Goal: Information Seeking & Learning: Learn about a topic

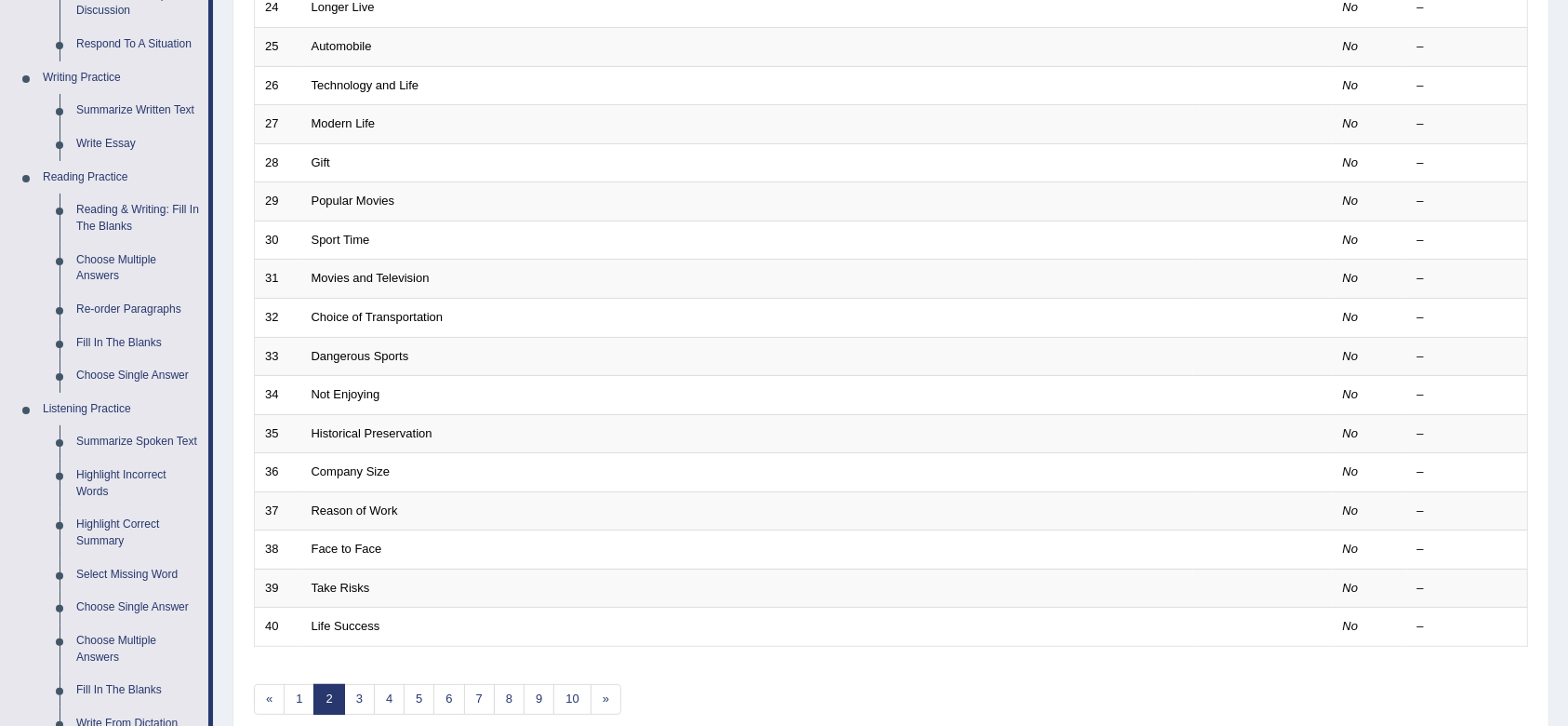
scroll to position [403, 0]
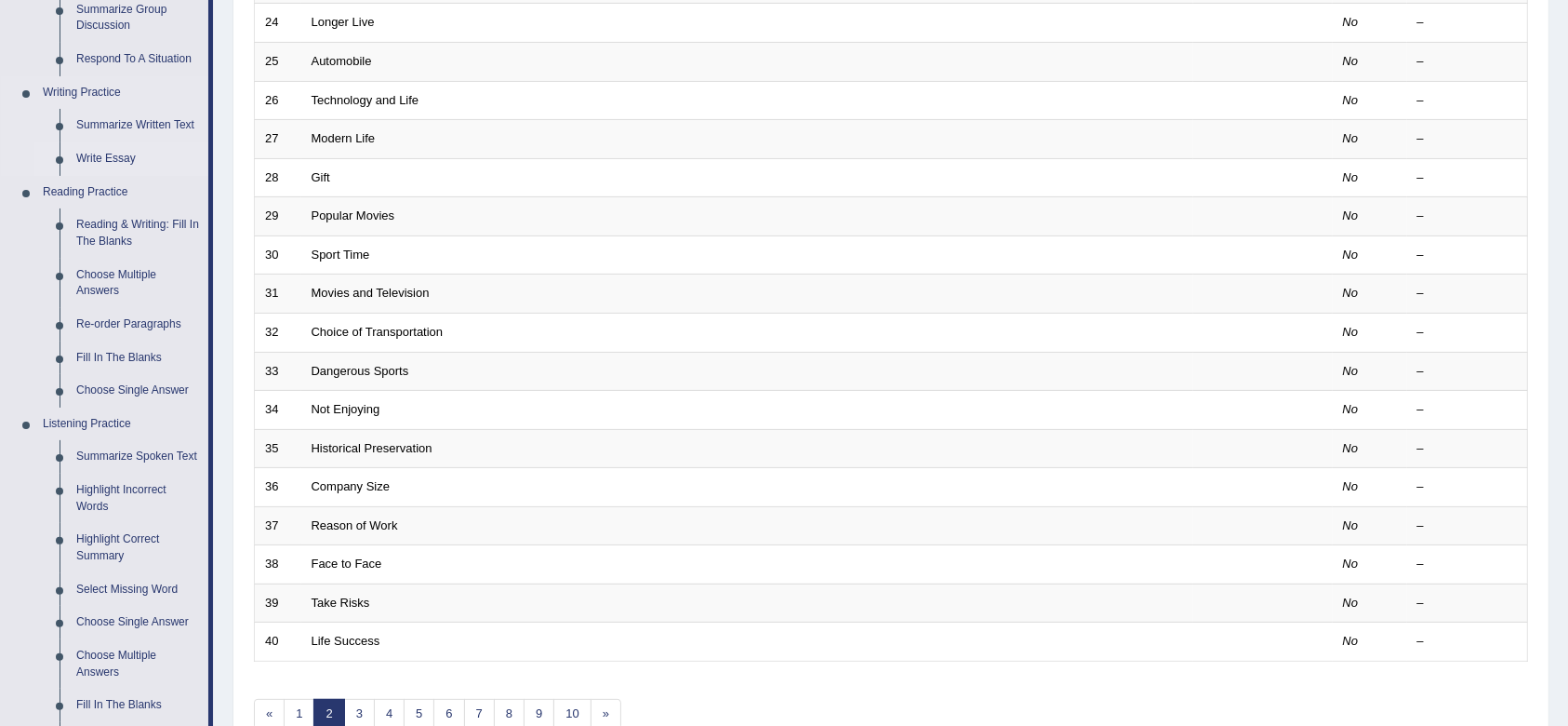
click at [127, 157] on link "Write Essay" at bounding box center [139, 159] width 141 height 34
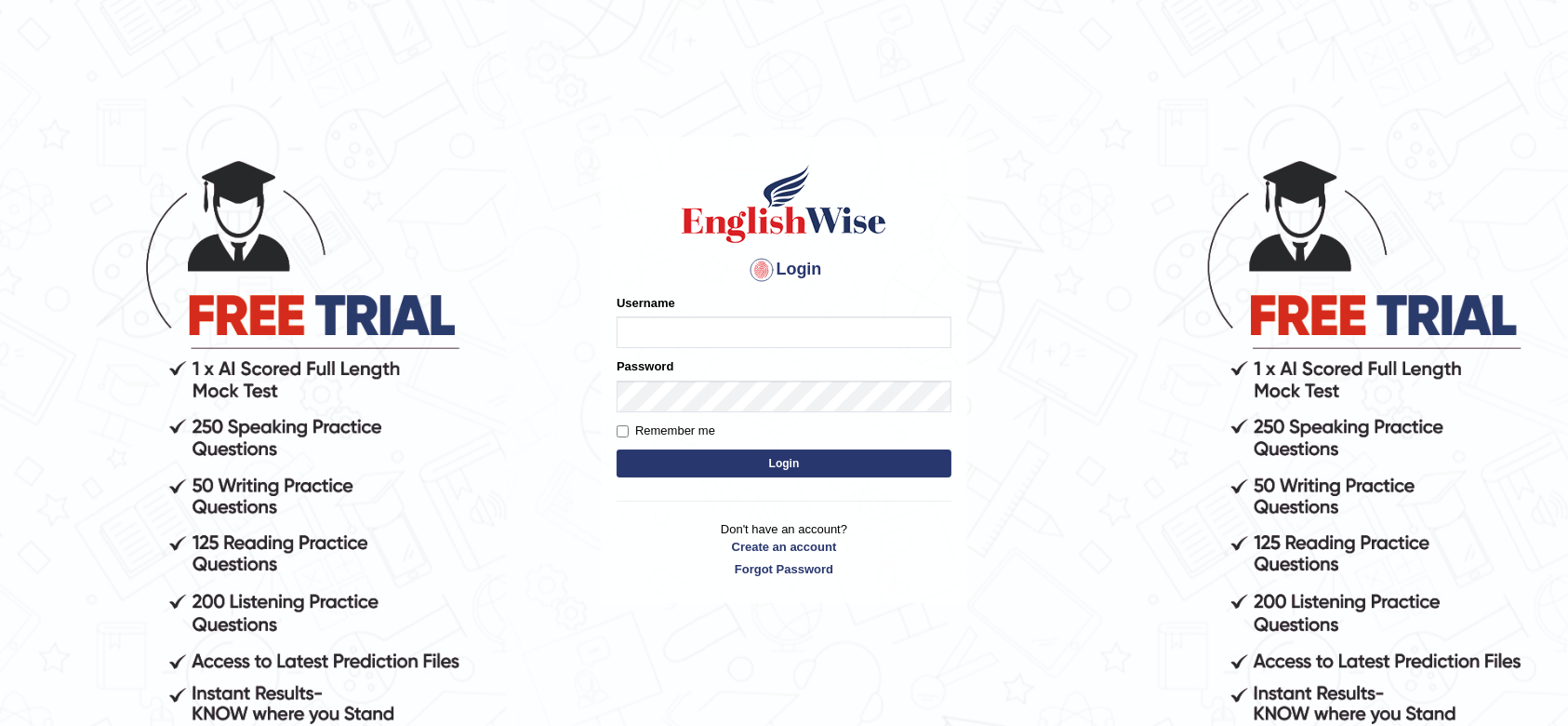
type input "maysi"
click at [734, 462] on button "Login" at bounding box center [784, 464] width 335 height 28
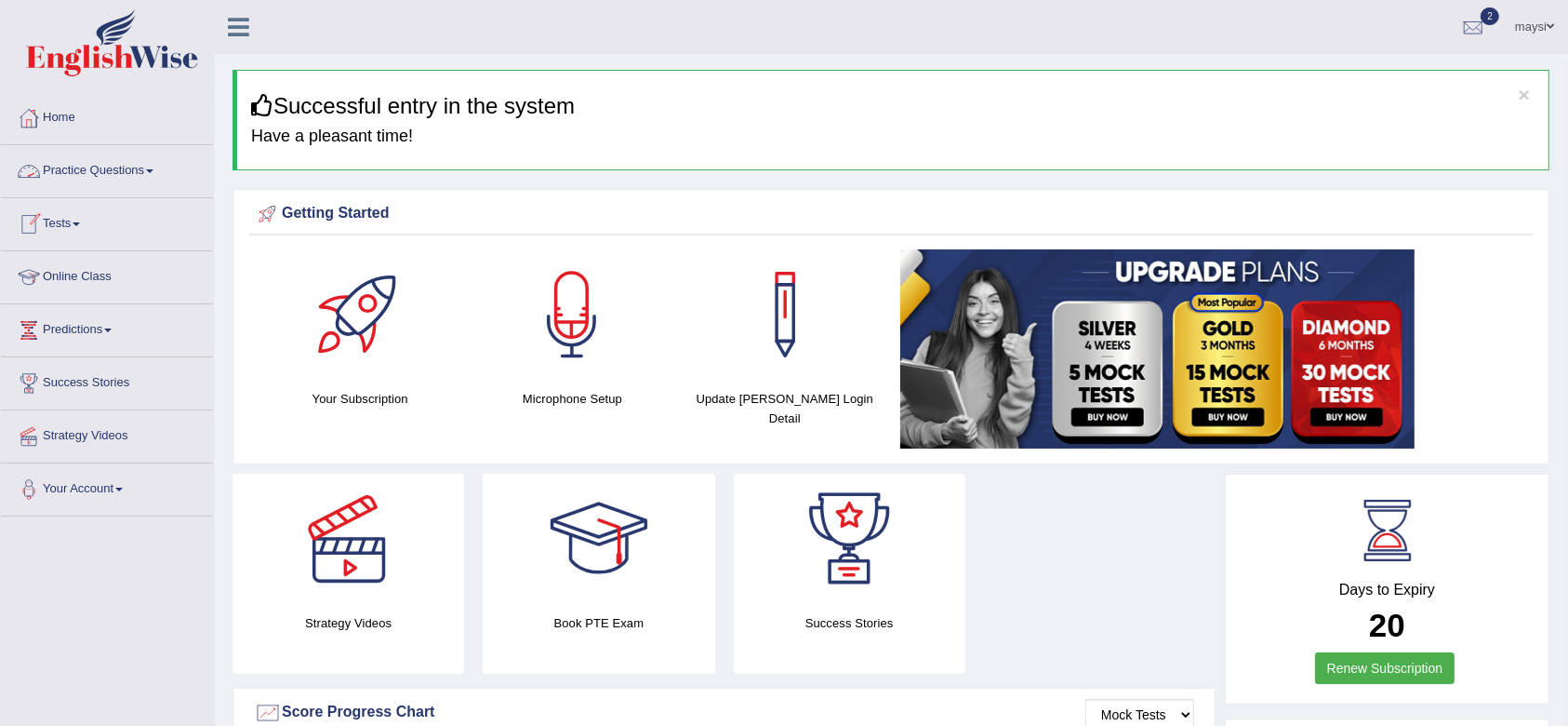
click at [138, 178] on link "Practice Questions" at bounding box center [107, 168] width 212 height 47
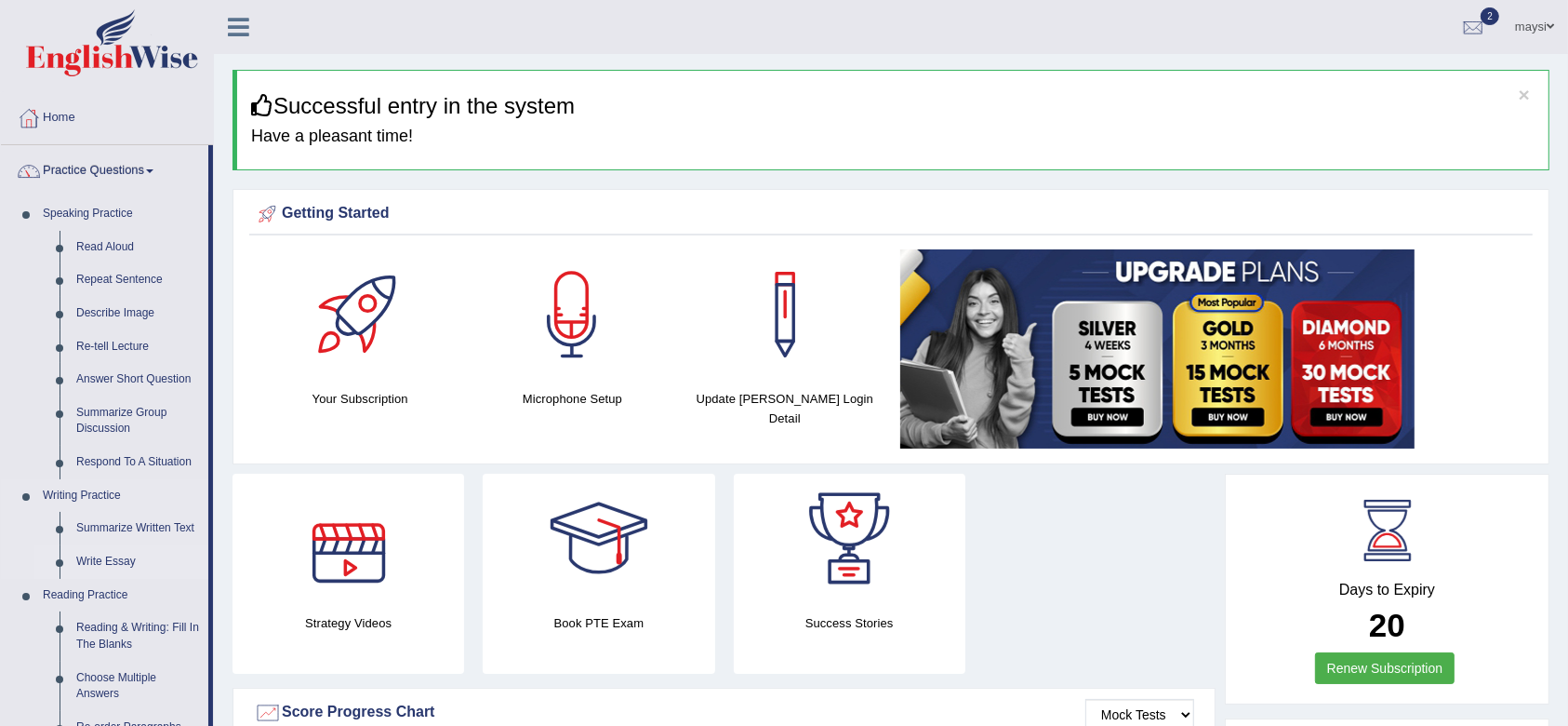
click at [122, 564] on link "Write Essay" at bounding box center [139, 563] width 141 height 34
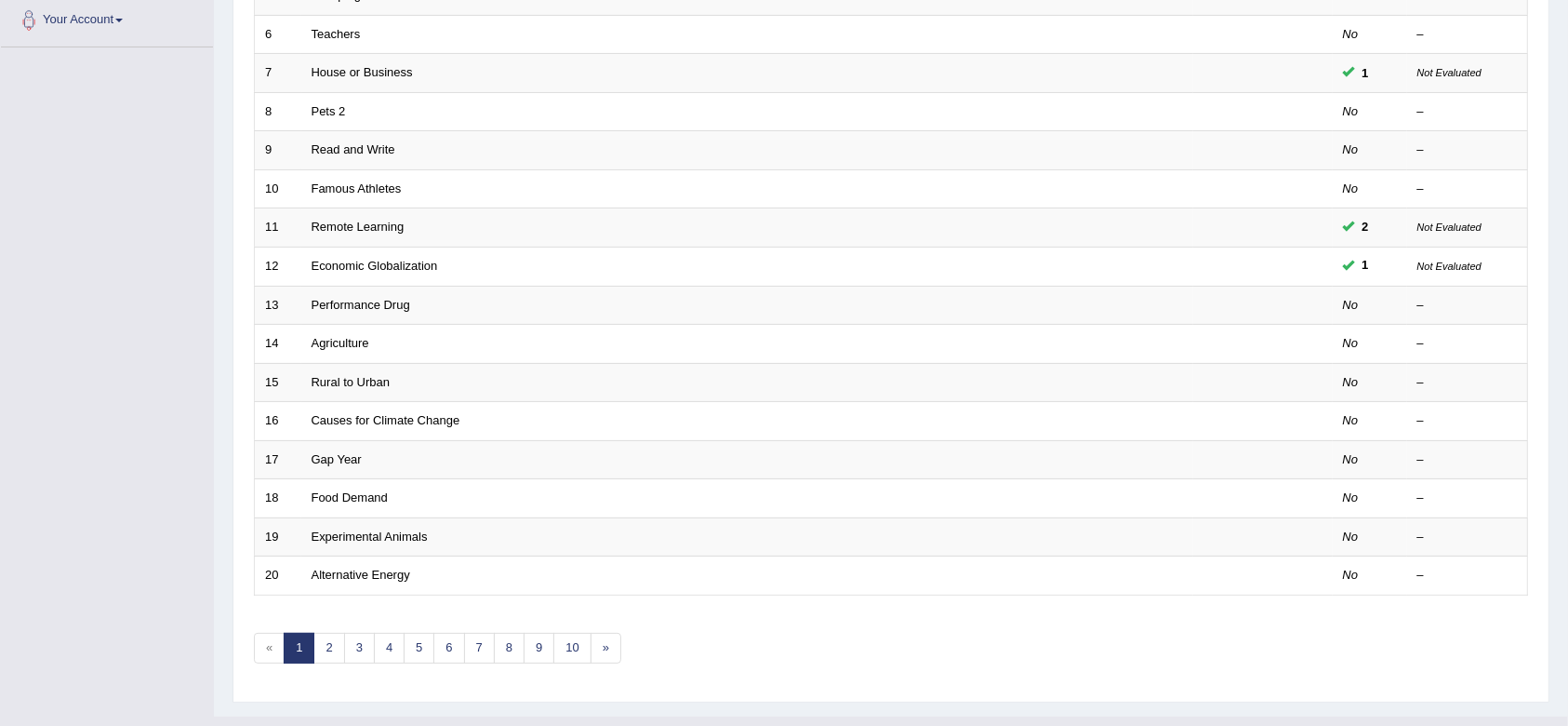
scroll to position [503, 0]
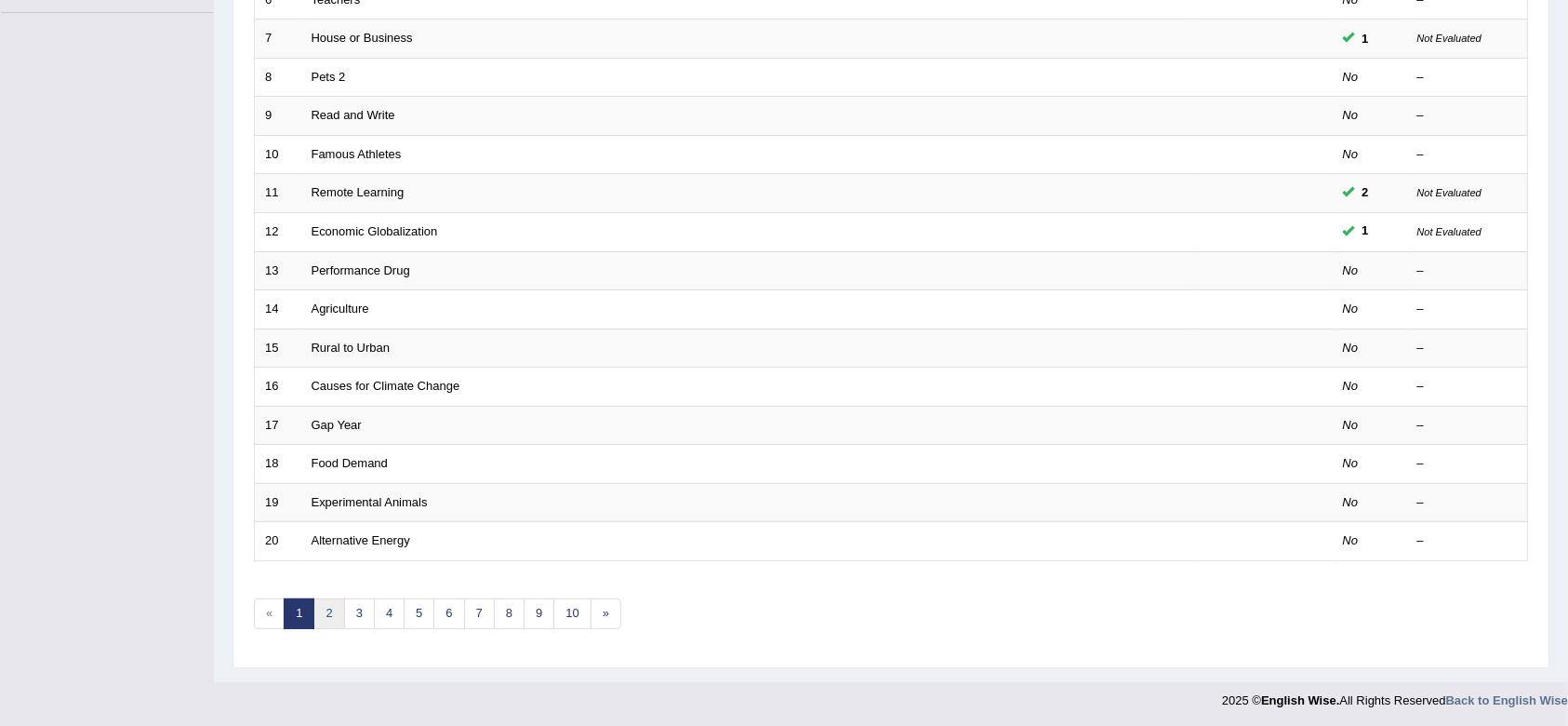
click at [325, 618] on link "2" at bounding box center [329, 613] width 31 height 31
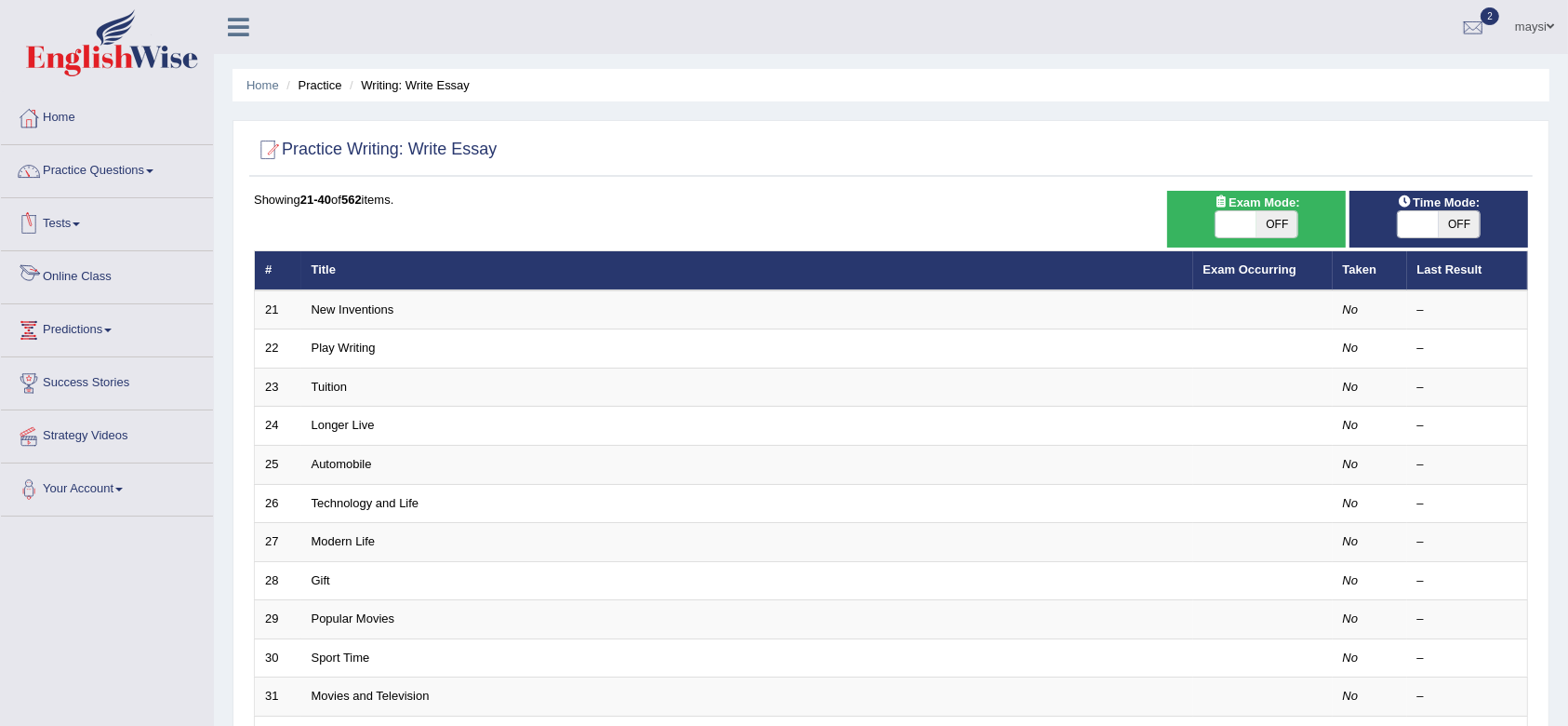
click at [85, 279] on link "Online Class" at bounding box center [107, 274] width 212 height 47
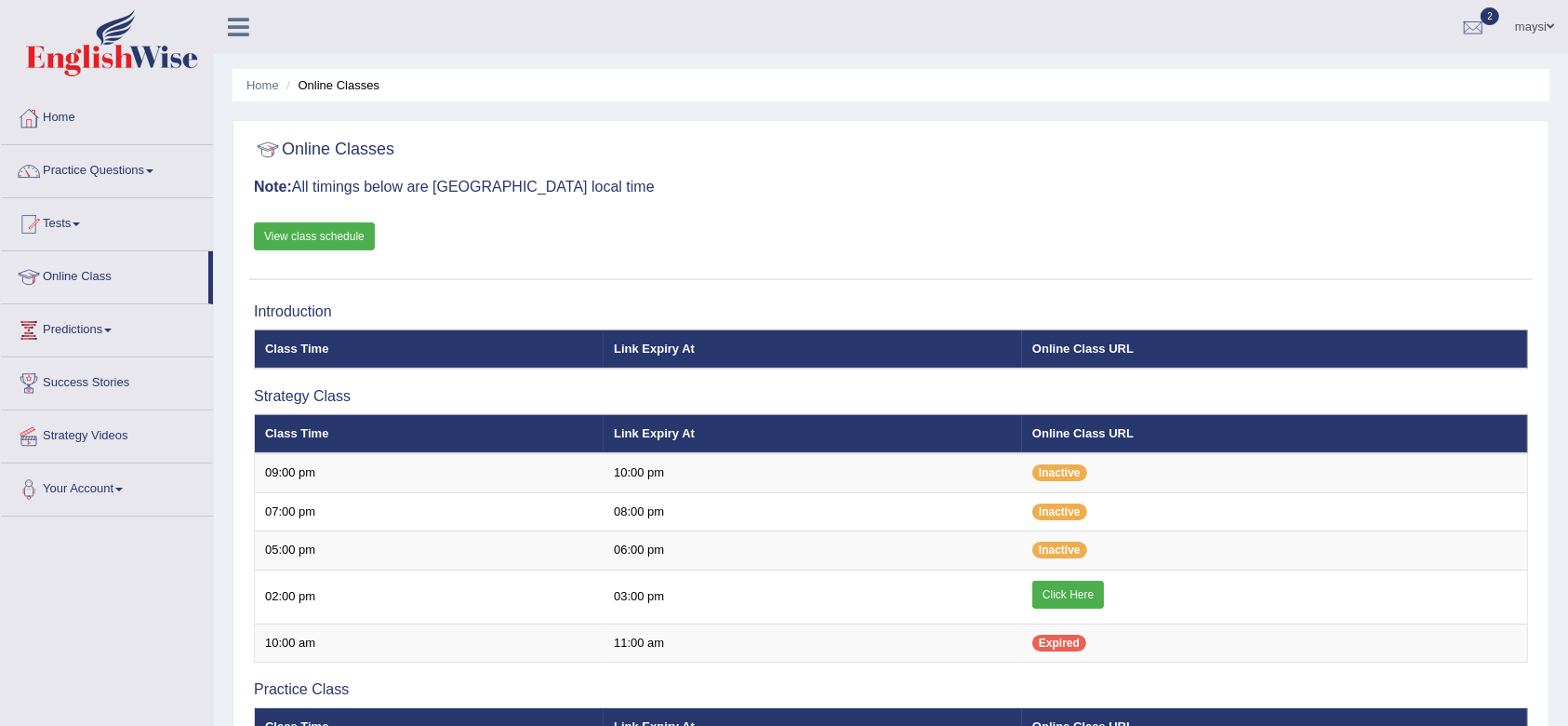
click at [336, 242] on link "View class schedule" at bounding box center [315, 237] width 121 height 28
click at [132, 162] on link "Practice Questions" at bounding box center [107, 168] width 212 height 47
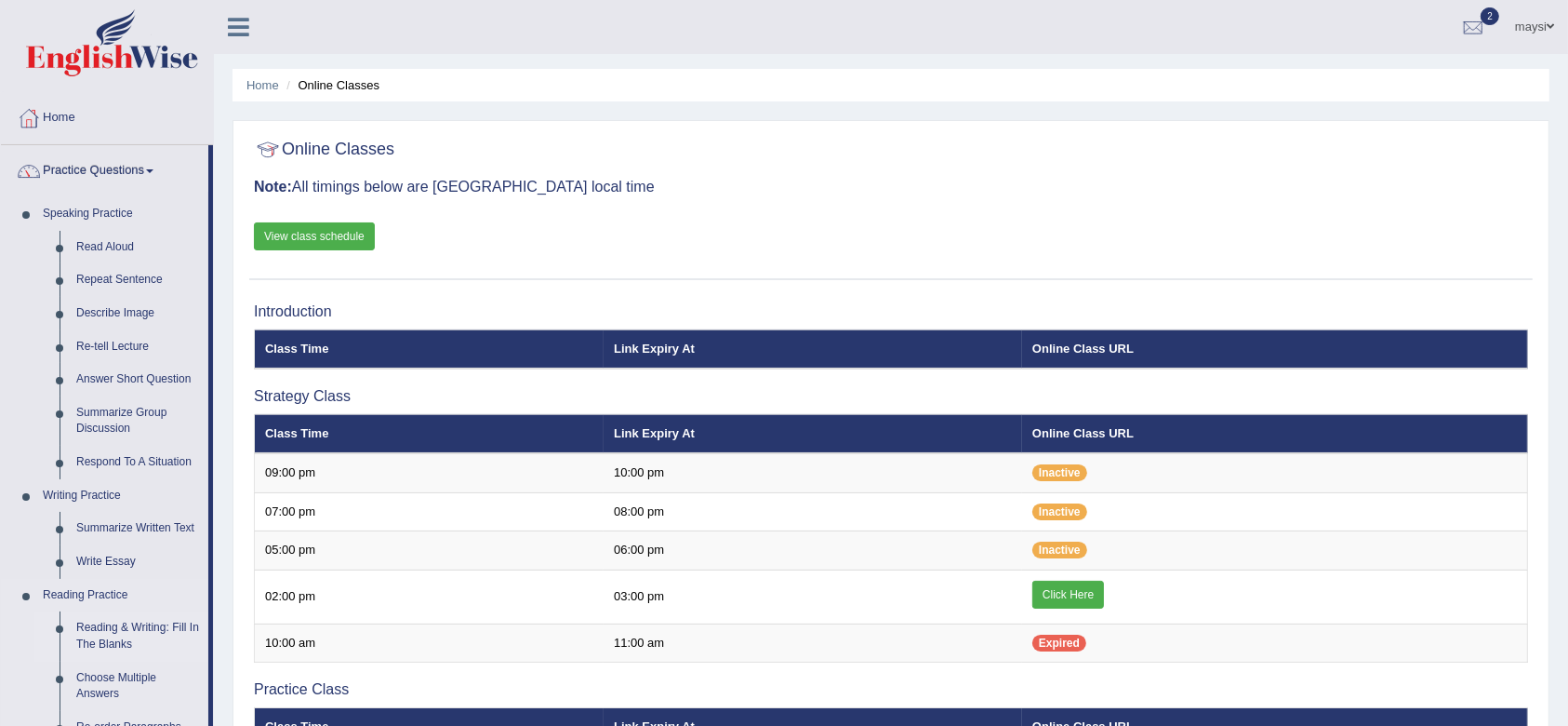
click at [158, 623] on link "Reading & Writing: Fill In The Blanks" at bounding box center [139, 636] width 141 height 50
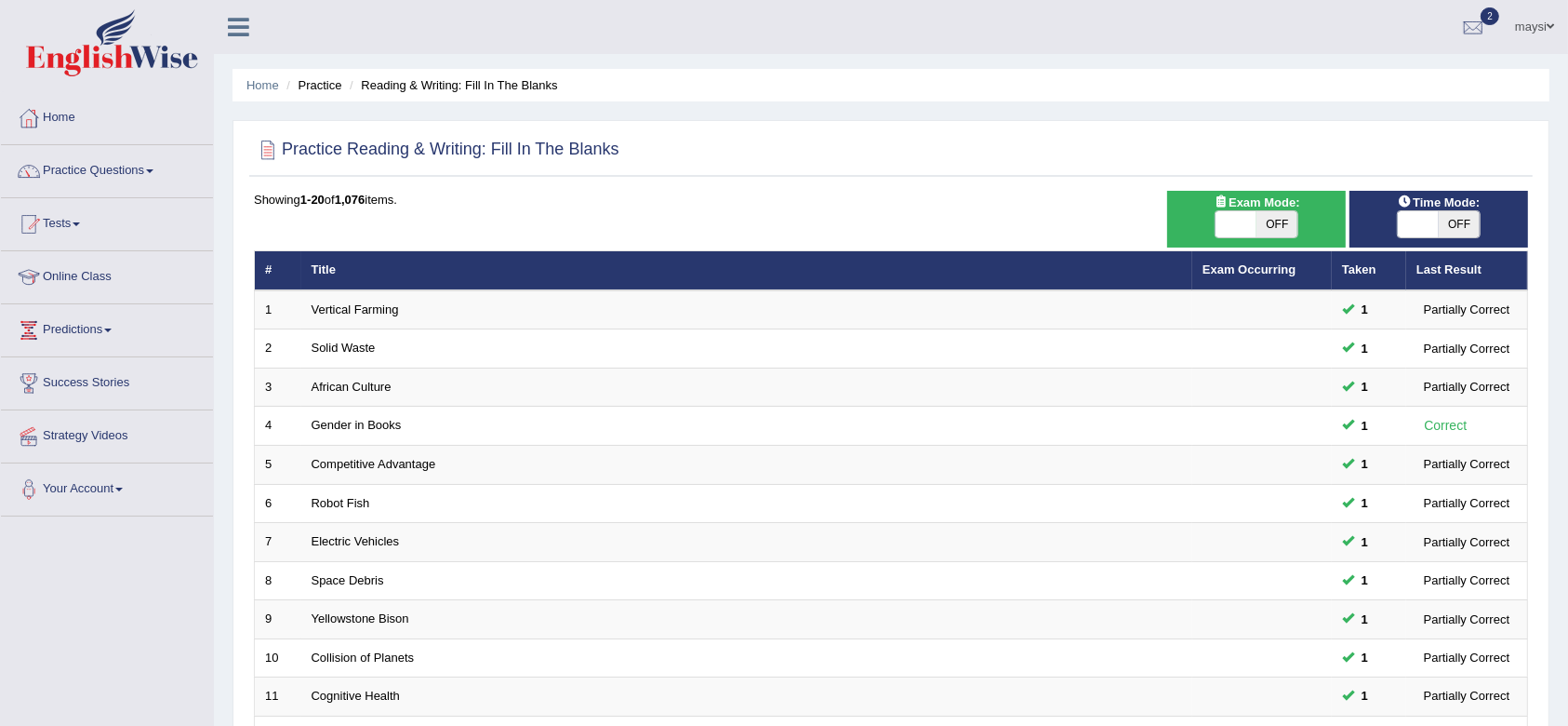
click at [1453, 240] on div "Time Mode: ON OFF" at bounding box center [1439, 219] width 178 height 56
click at [1451, 225] on span "OFF" at bounding box center [1459, 224] width 41 height 26
checkbox input "true"
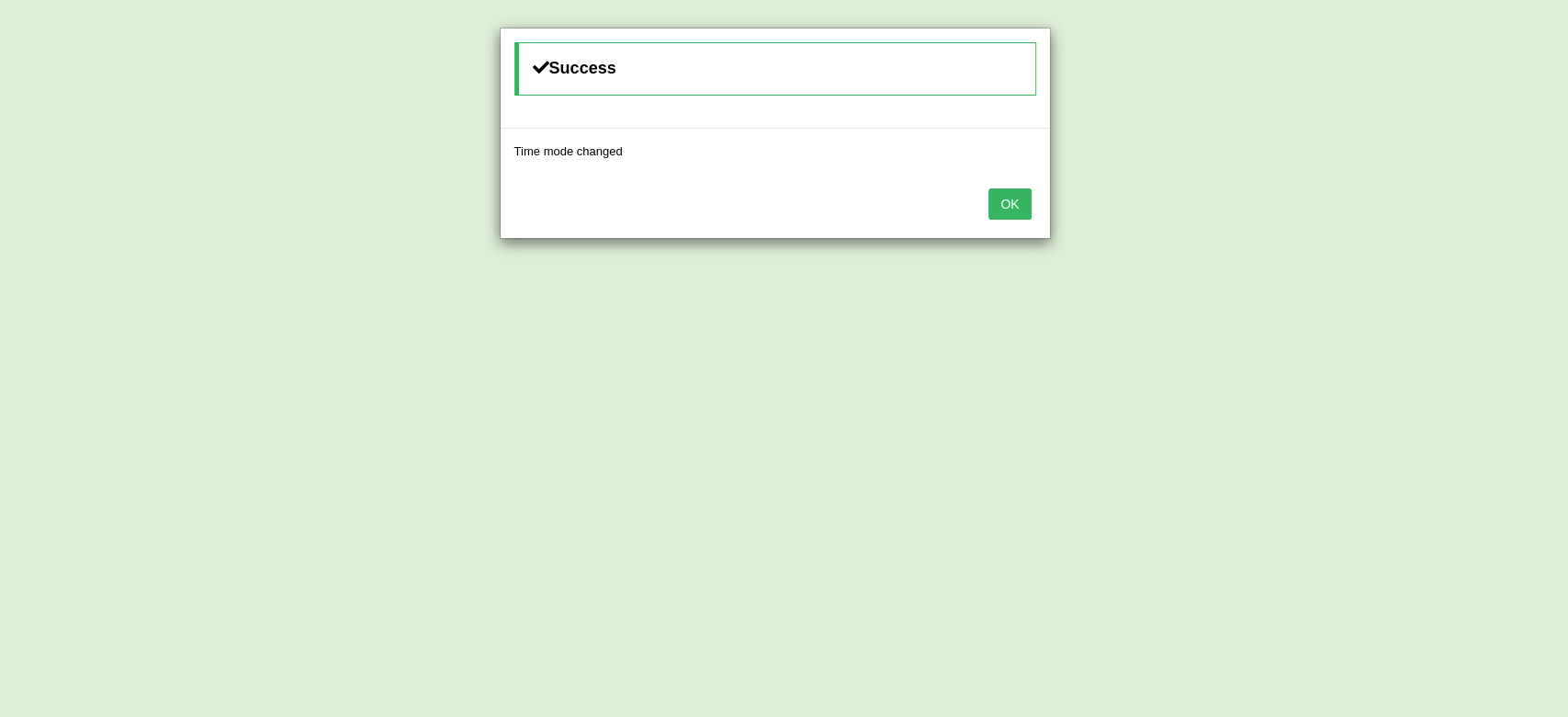
click at [1007, 190] on button "OK" at bounding box center [1009, 204] width 42 height 31
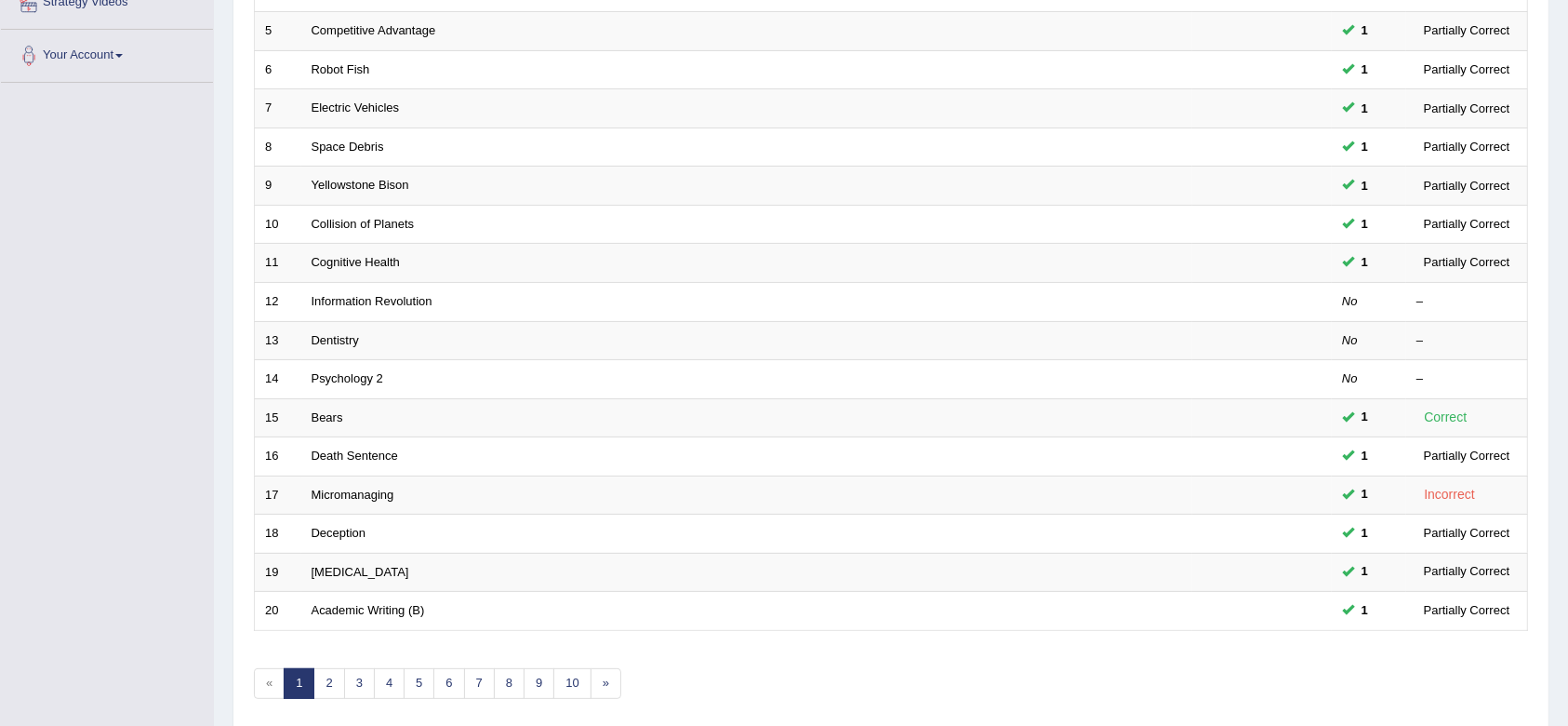
scroll to position [467, 0]
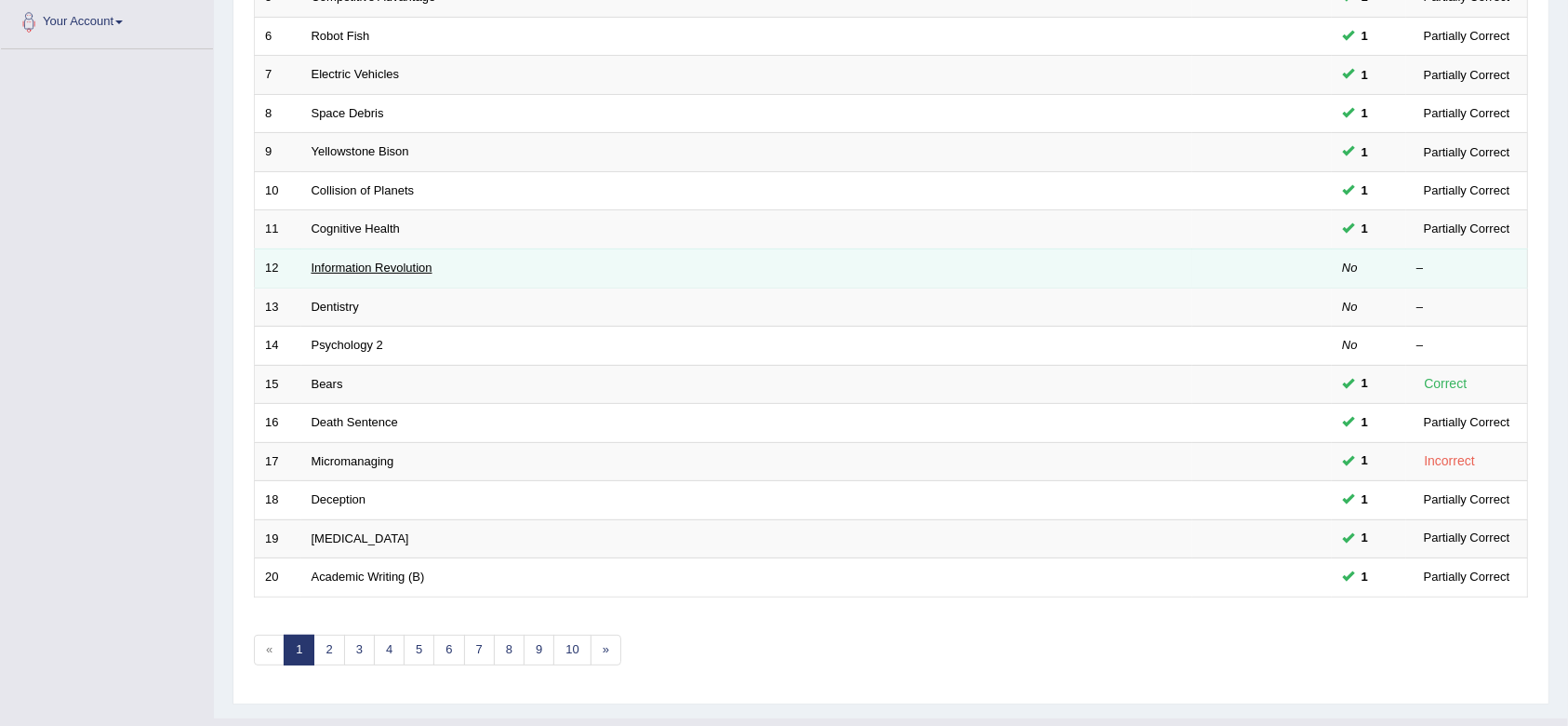
click at [401, 270] on link "Information Revolution" at bounding box center [372, 267] width 121 height 14
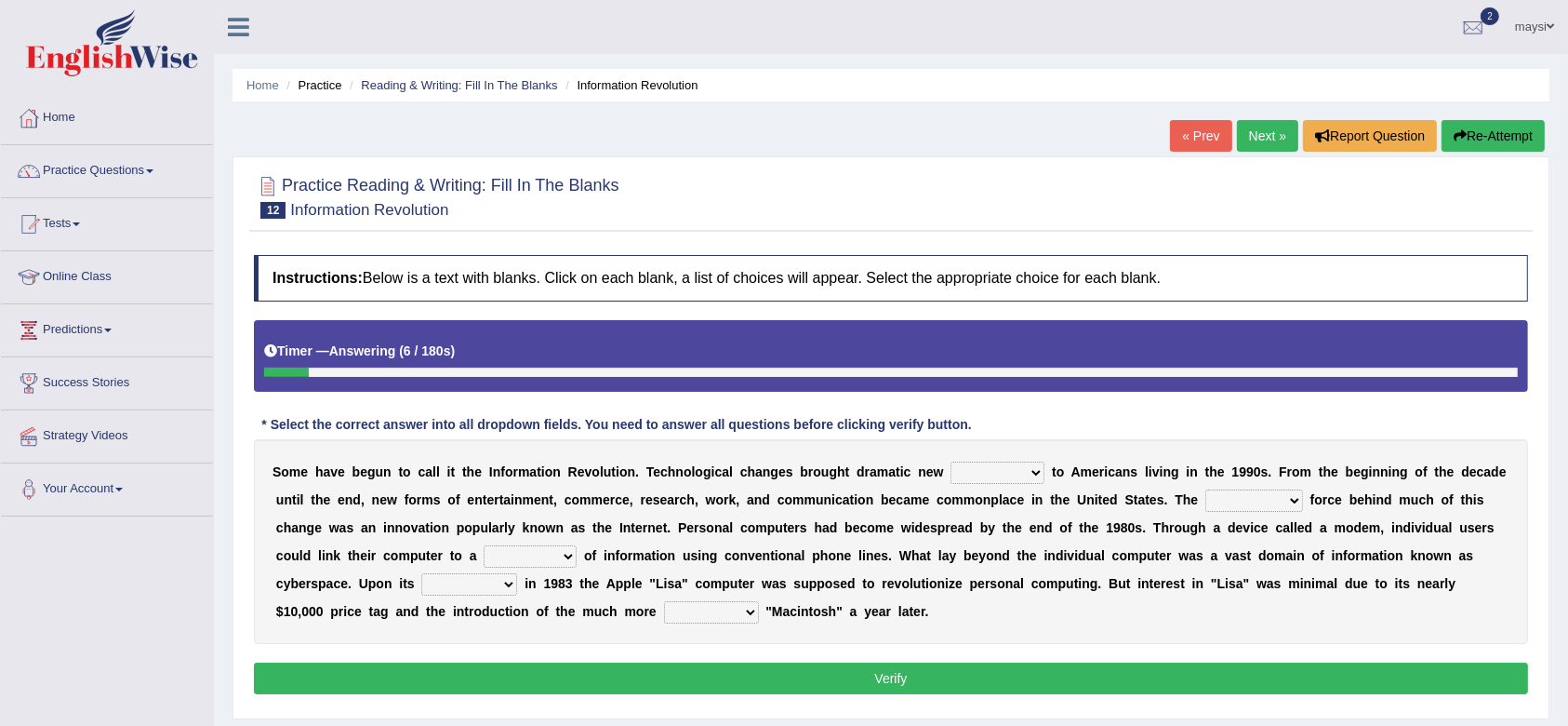
click at [975, 467] on select "challenges puzzles options confusion" at bounding box center [997, 472] width 94 height 23
select select "challenges"
click at [950, 462] on select "challenges puzzles options confusion" at bounding box center [997, 472] width 94 height 23
click at [1232, 501] on select "unremitting uninspiring driving insinuating" at bounding box center [1254, 500] width 98 height 23
select select "driving"
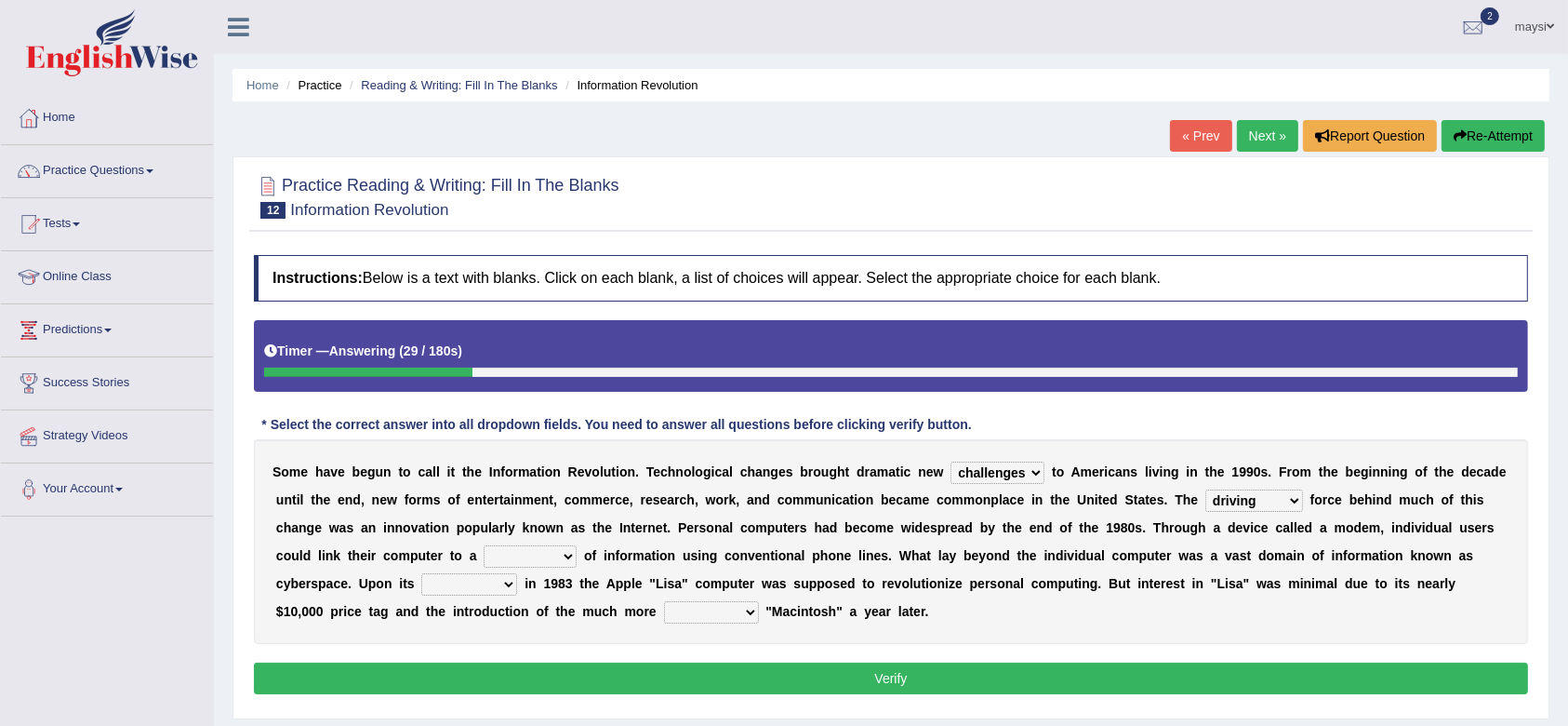
click at [1206, 489] on select "unremitting uninspiring driving insinuating" at bounding box center [1254, 500] width 98 height 23
click at [574, 559] on select "magnitude bulk wealth volume" at bounding box center [531, 557] width 93 height 23
select select "magnitude"
click at [484, 546] on select "magnitude bulk wealth volume" at bounding box center [531, 557] width 93 height 23
click at [477, 593] on select "relief release publication emission" at bounding box center [469, 584] width 96 height 23
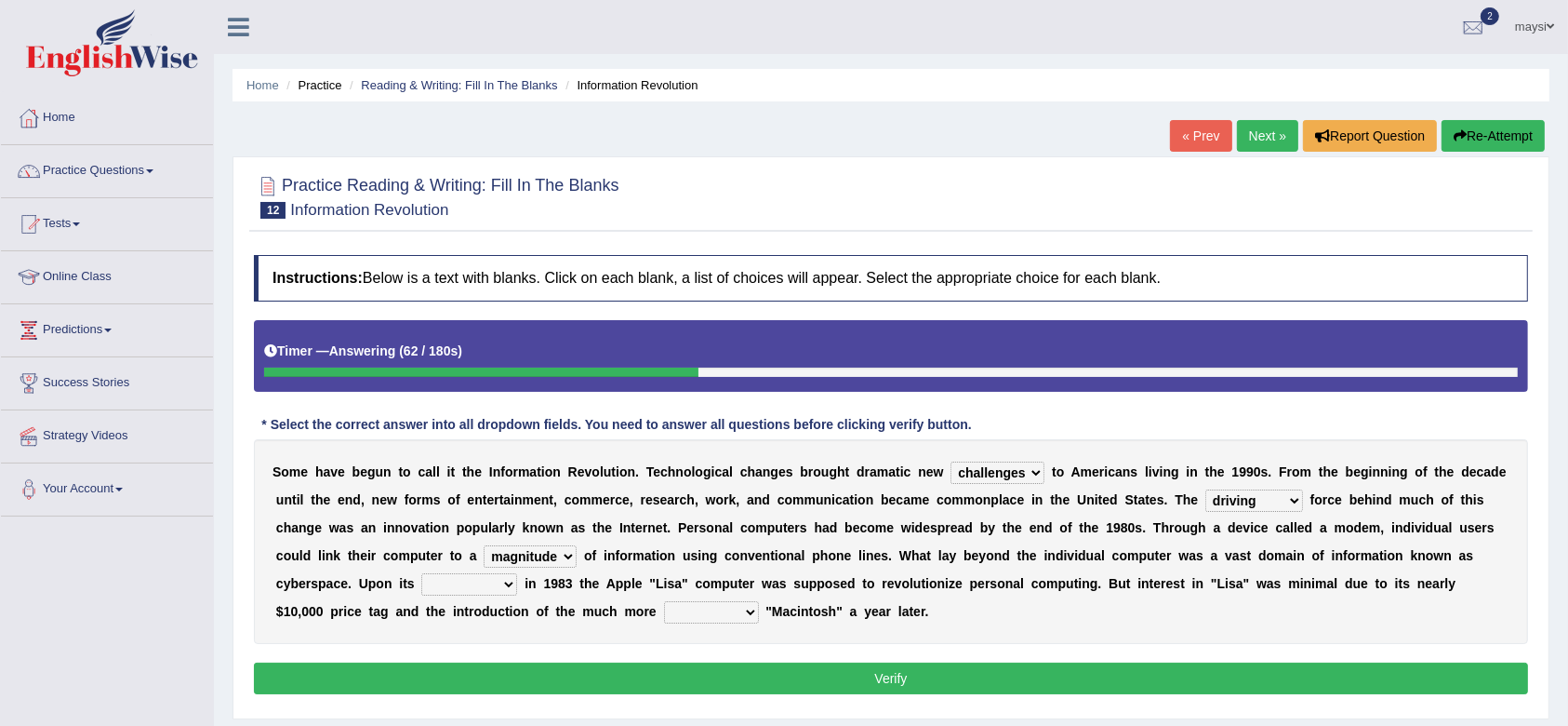
select select "release"
click at [422, 573] on select "relief release publication emission" at bounding box center [469, 584] width 96 height 23
click at [684, 618] on select "convenient affordable advanced formidable" at bounding box center [712, 612] width 95 height 23
select select "affordable"
click at [664, 601] on select "convenient affordable advanced formidable" at bounding box center [712, 612] width 95 height 23
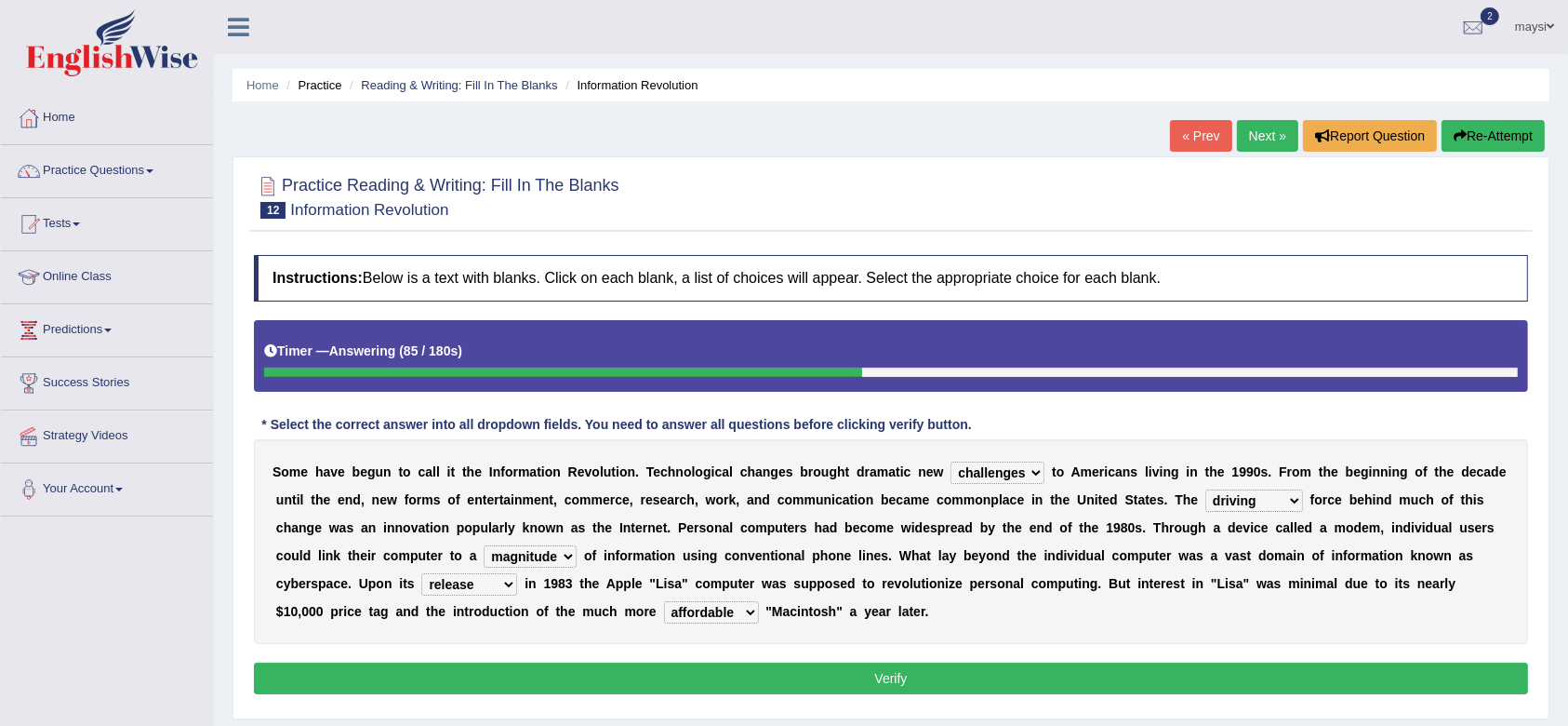
click at [987, 474] on select "challenges puzzles options confusion" at bounding box center [997, 472] width 94 height 23
click at [1132, 530] on b "0" at bounding box center [1132, 527] width 8 height 15
click at [895, 670] on button "Verify" at bounding box center [891, 678] width 1274 height 32
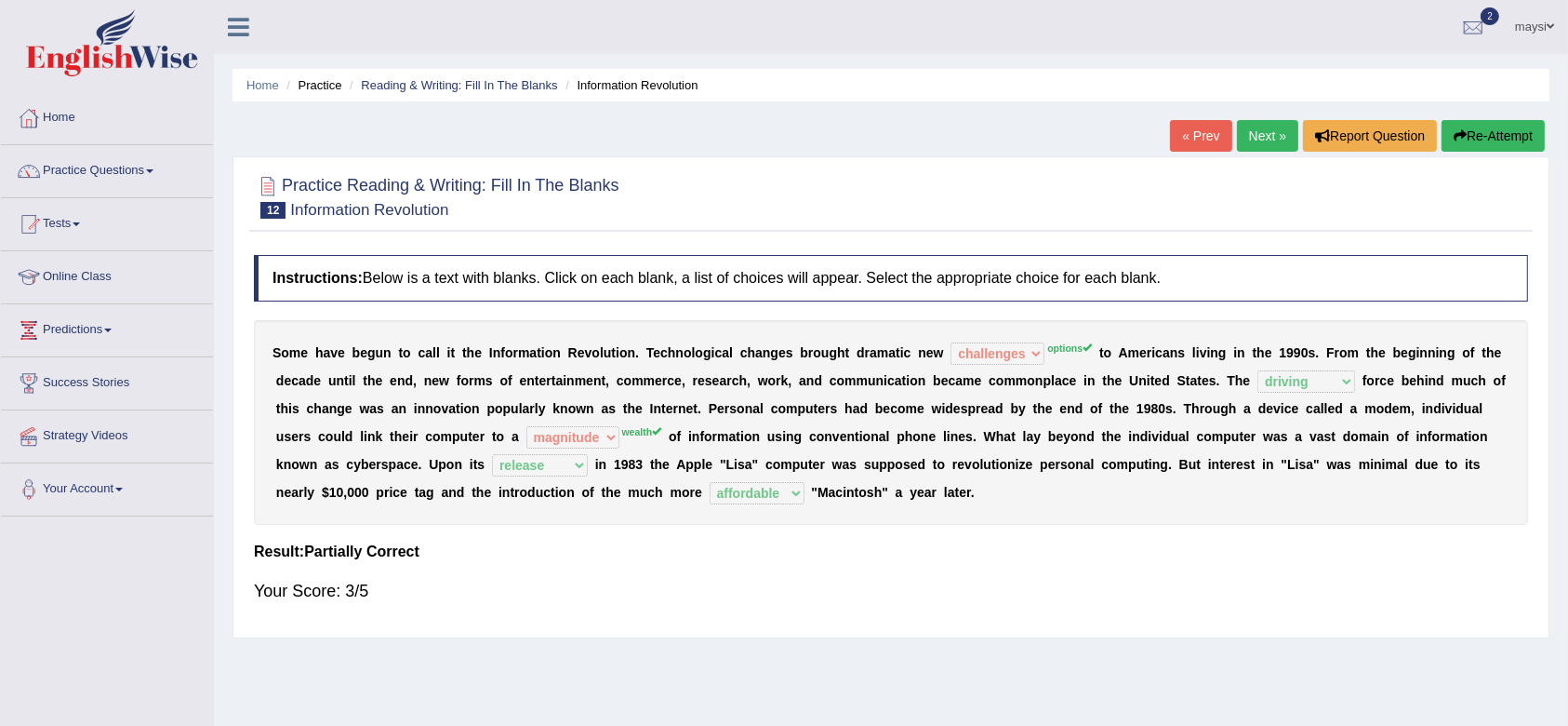
click at [1248, 124] on link "Next »" at bounding box center [1268, 136] width 61 height 32
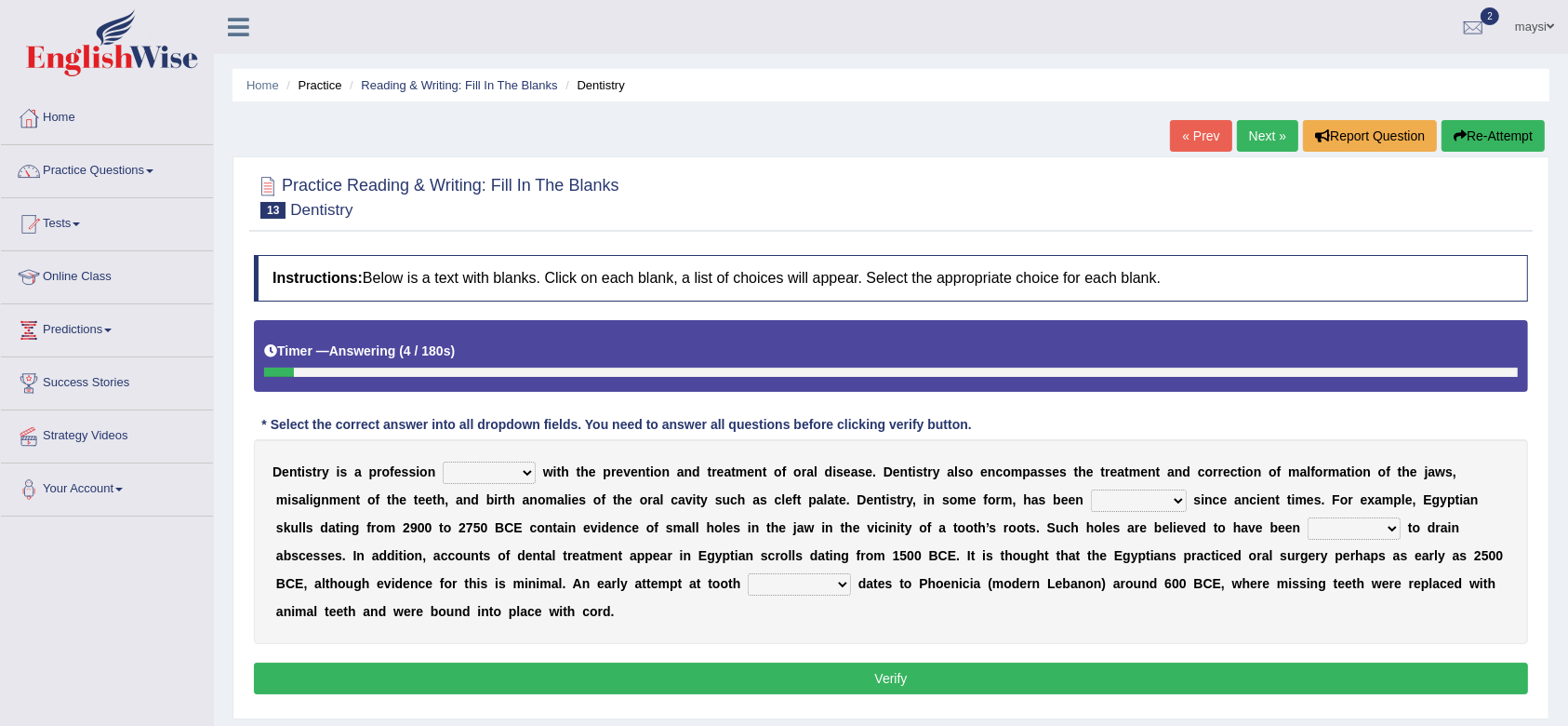
click at [499, 462] on select "agreed dealt concerned taken" at bounding box center [489, 472] width 93 height 23
select select "concerned"
click at [442, 462] on select "agreed dealt concerned taken" at bounding box center [489, 472] width 93 height 23
click at [1127, 503] on select "criticized replaced practiced abandoned" at bounding box center [1138, 500] width 96 height 23
select select "practiced"
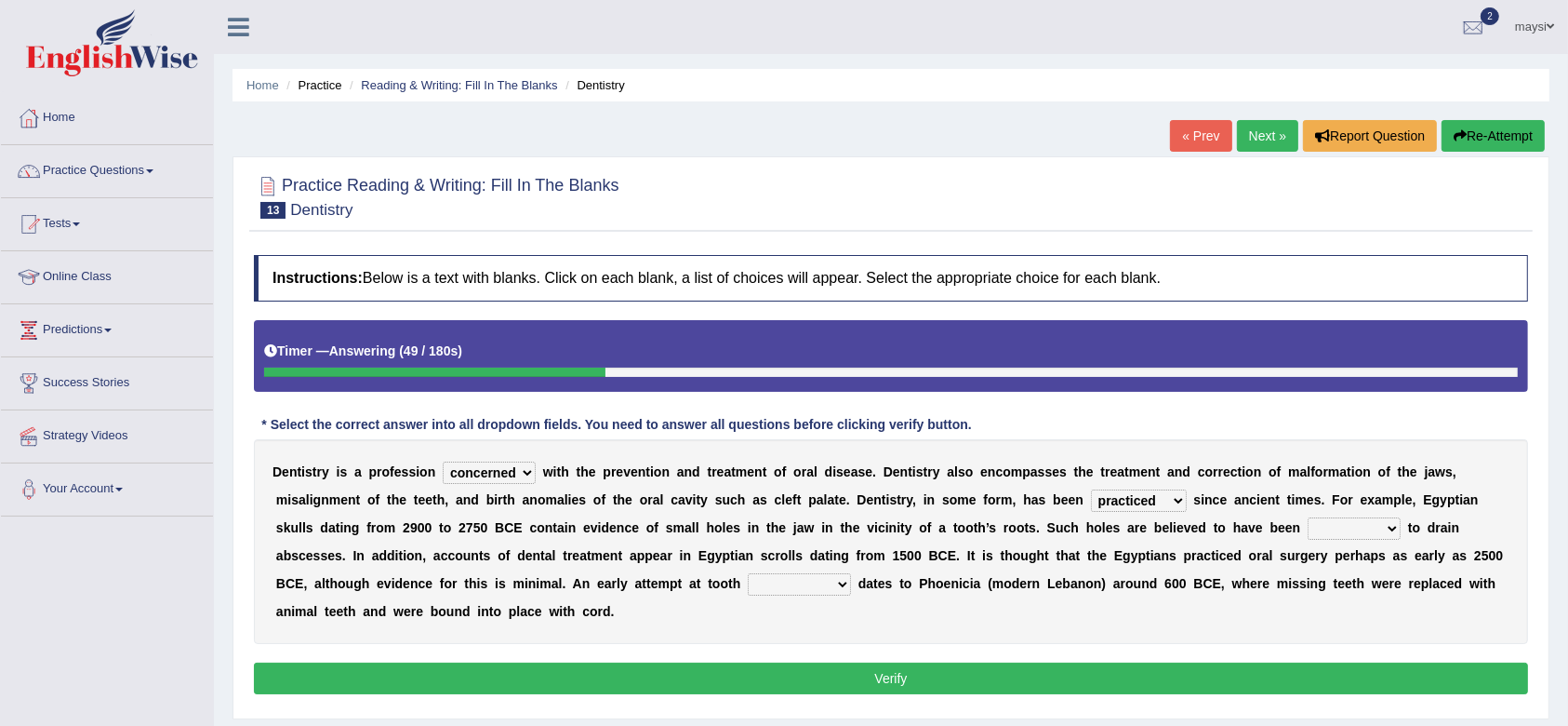
click at [1091, 489] on select "criticized replaced practiced abandoned" at bounding box center [1138, 500] width 96 height 23
click at [1335, 526] on select "fluctuated laminated drilled sealed" at bounding box center [1354, 529] width 93 height 23
select select "drilled"
click at [1308, 518] on select "fluctuated laminated drilled sealed" at bounding box center [1354, 529] width 93 height 23
click at [832, 580] on select "reparation sacrament restitution replacement" at bounding box center [800, 584] width 103 height 23
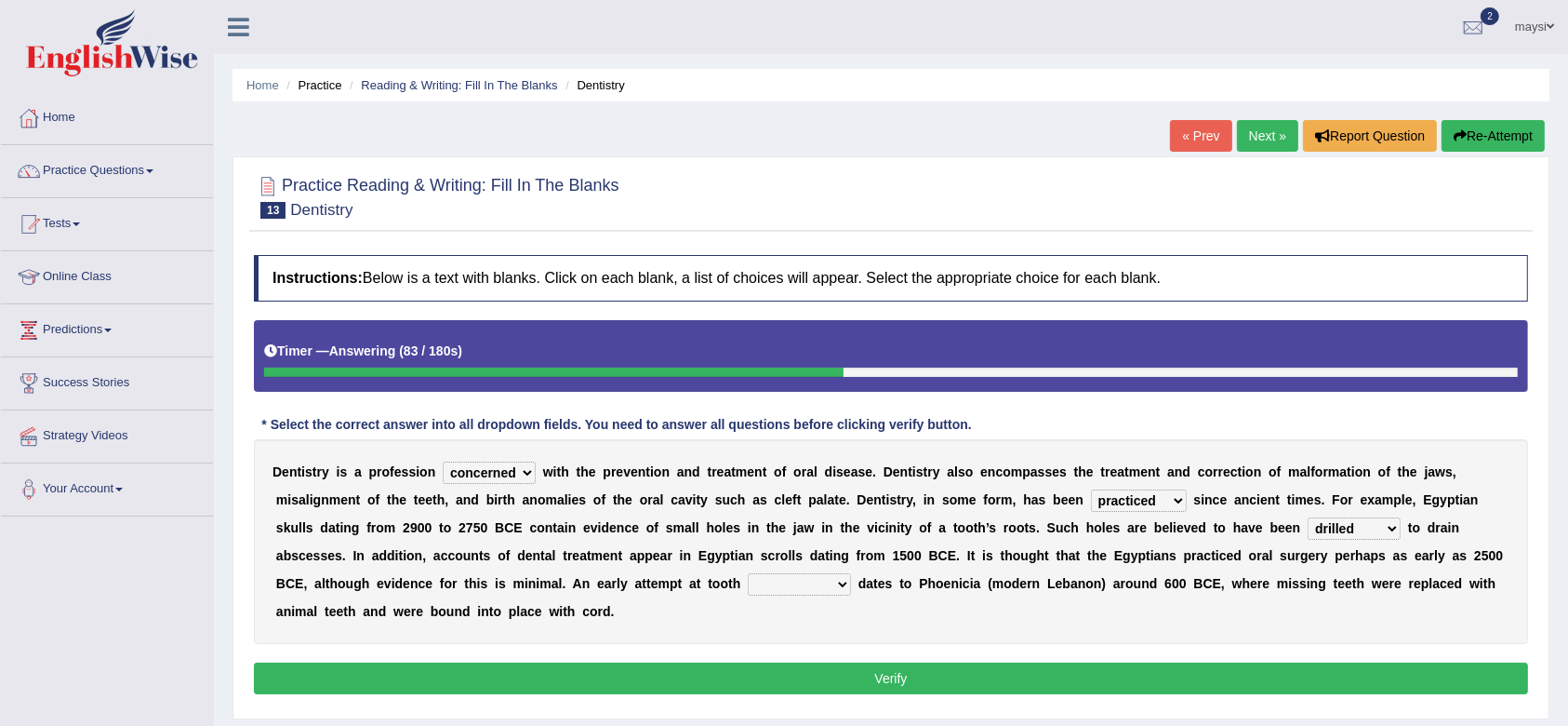
select select "replacement"
click at [748, 573] on select "reparation sacrament restitution replacement" at bounding box center [800, 584] width 103 height 23
click at [469, 463] on select "agreed dealt concerned taken" at bounding box center [489, 472] width 93 height 23
select select "dealt"
click at [442, 462] on select "agreed dealt concerned taken" at bounding box center [489, 472] width 93 height 23
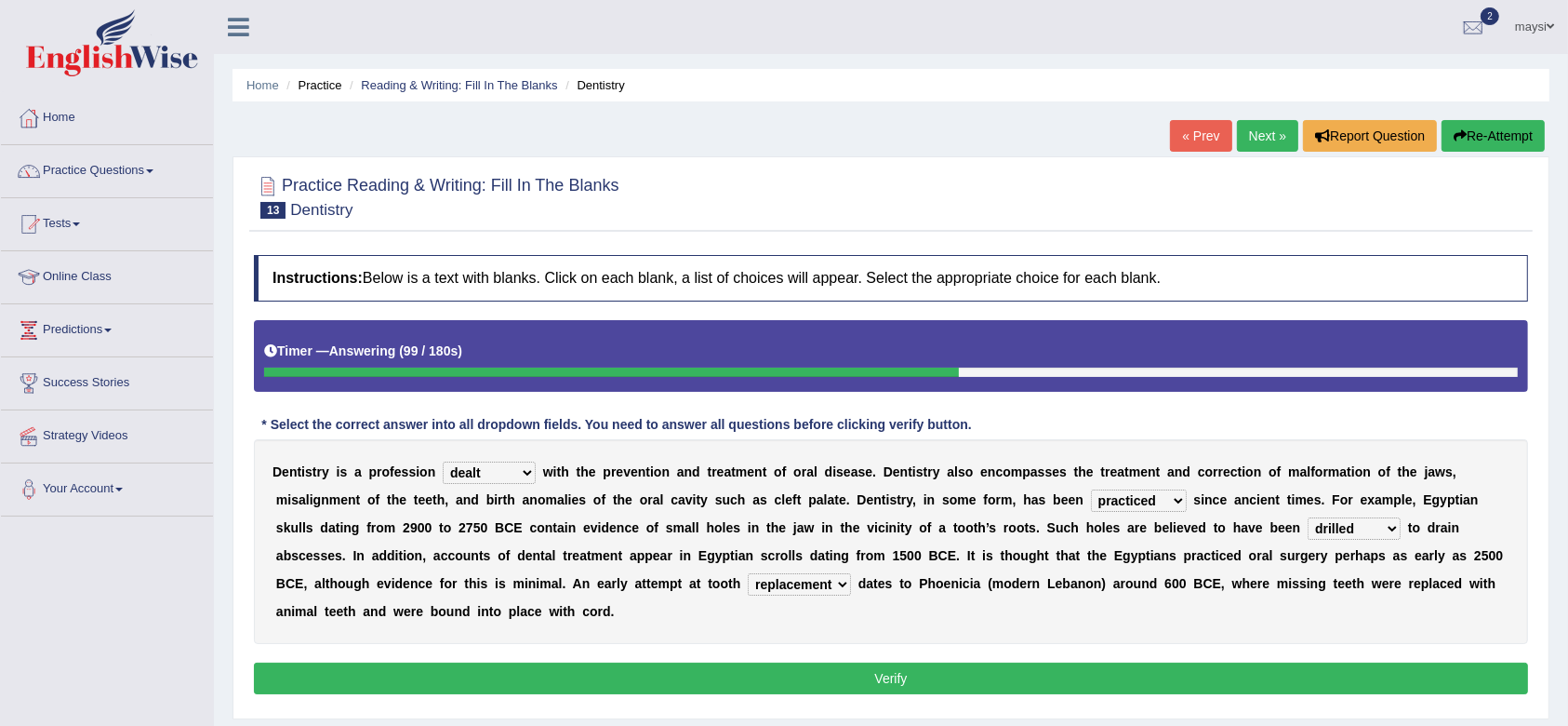
click at [787, 668] on button "Verify" at bounding box center [891, 678] width 1274 height 32
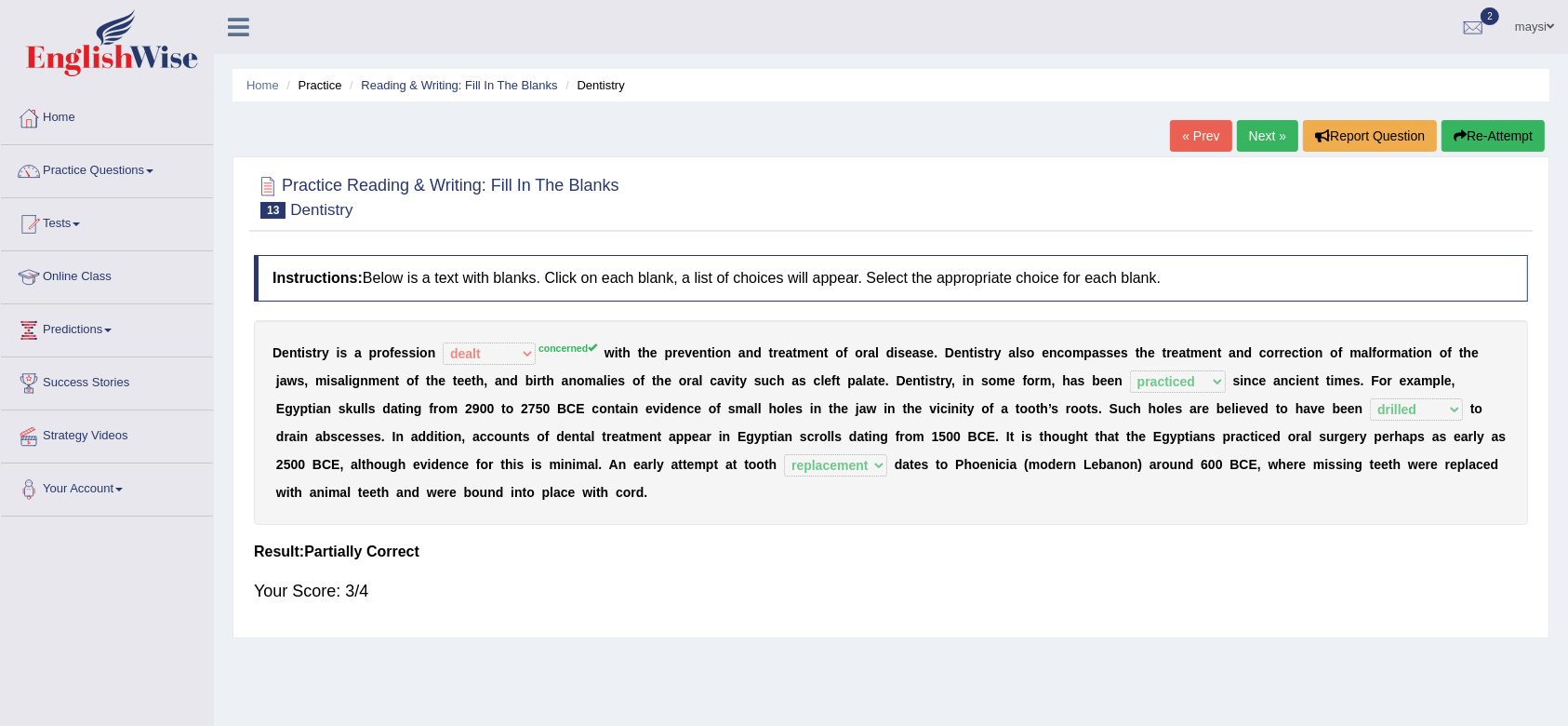
click at [1273, 134] on link "Next »" at bounding box center [1268, 136] width 61 height 32
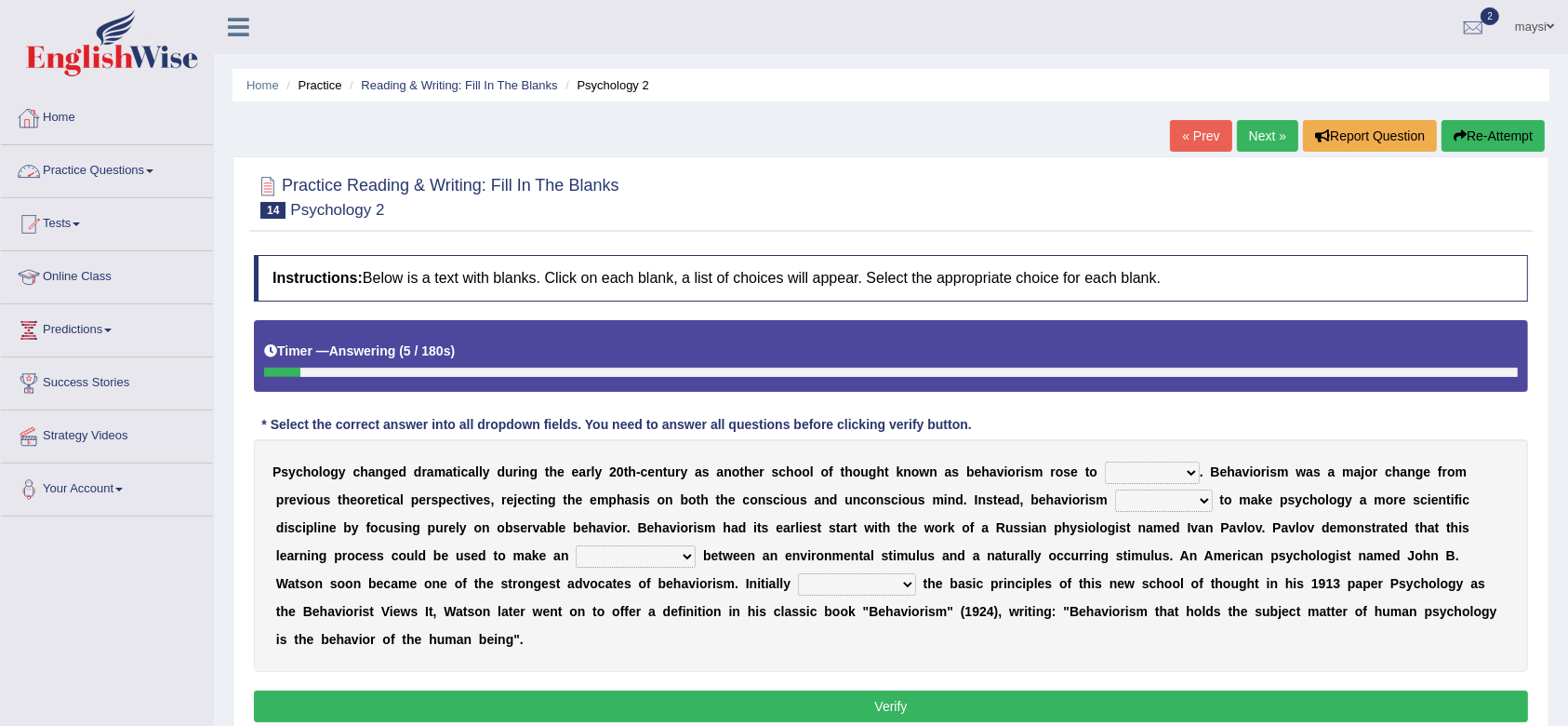
click at [67, 131] on link "Home" at bounding box center [107, 115] width 212 height 47
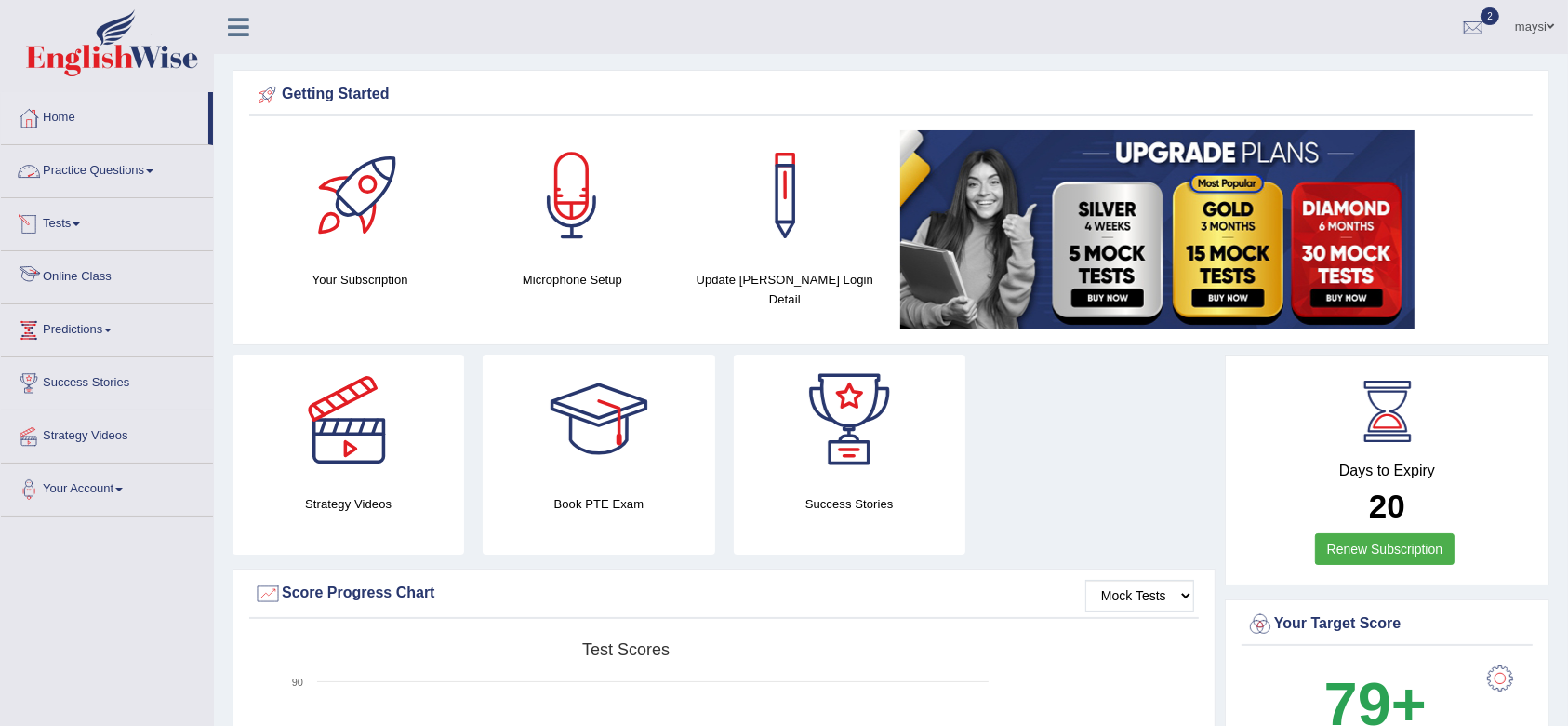
click at [105, 268] on link "Online Class" at bounding box center [107, 274] width 212 height 47
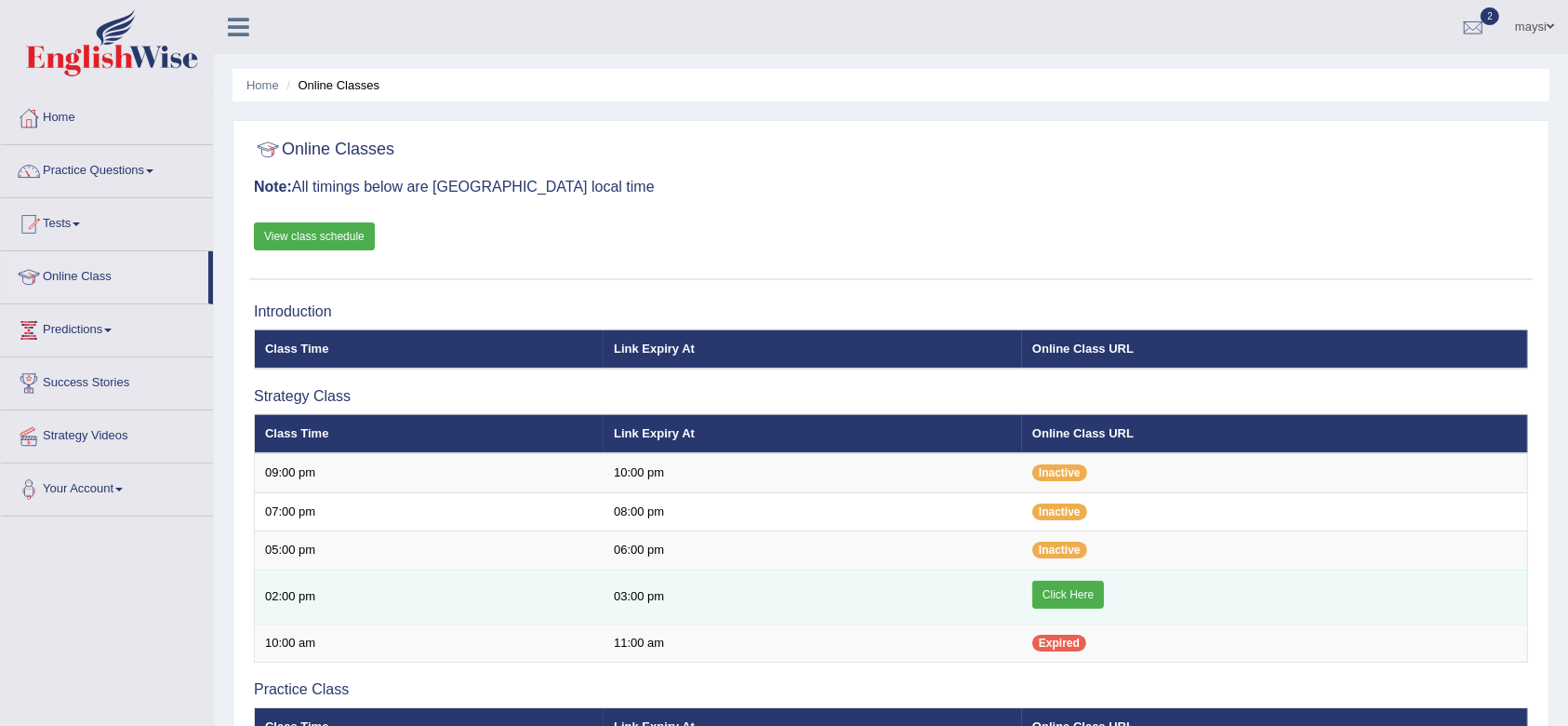
click at [1074, 584] on link "Click Here" at bounding box center [1068, 594] width 71 height 28
click at [1056, 587] on link "Click Here" at bounding box center [1068, 594] width 71 height 28
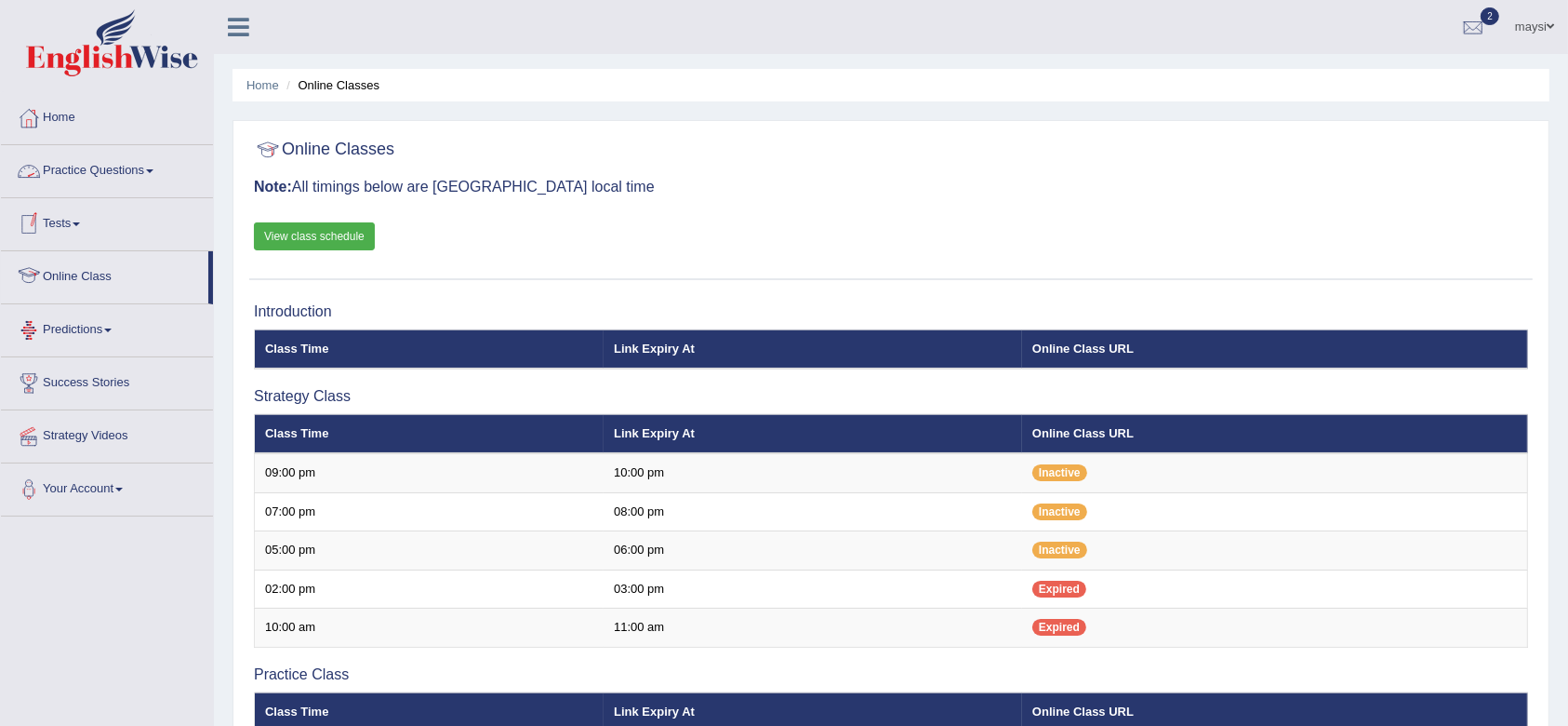
click at [134, 159] on link "Practice Questions" at bounding box center [107, 168] width 212 height 47
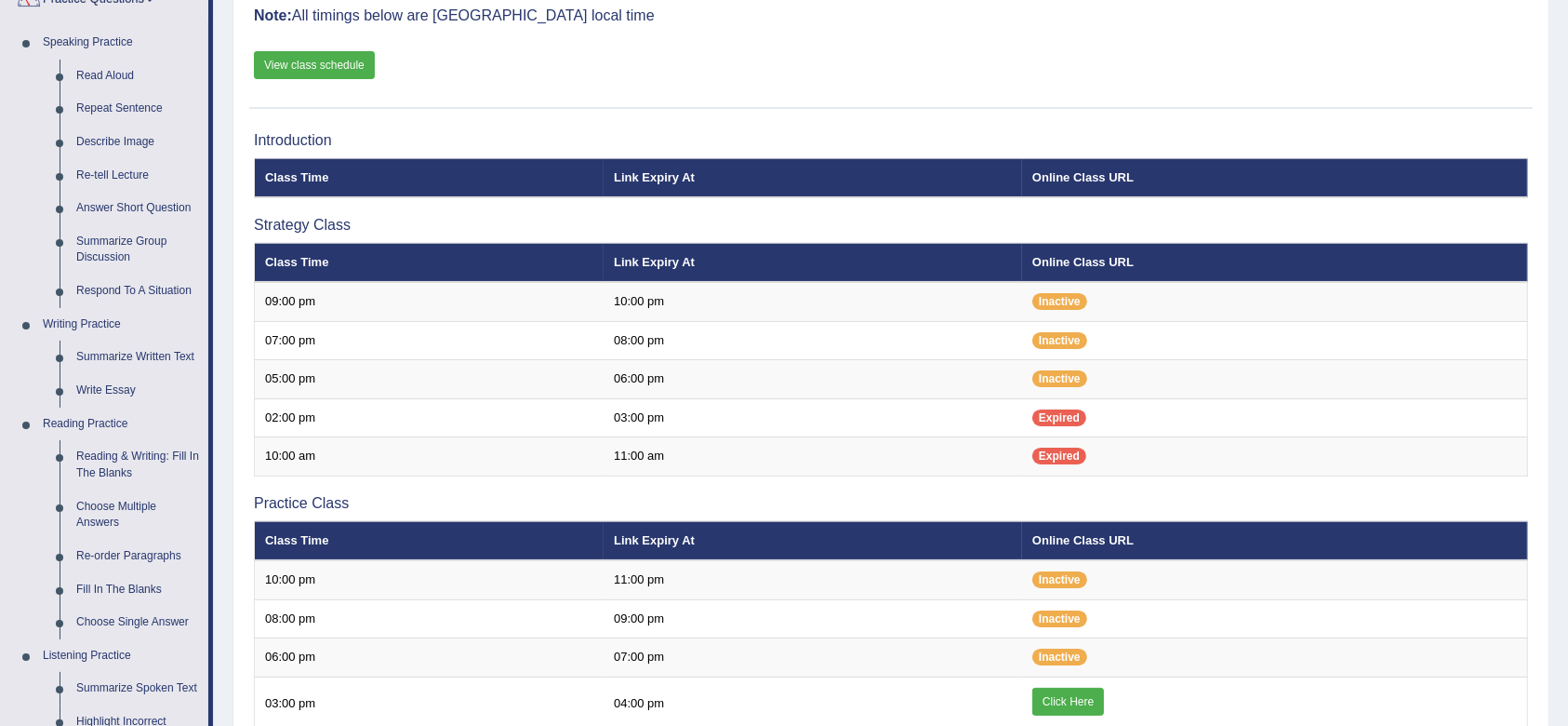
scroll to position [198, 0]
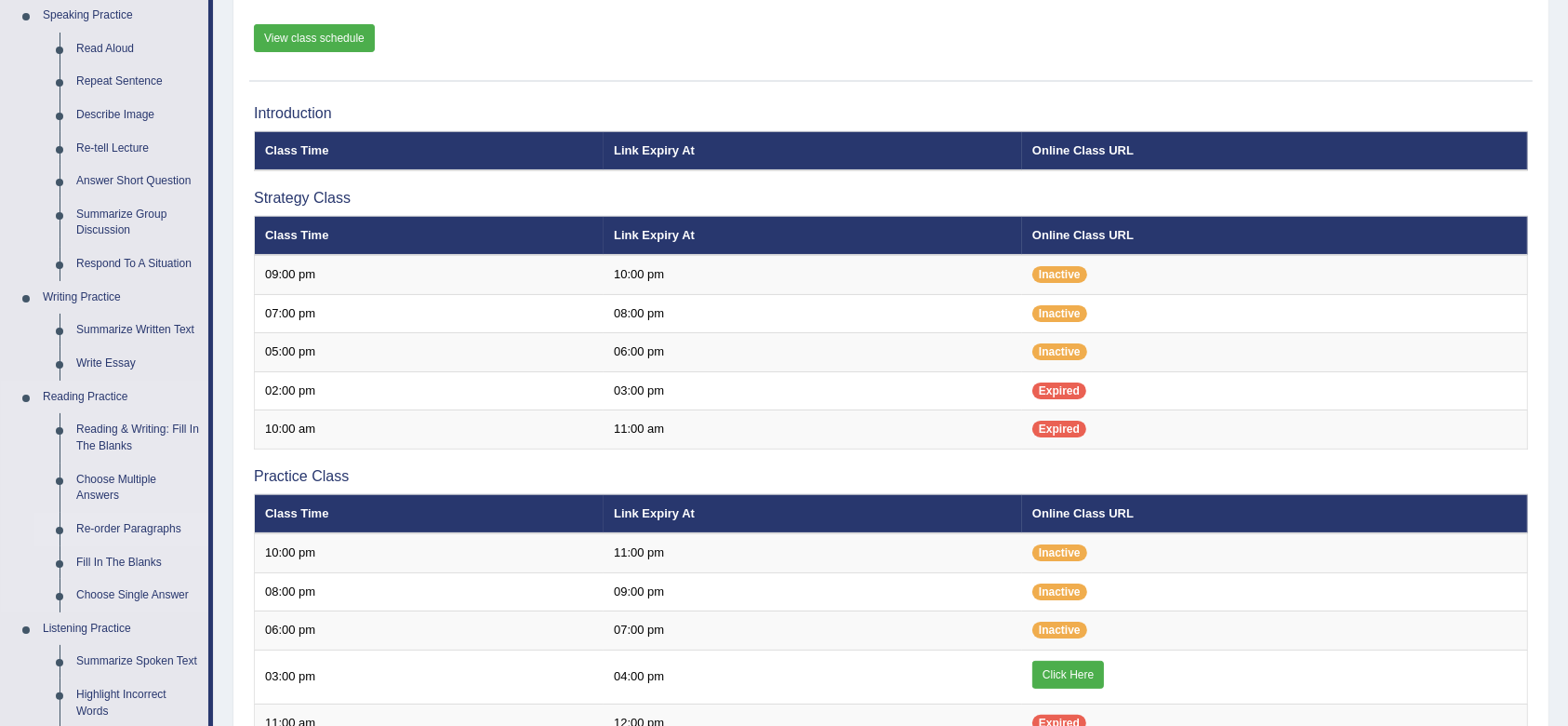
click at [119, 527] on link "Re-order Paragraphs" at bounding box center [139, 530] width 141 height 34
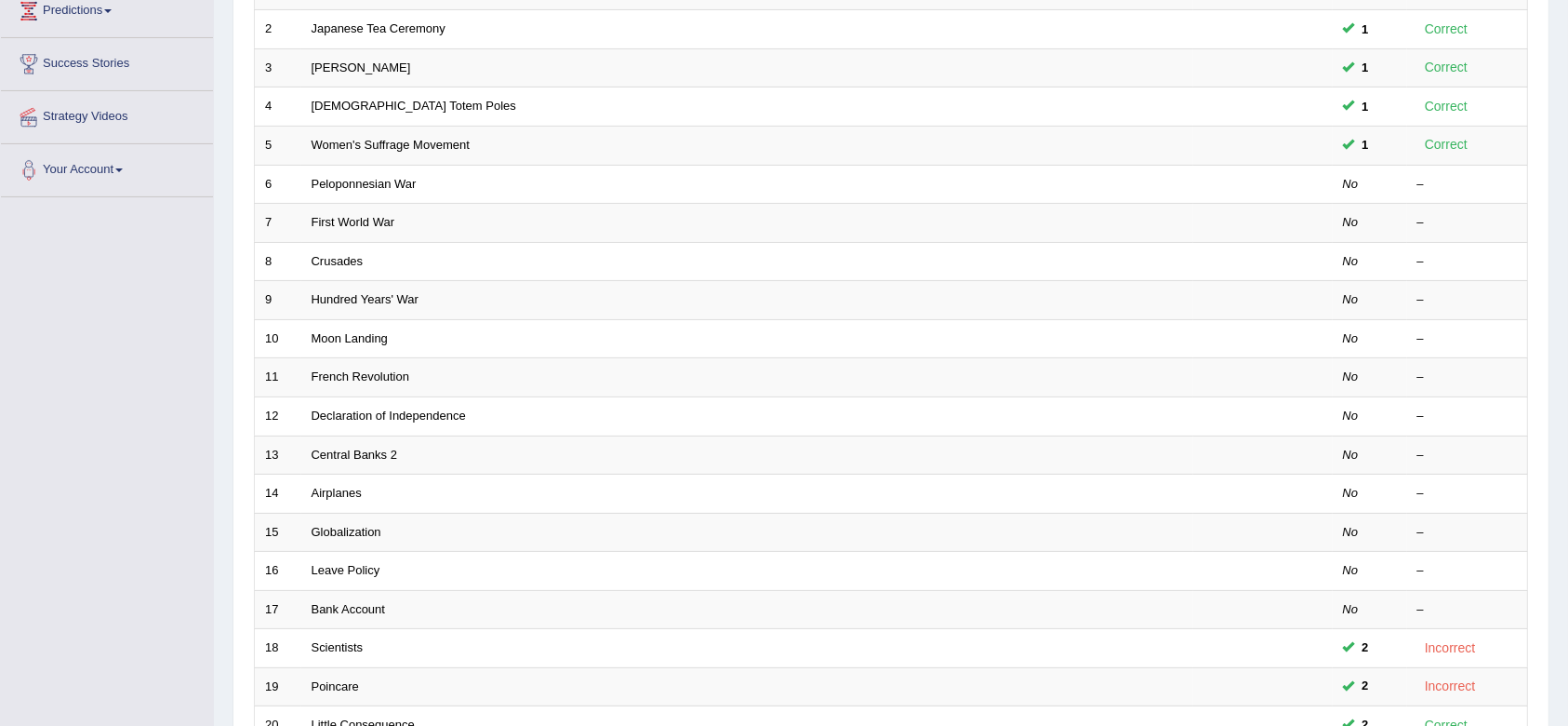
scroll to position [503, 0]
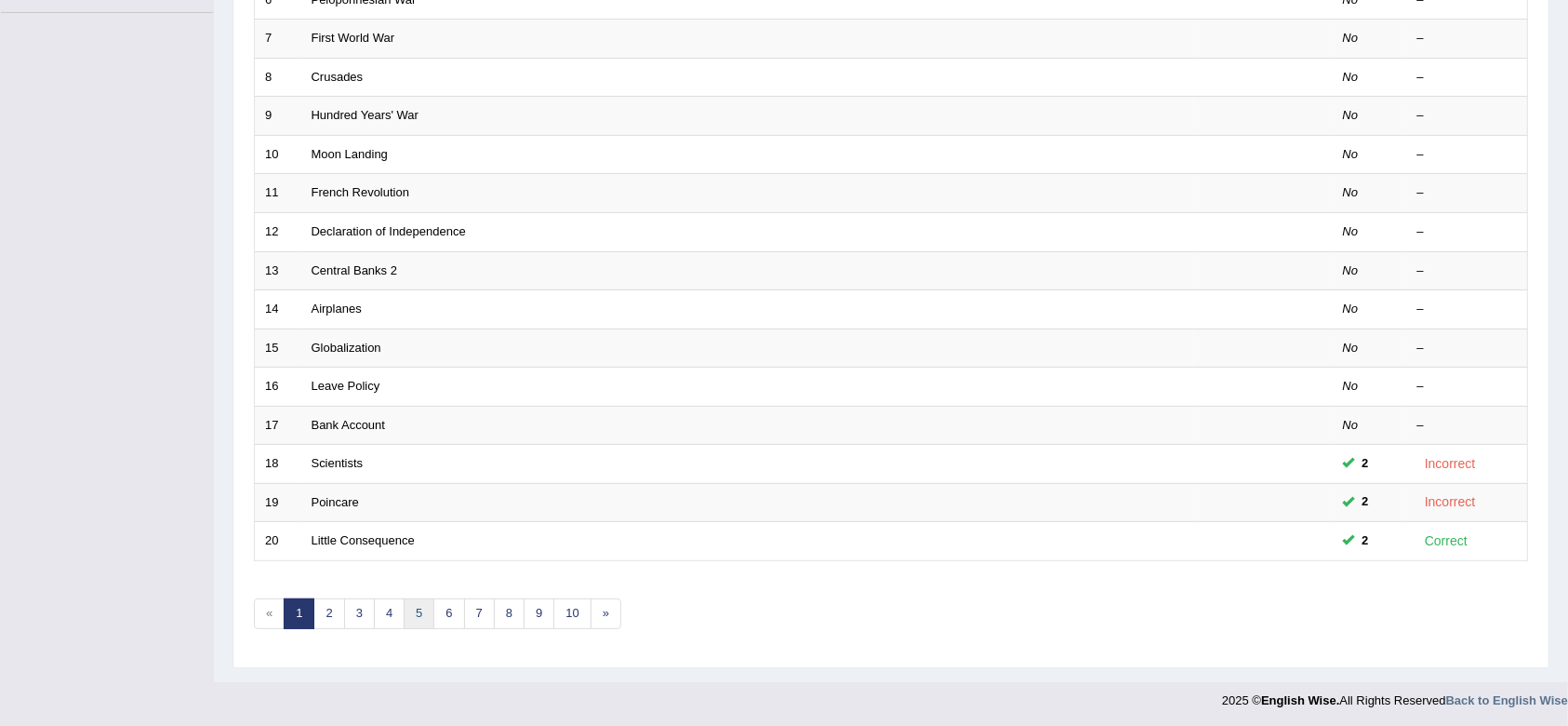
click at [405, 616] on link "5" at bounding box center [419, 613] width 31 height 31
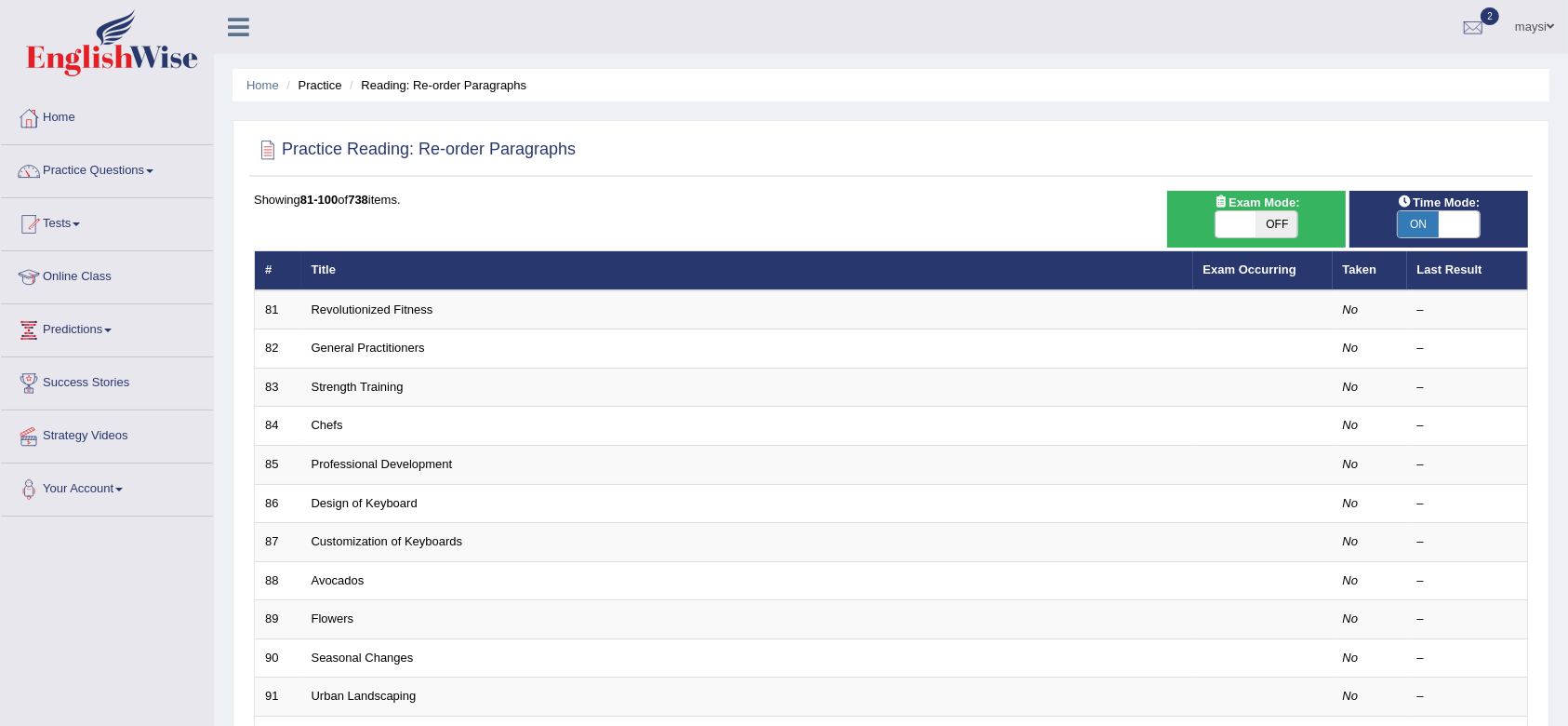
click at [1413, 224] on span "ON" at bounding box center [1418, 224] width 41 height 26
checkbox input "false"
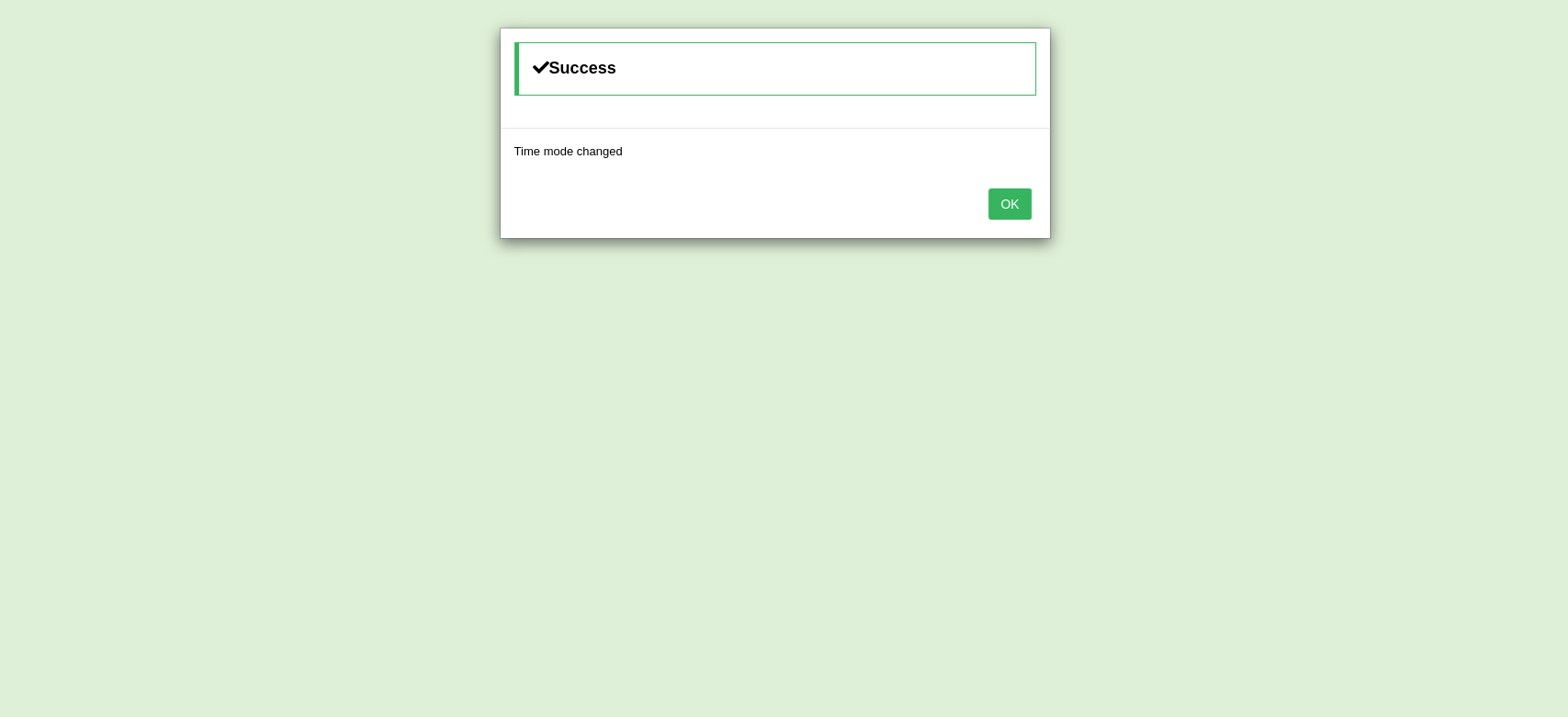
click at [1022, 194] on button "OK" at bounding box center [1009, 204] width 42 height 31
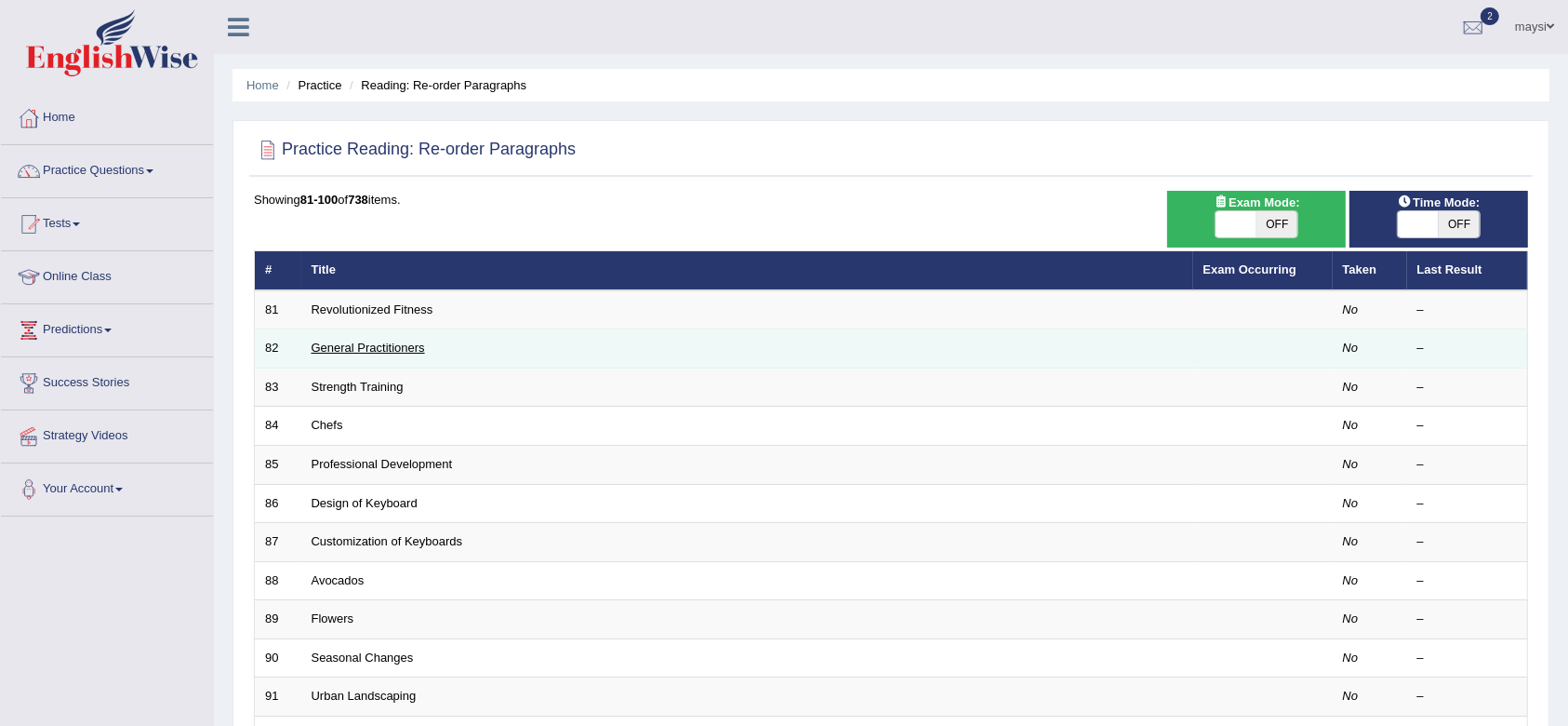
click at [347, 347] on link "General Practitioners" at bounding box center [368, 348] width 114 height 14
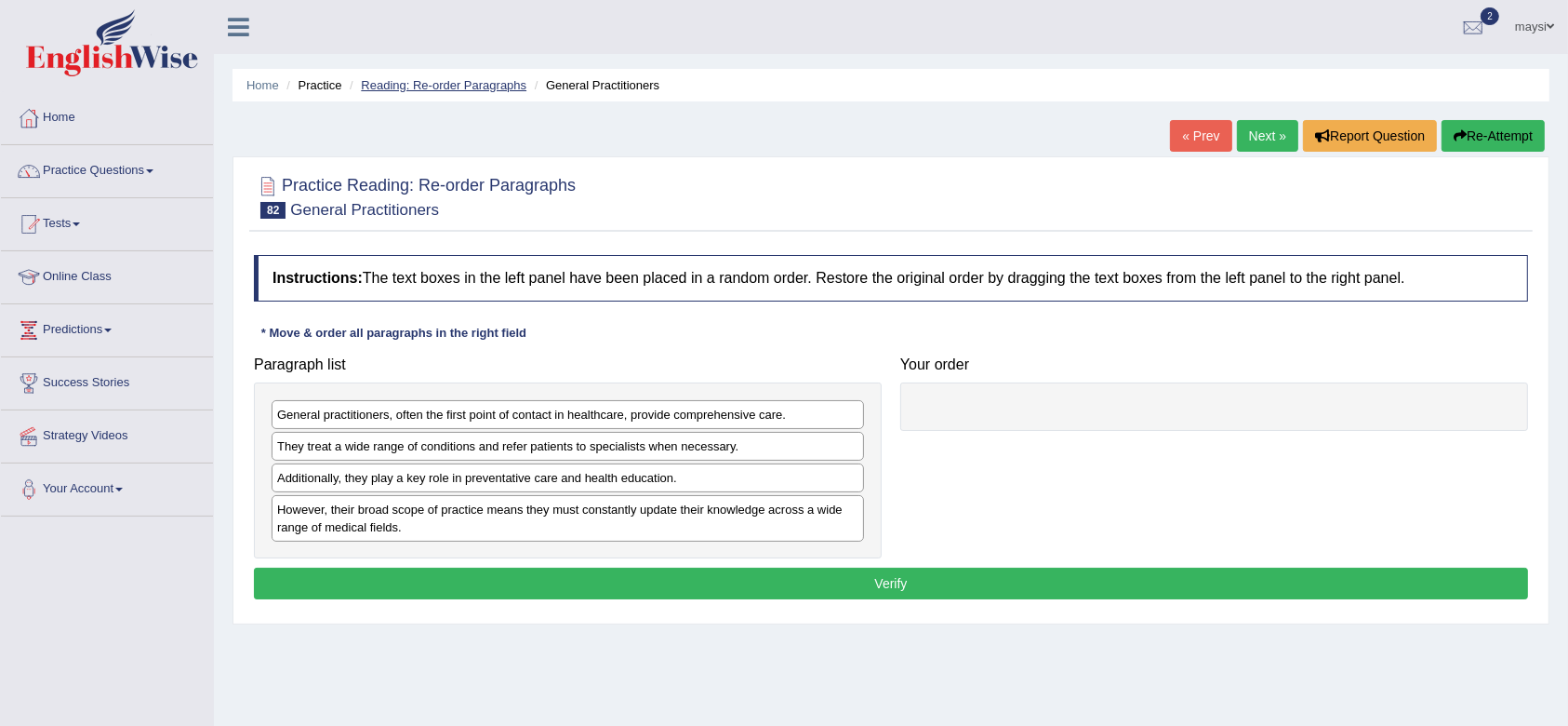
click at [443, 86] on link "Reading: Re-order Paragraphs" at bounding box center [443, 85] width 165 height 14
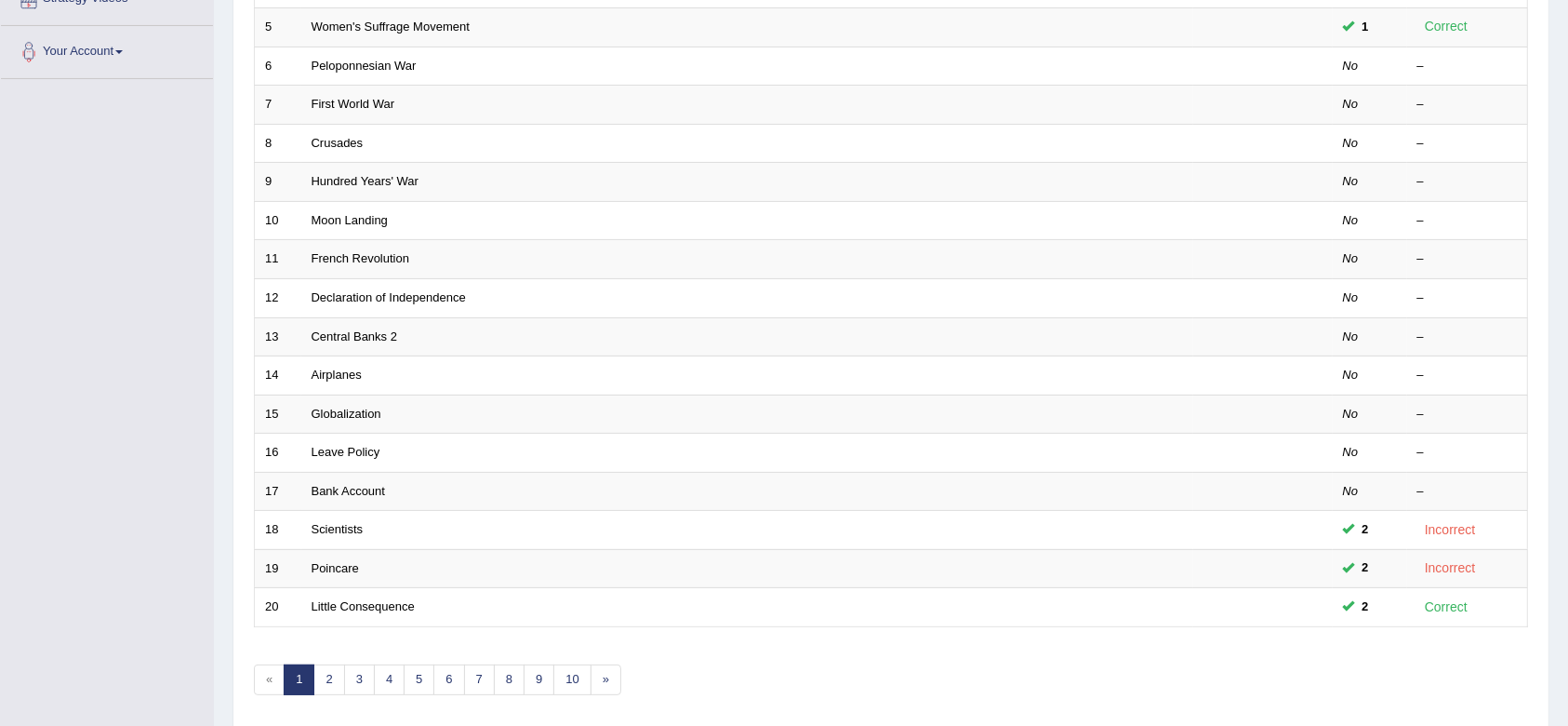
scroll to position [425, 0]
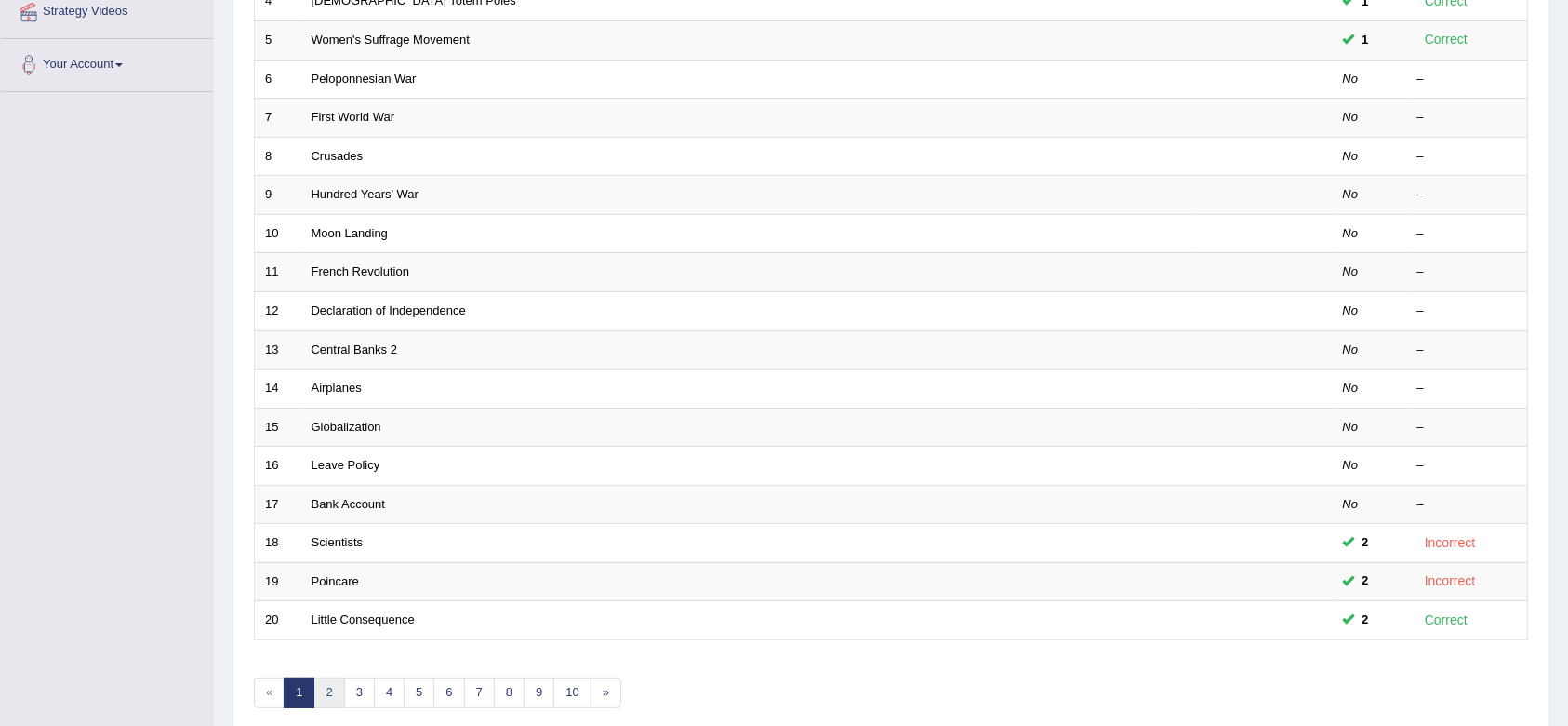
click at [329, 694] on link "2" at bounding box center [329, 692] width 31 height 31
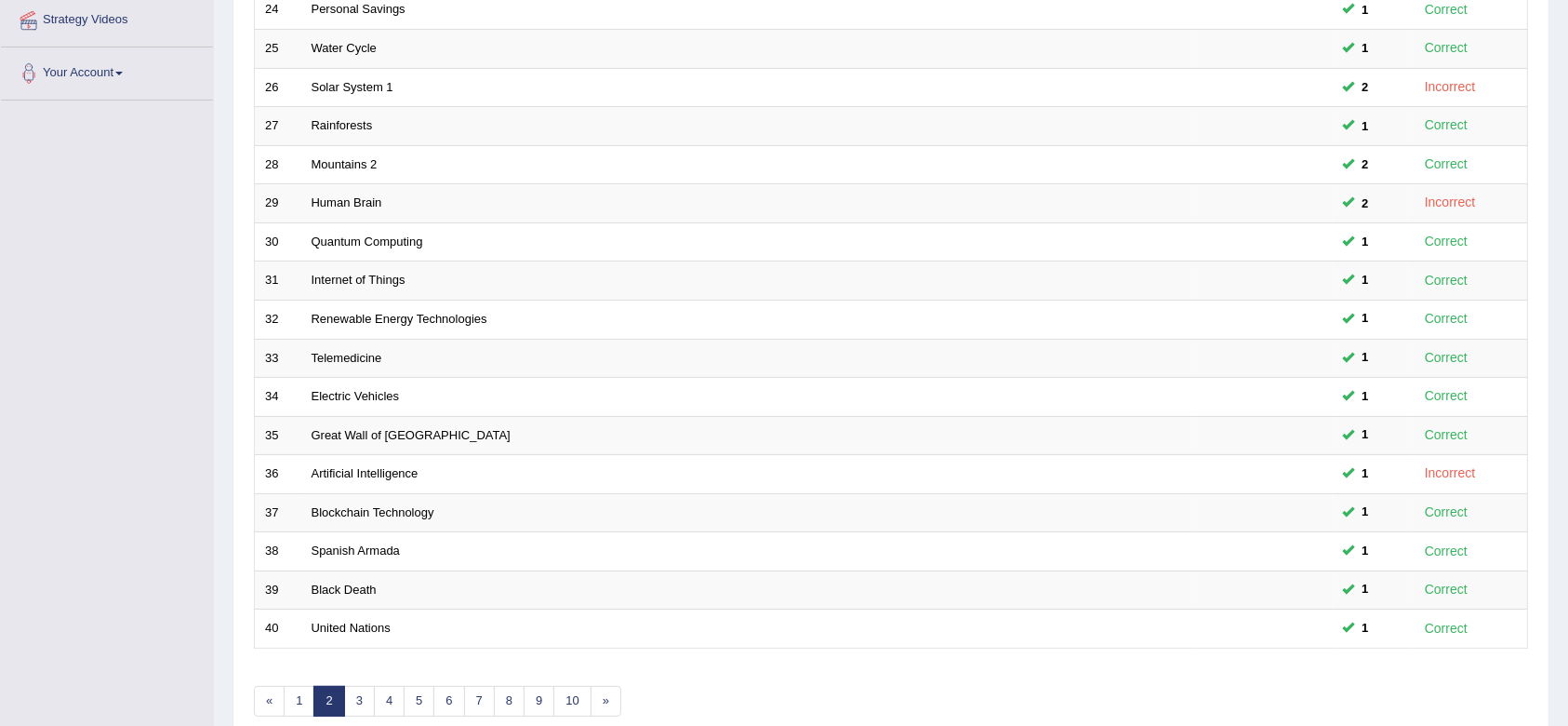
scroll to position [417, 0]
click at [363, 708] on link "3" at bounding box center [359, 700] width 31 height 31
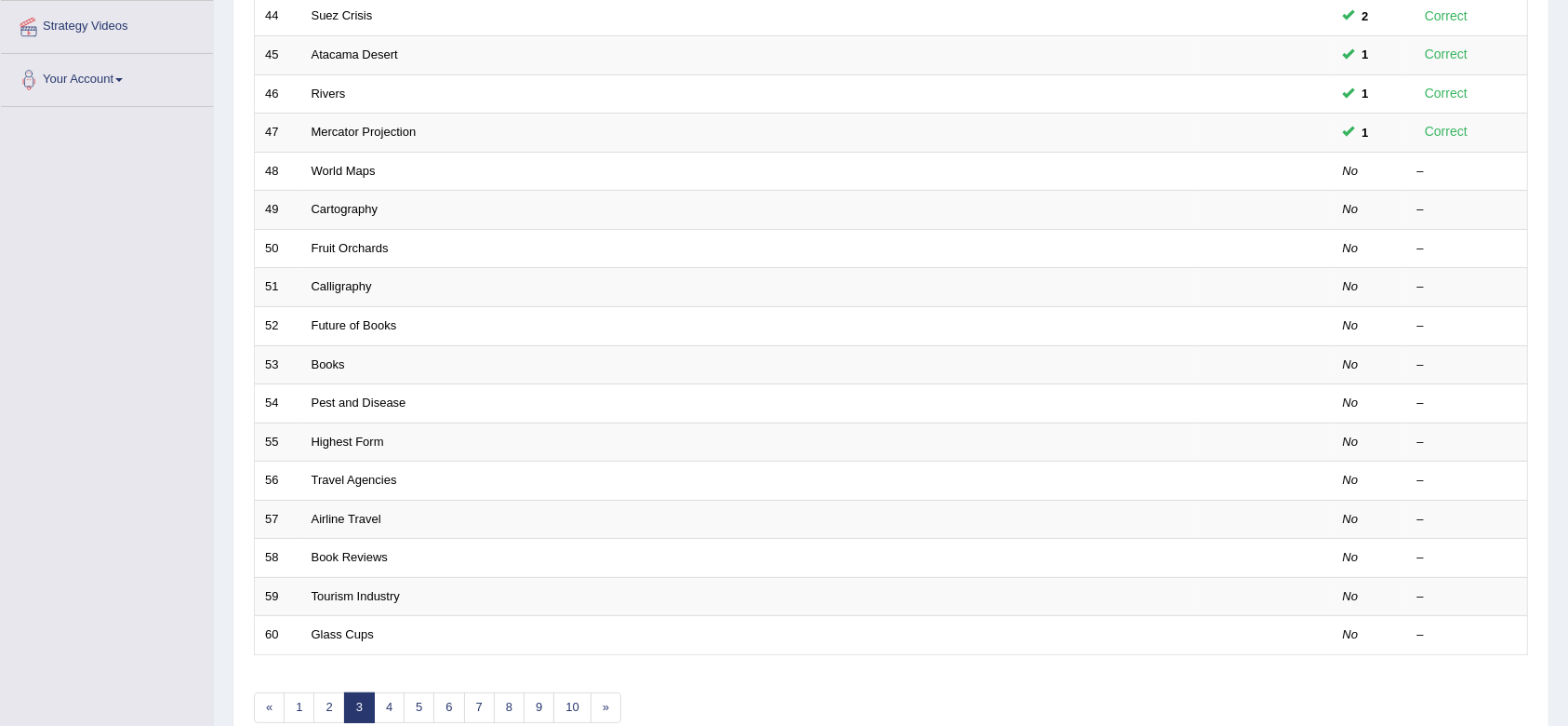
scroll to position [424, 0]
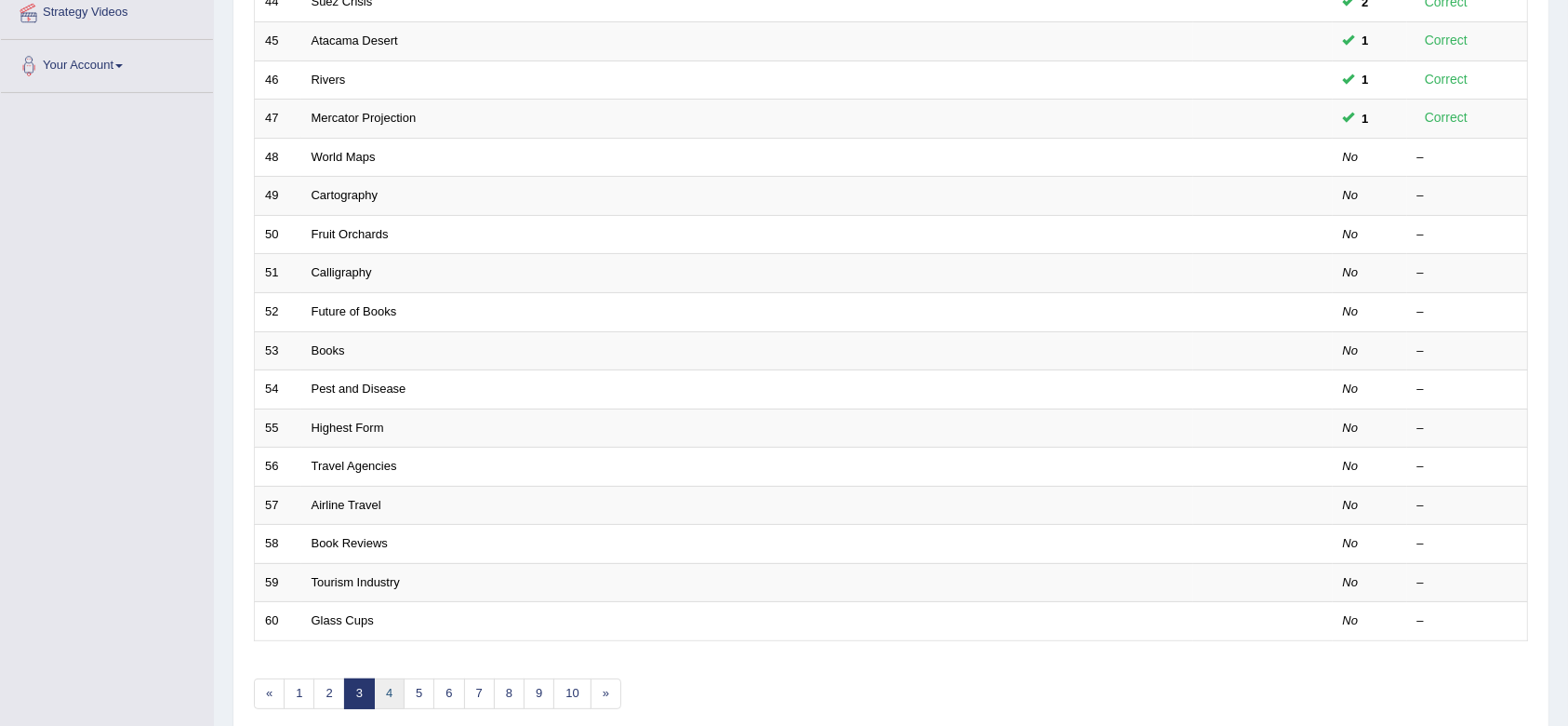
click at [399, 692] on link "4" at bounding box center [389, 693] width 31 height 31
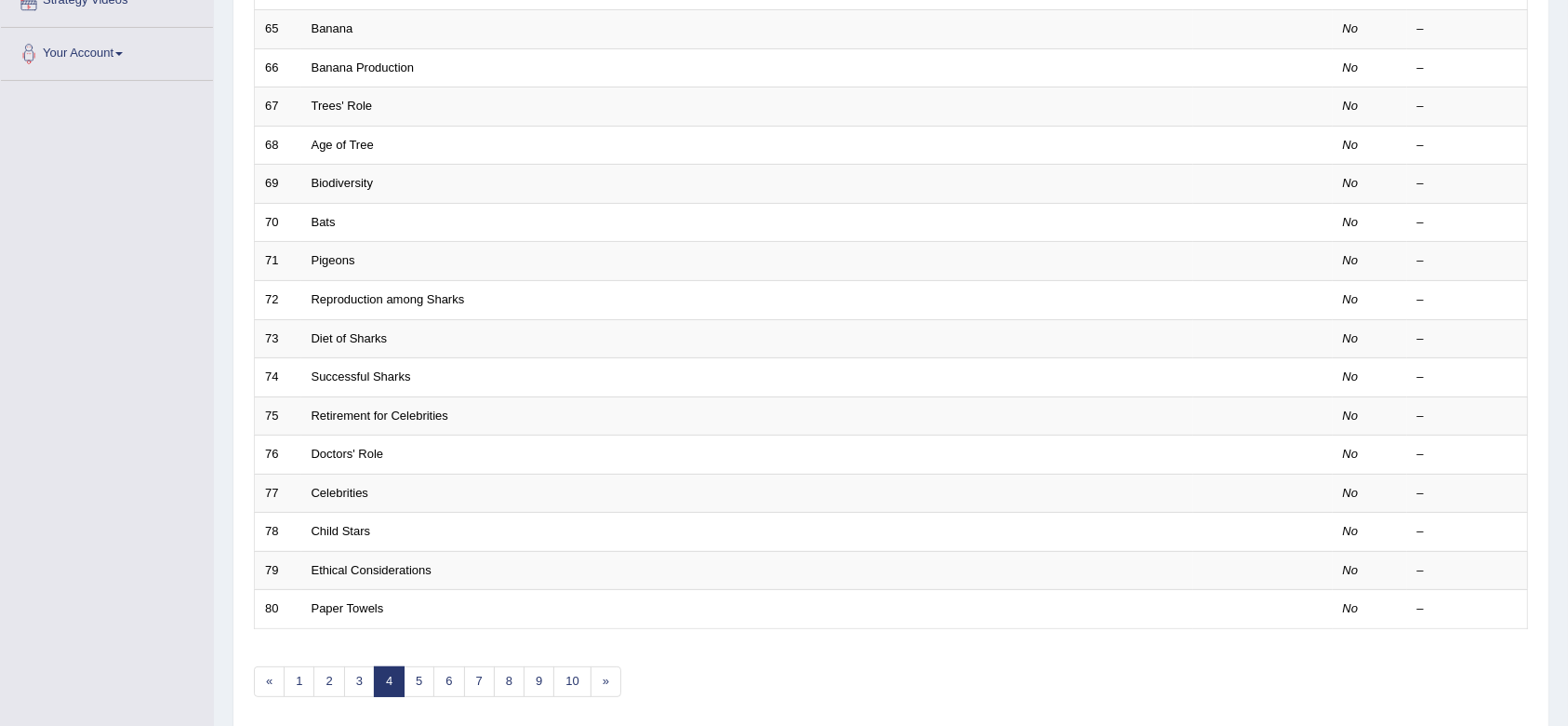
scroll to position [438, 0]
click at [410, 678] on link "5" at bounding box center [419, 679] width 31 height 31
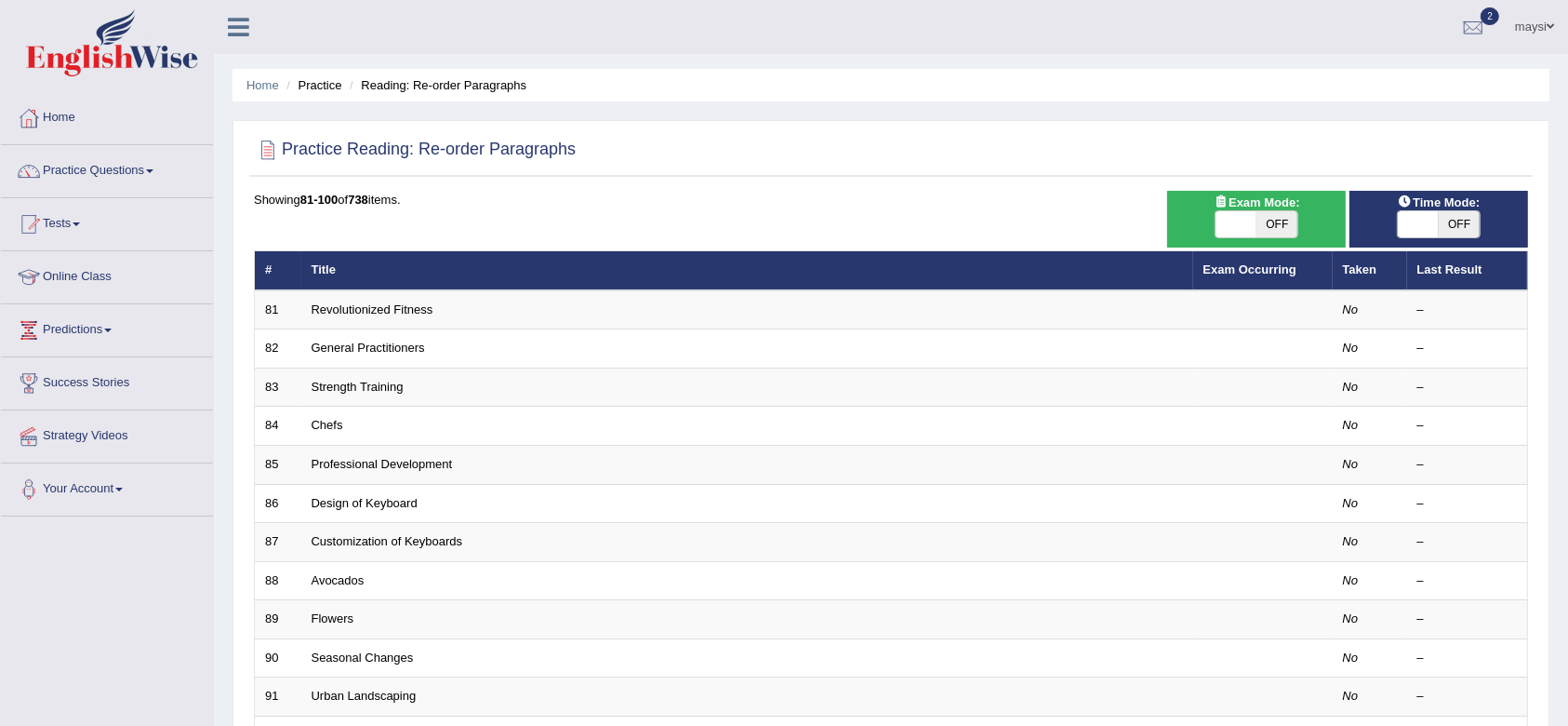
click at [1284, 211] on span "OFF" at bounding box center [1277, 224] width 41 height 26
checkbox input "true"
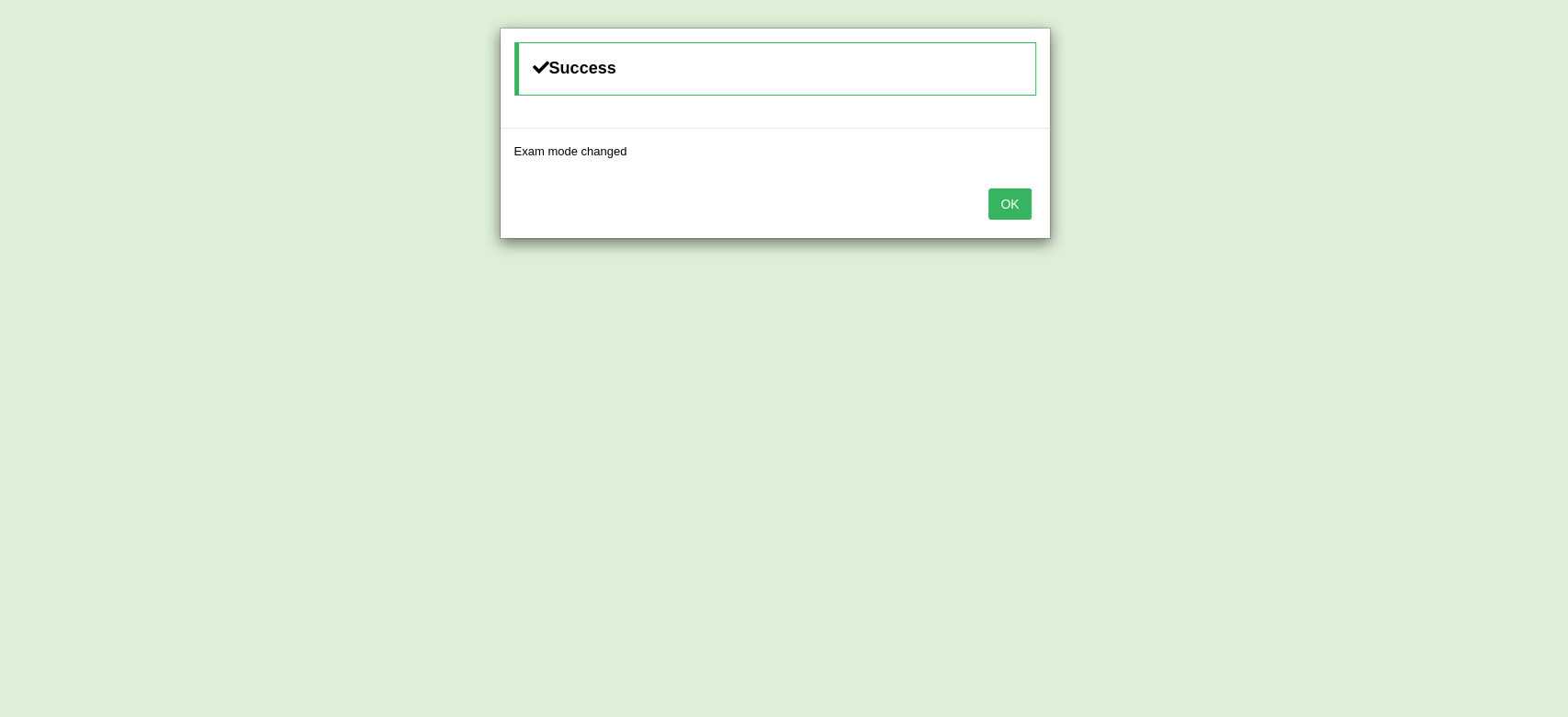
click at [1002, 217] on button "OK" at bounding box center [1009, 204] width 42 height 31
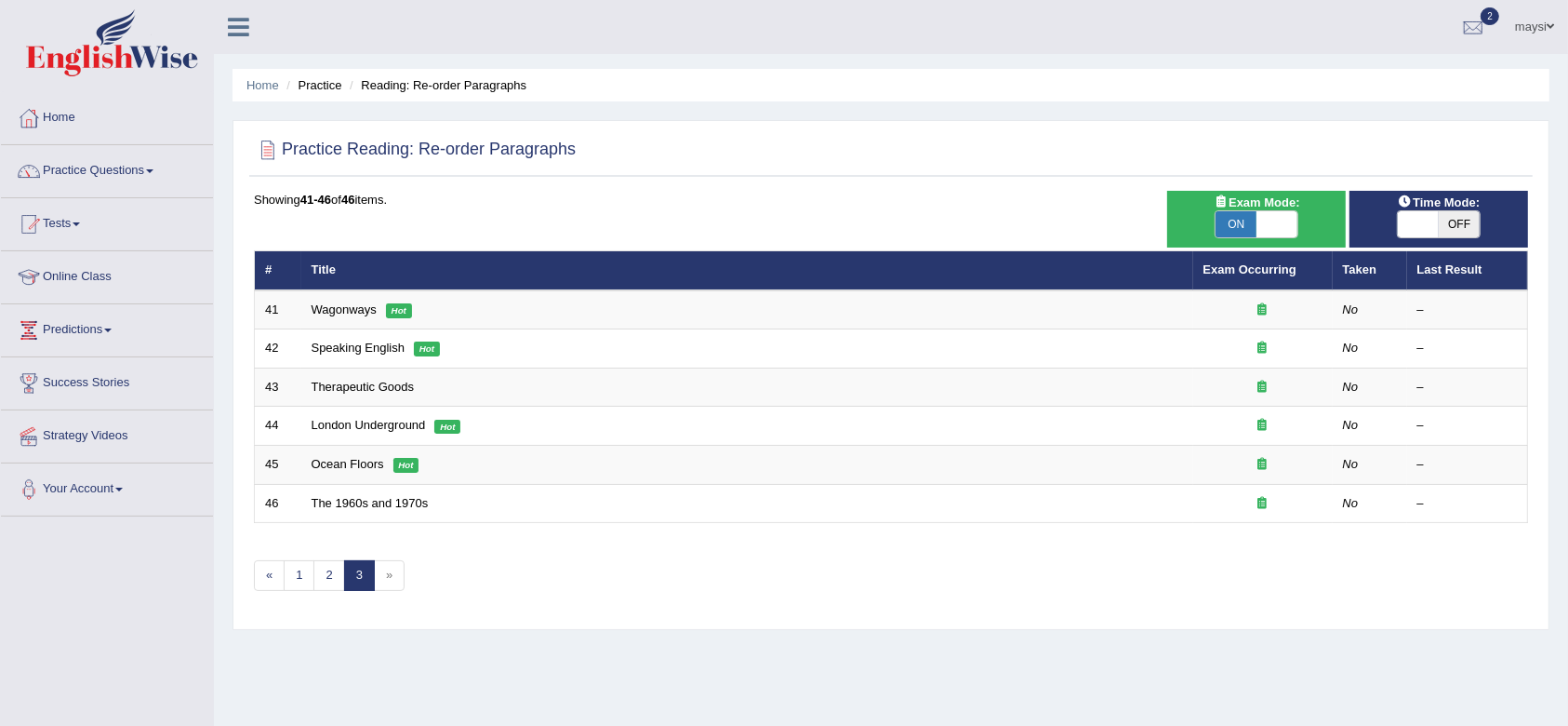
click at [1231, 224] on span "ON" at bounding box center [1235, 224] width 41 height 26
checkbox input "false"
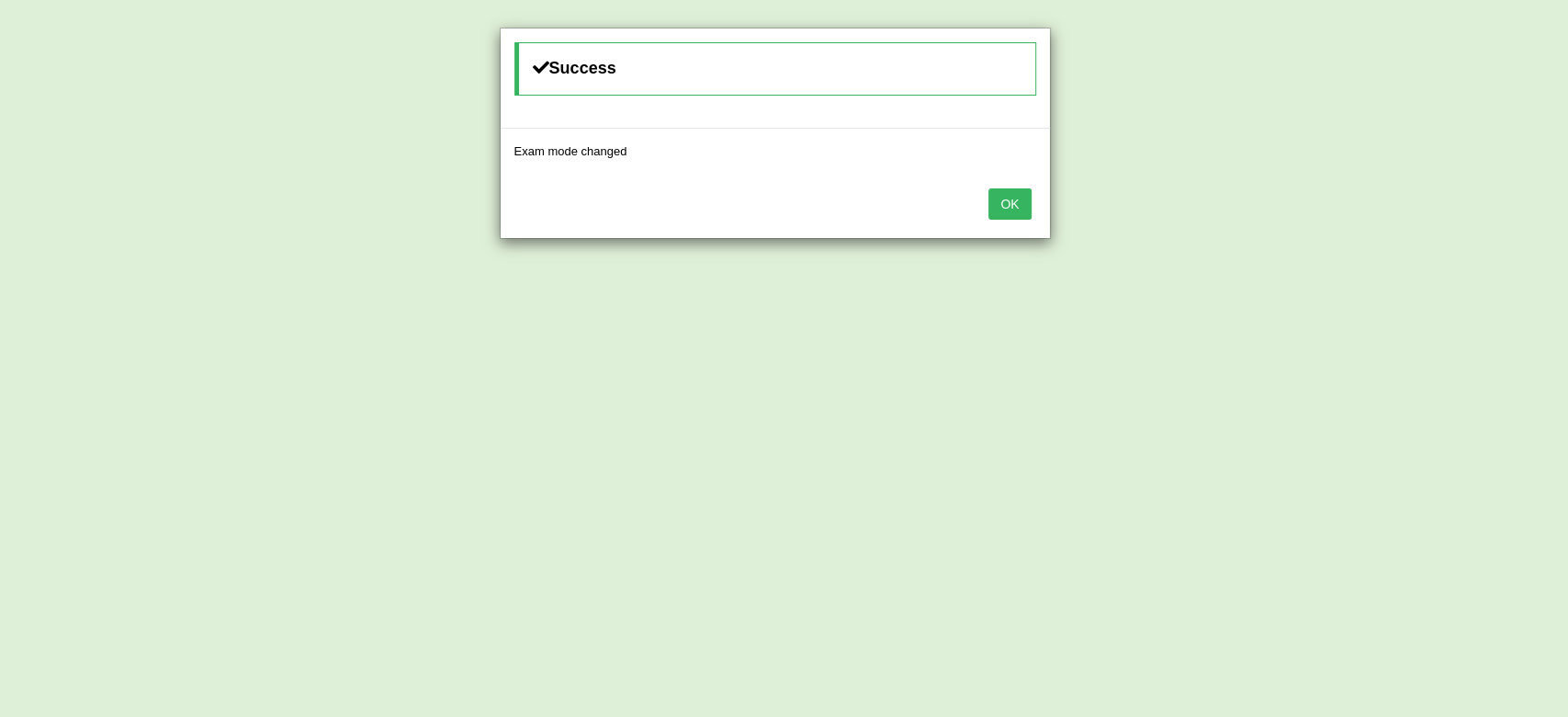
click at [1014, 203] on button "OK" at bounding box center [1009, 204] width 42 height 31
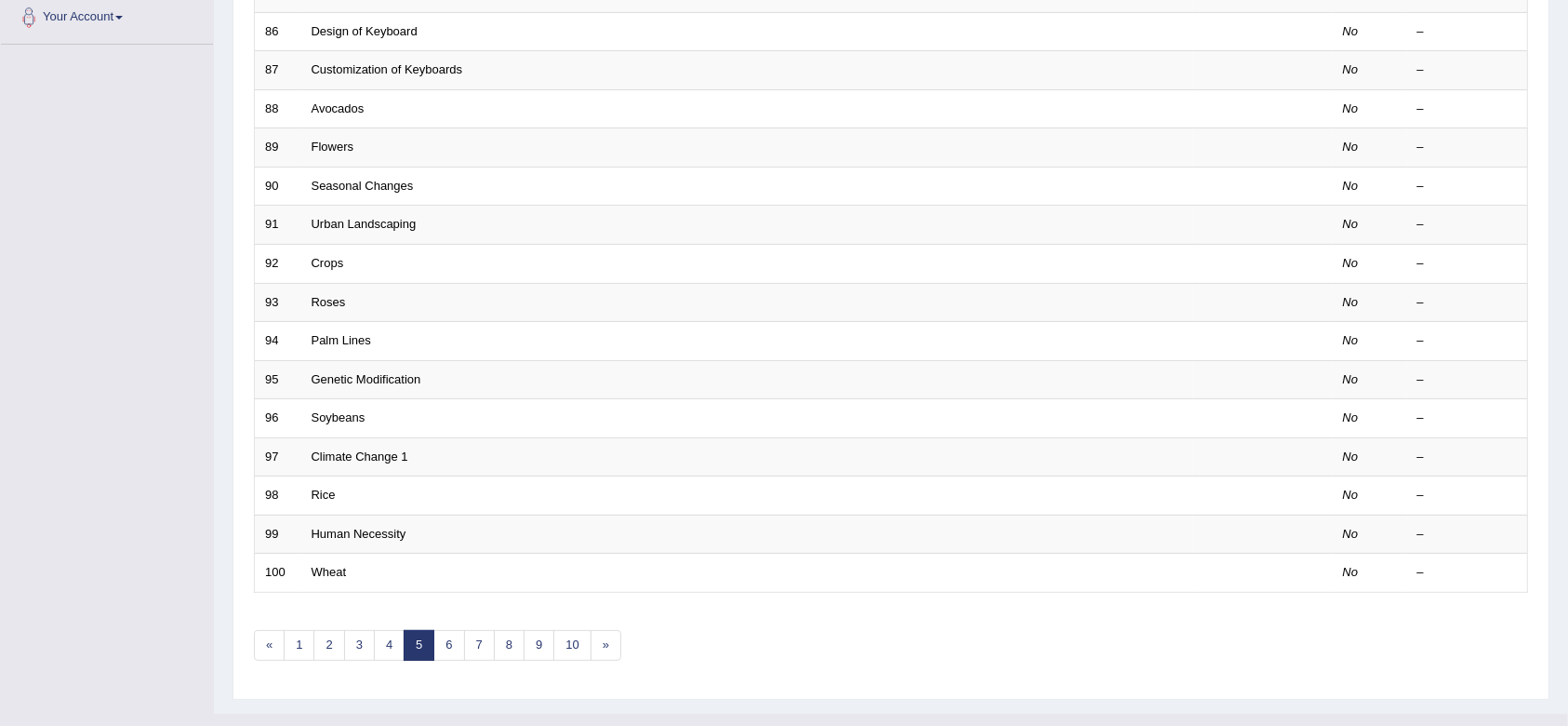
scroll to position [503, 0]
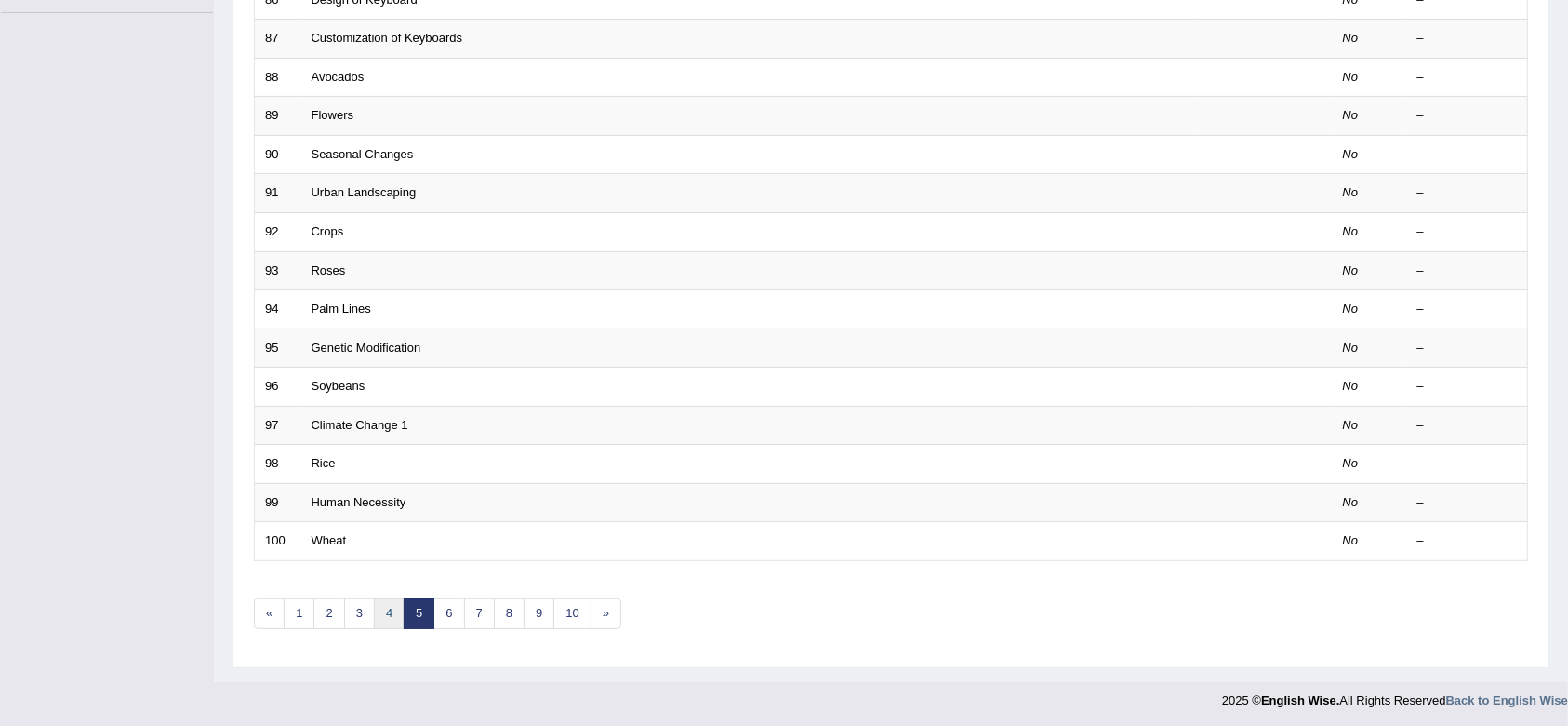
click at [384, 610] on link "4" at bounding box center [389, 613] width 31 height 31
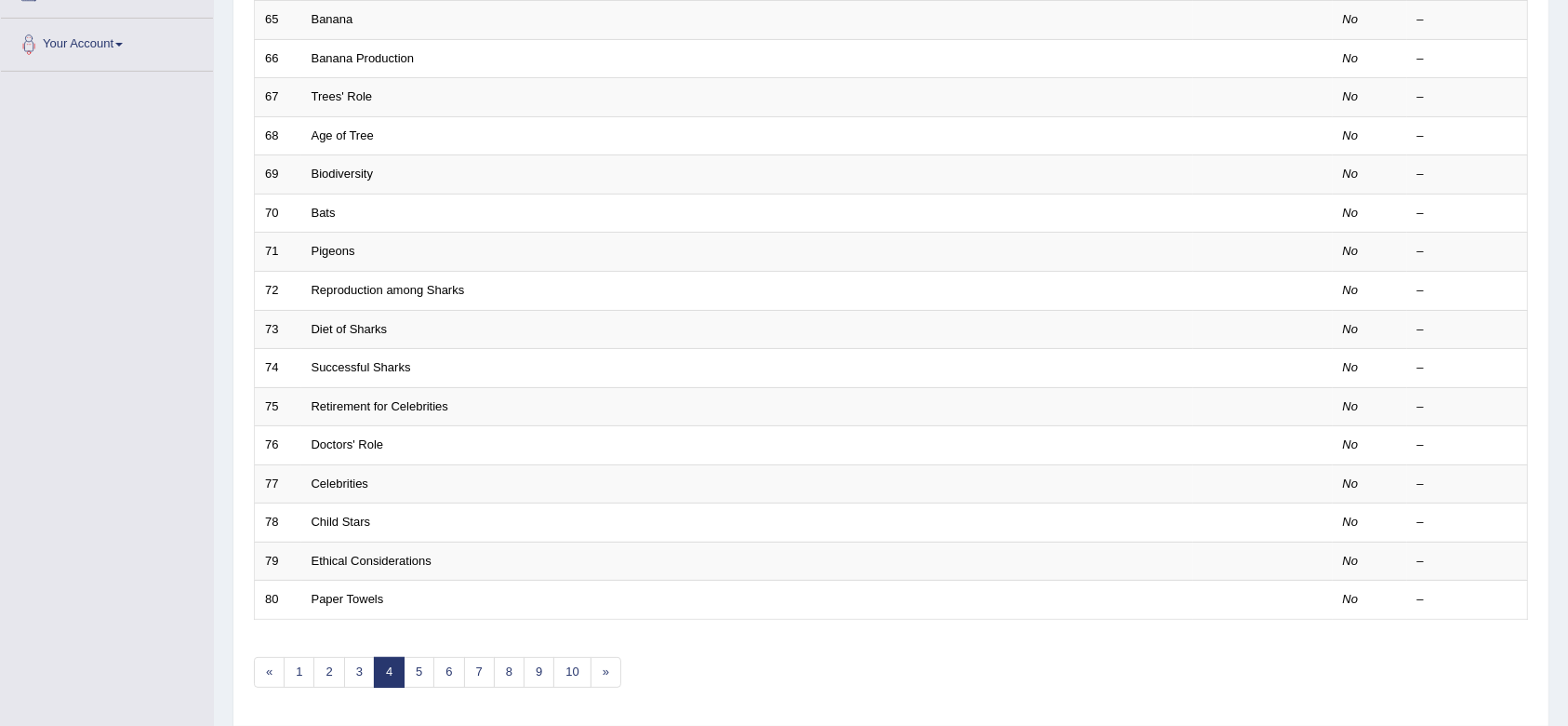
scroll to position [455, 0]
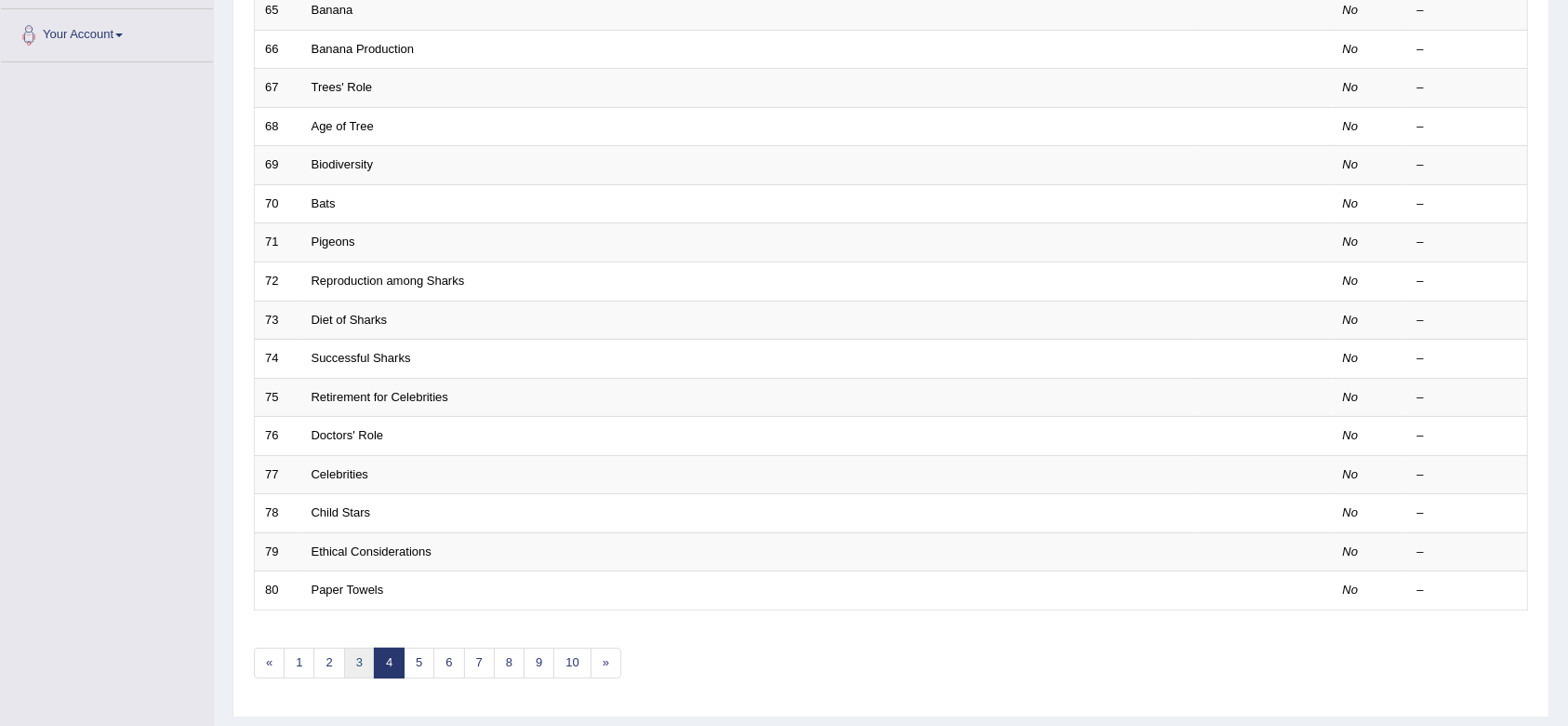
click at [357, 657] on link "3" at bounding box center [359, 663] width 31 height 31
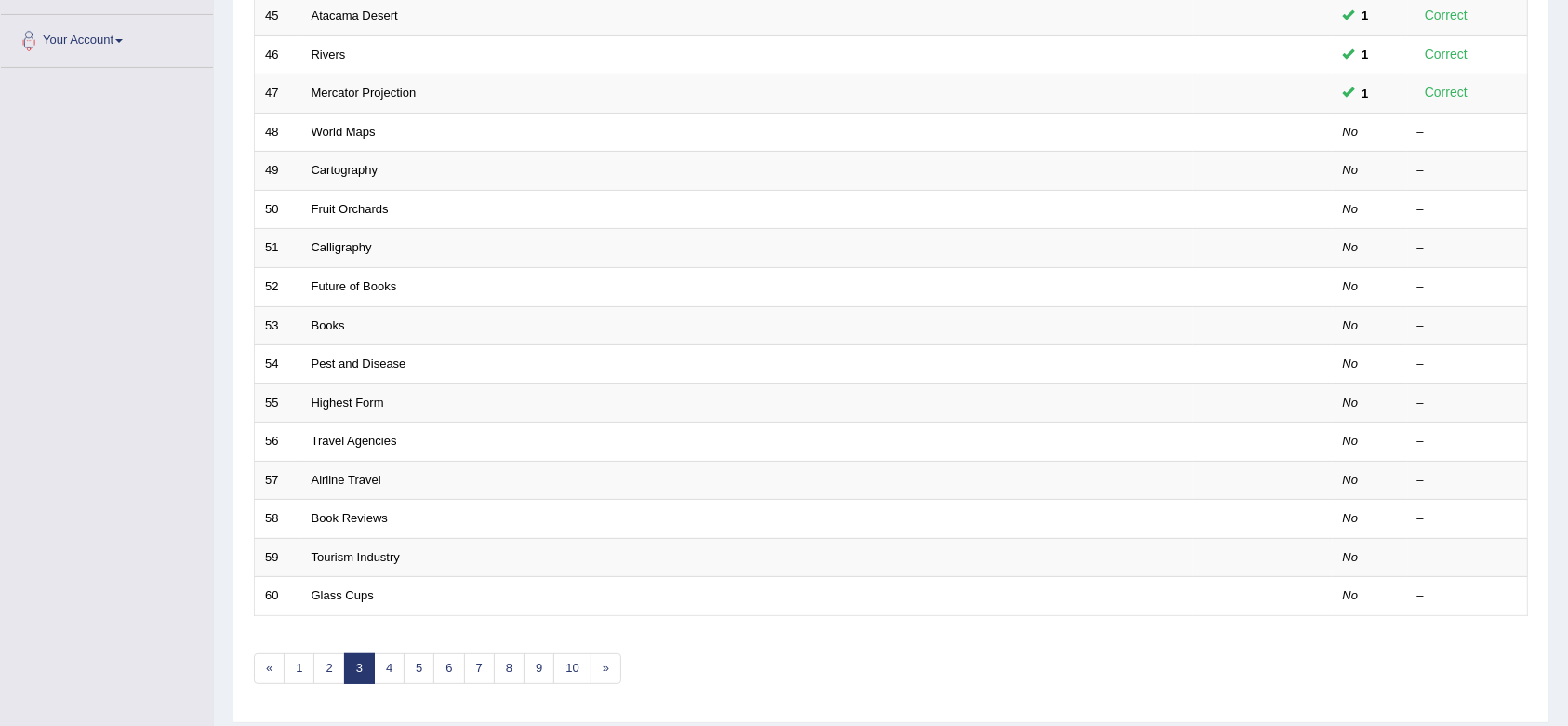
scroll to position [458, 0]
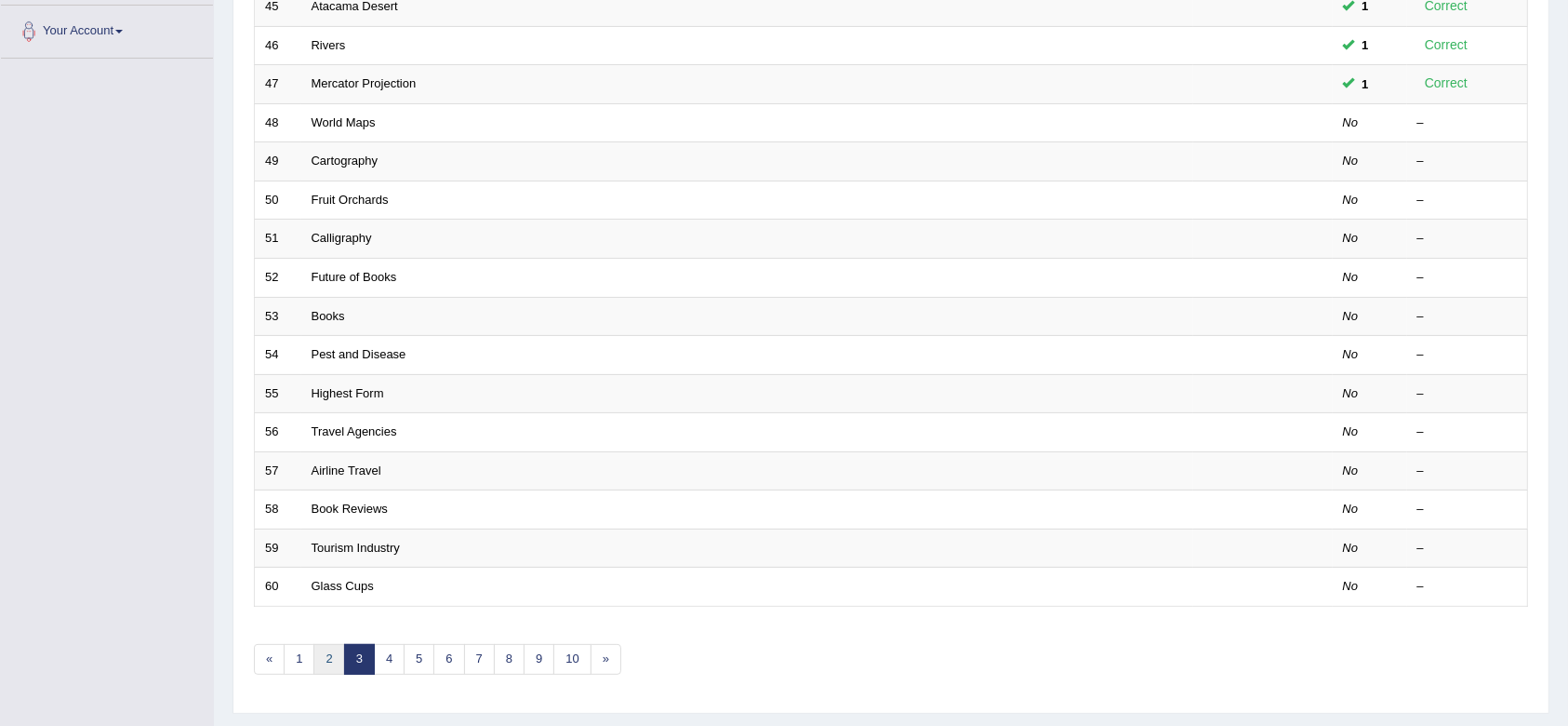
click at [329, 663] on link "2" at bounding box center [329, 659] width 31 height 31
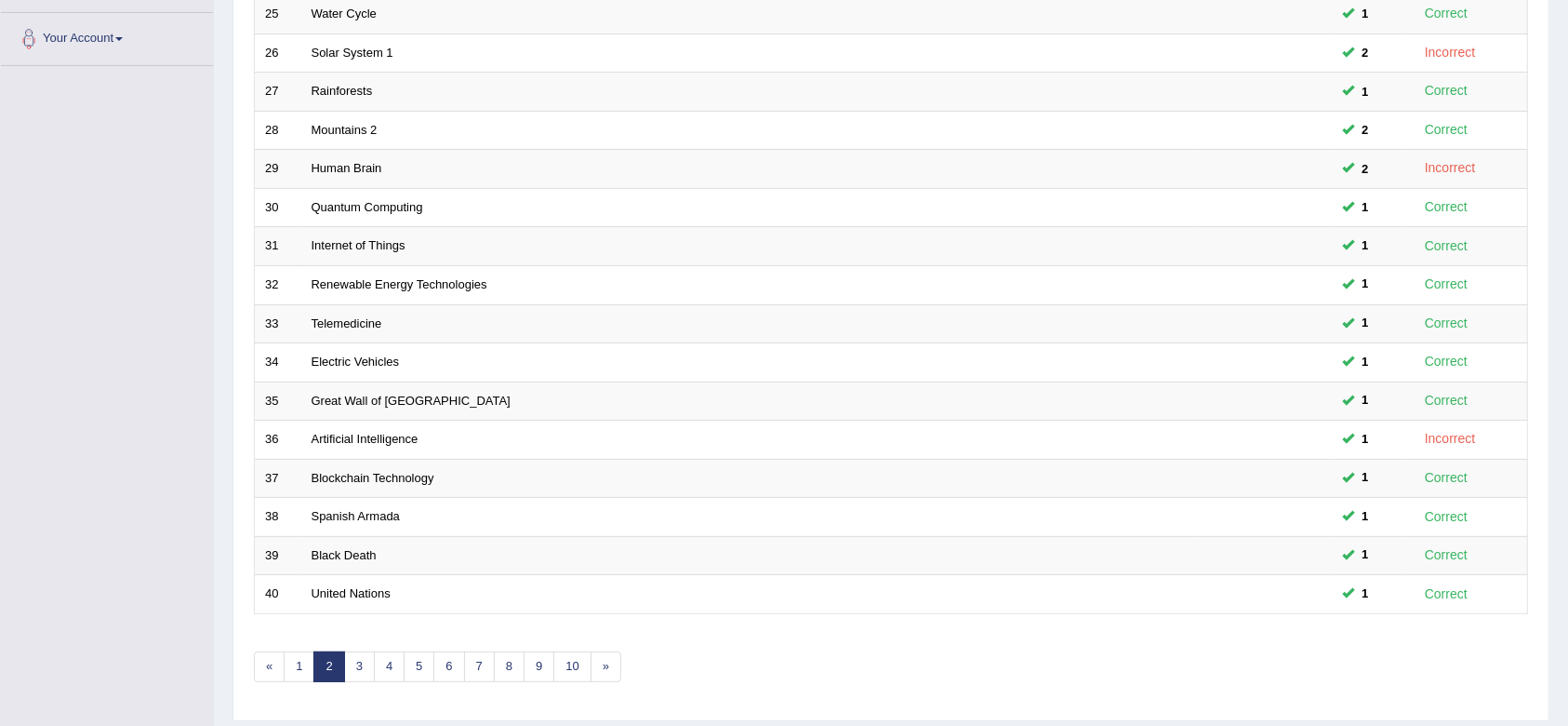
scroll to position [464, 0]
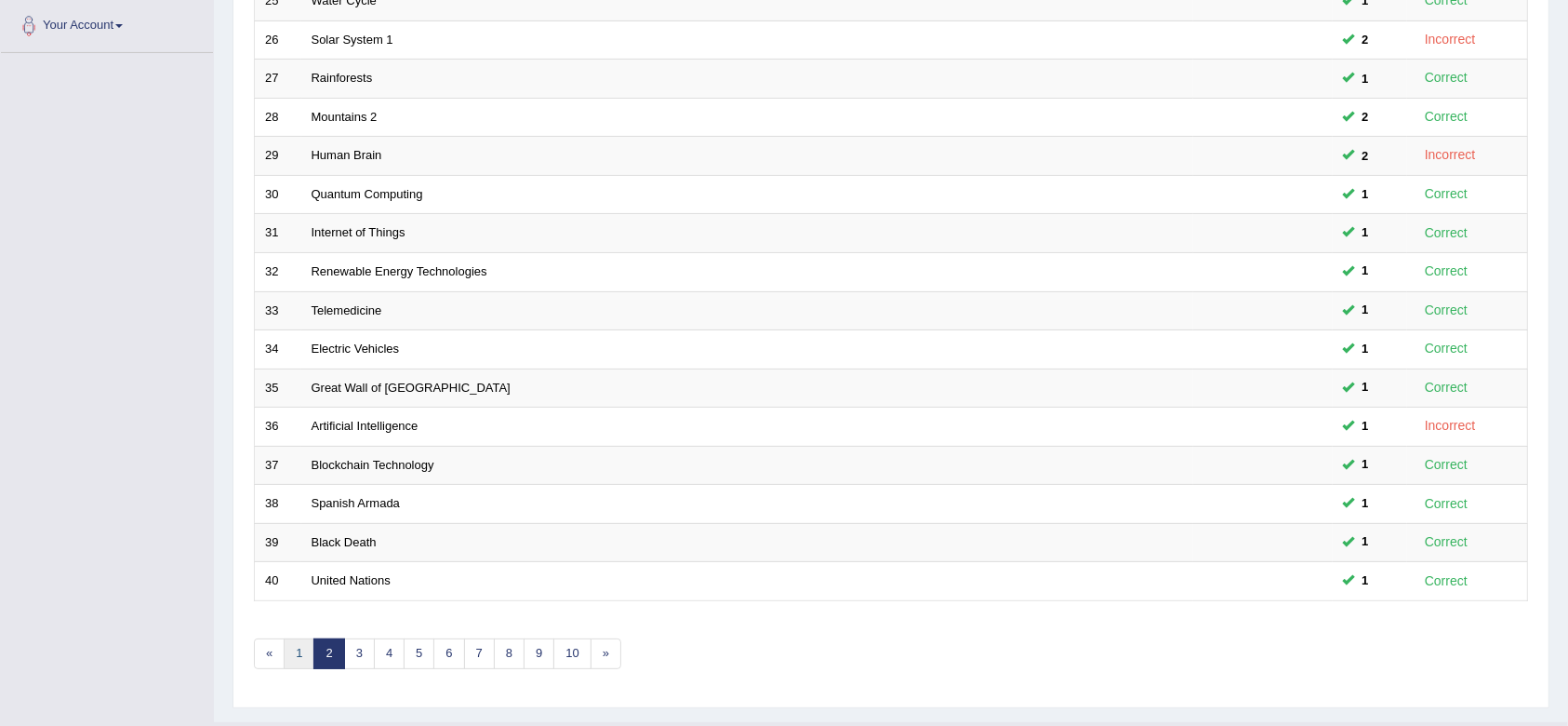
click at [300, 647] on link "1" at bounding box center [299, 654] width 31 height 31
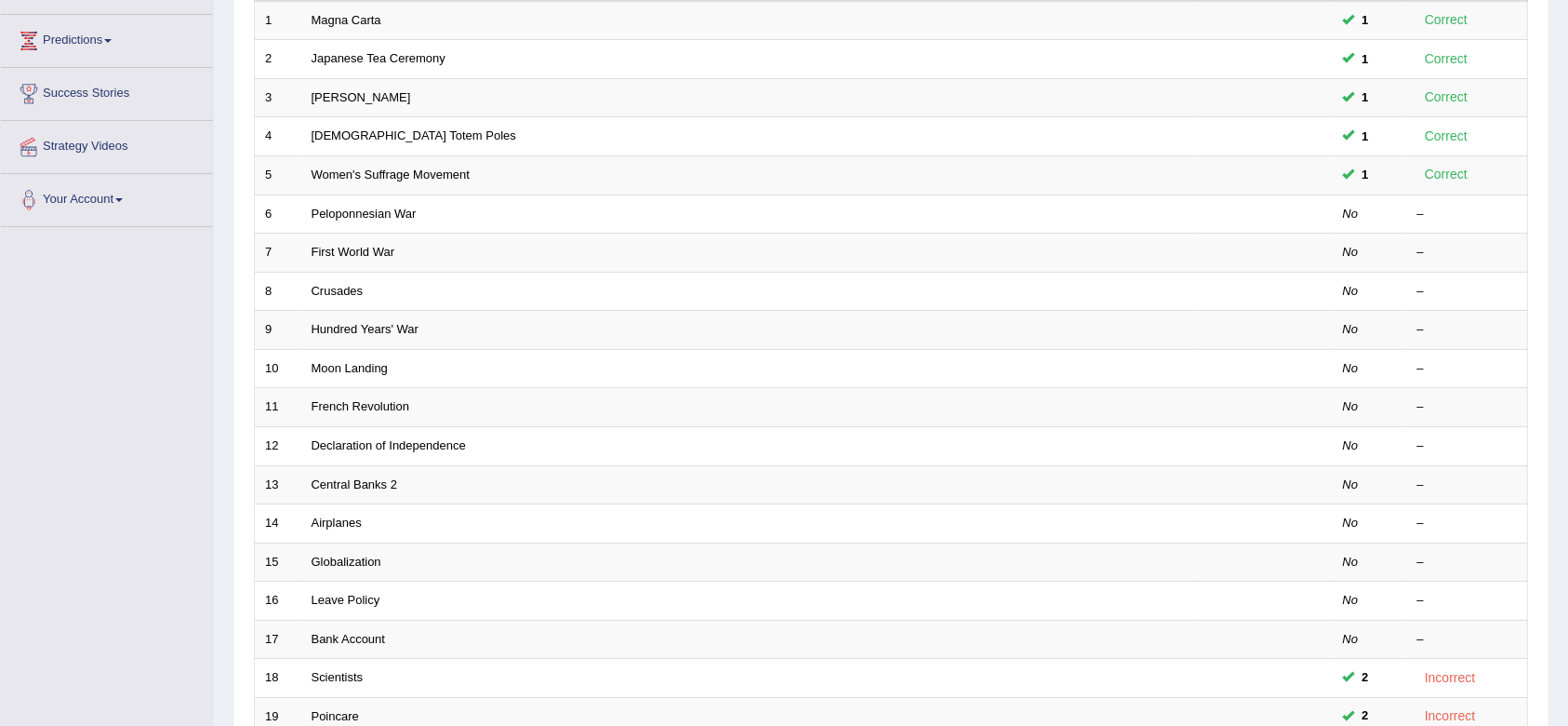
scroll to position [290, 0]
drag, startPoint x: 1567, startPoint y: 531, endPoint x: 1570, endPoint y: 663, distance: 132.0
click at [1567, 436] on html "Toggle navigation Home Practice Questions Speaking Practice Read Aloud Repeat S…" at bounding box center [784, 72] width 1568 height 726
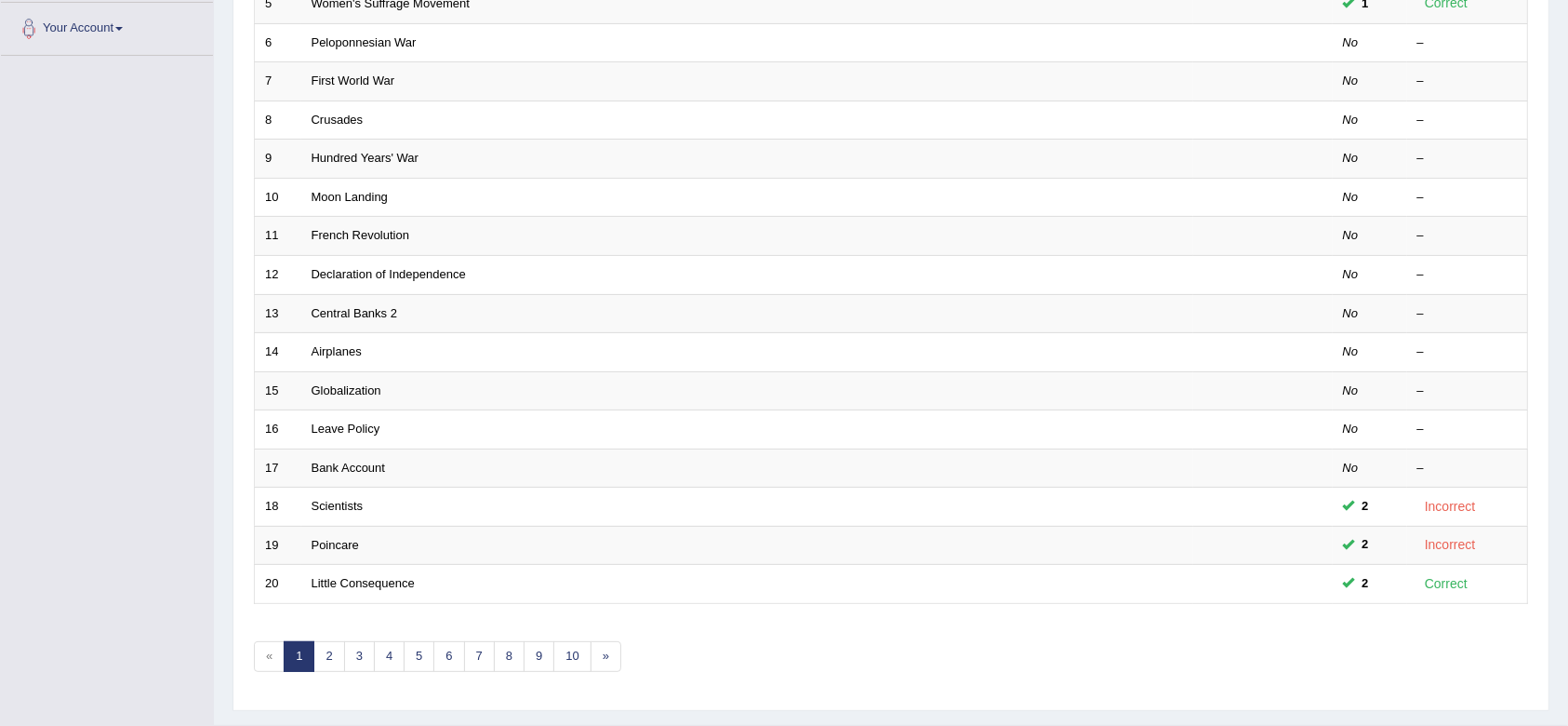
scroll to position [488, 0]
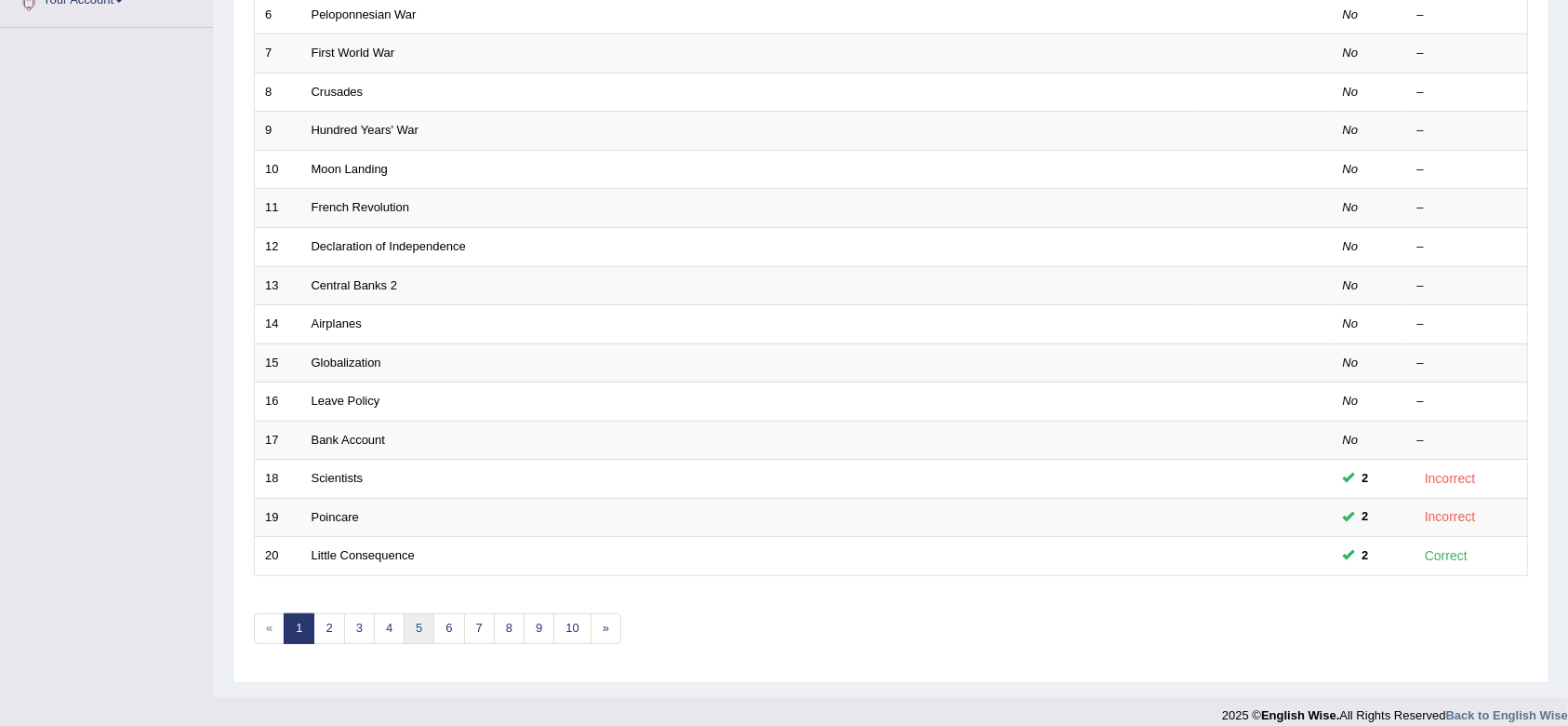
click at [420, 629] on link "5" at bounding box center [419, 628] width 31 height 31
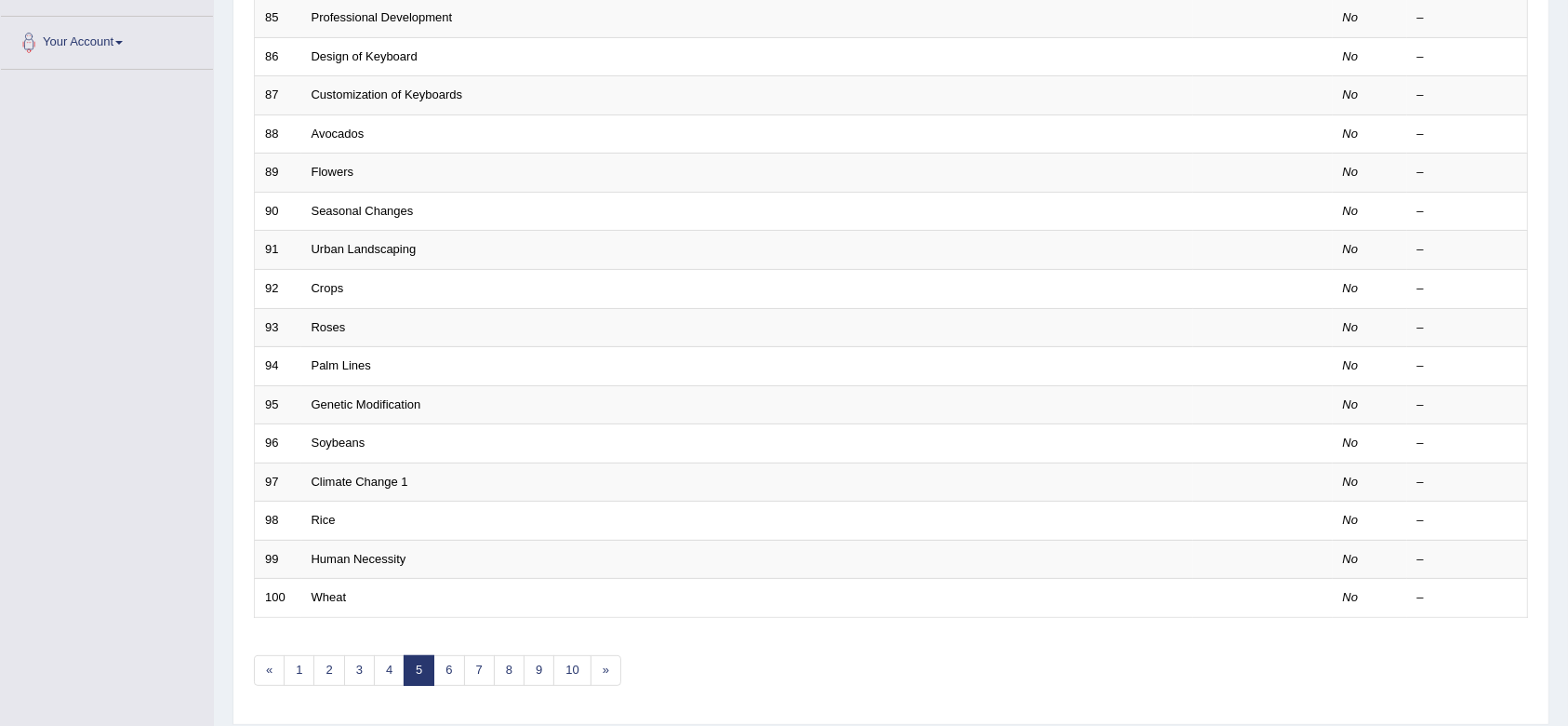
scroll to position [461, 0]
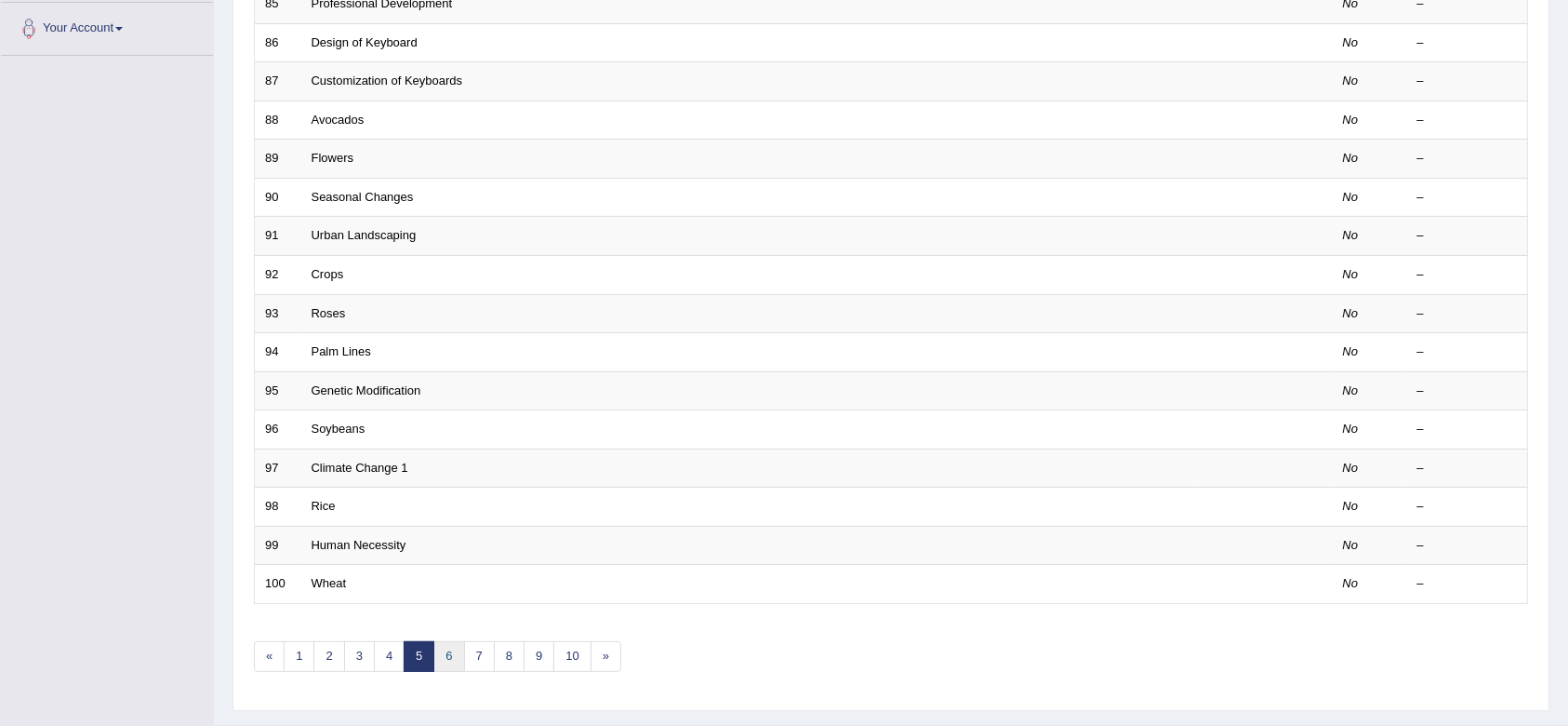
click at [453, 649] on link "6" at bounding box center [448, 656] width 31 height 31
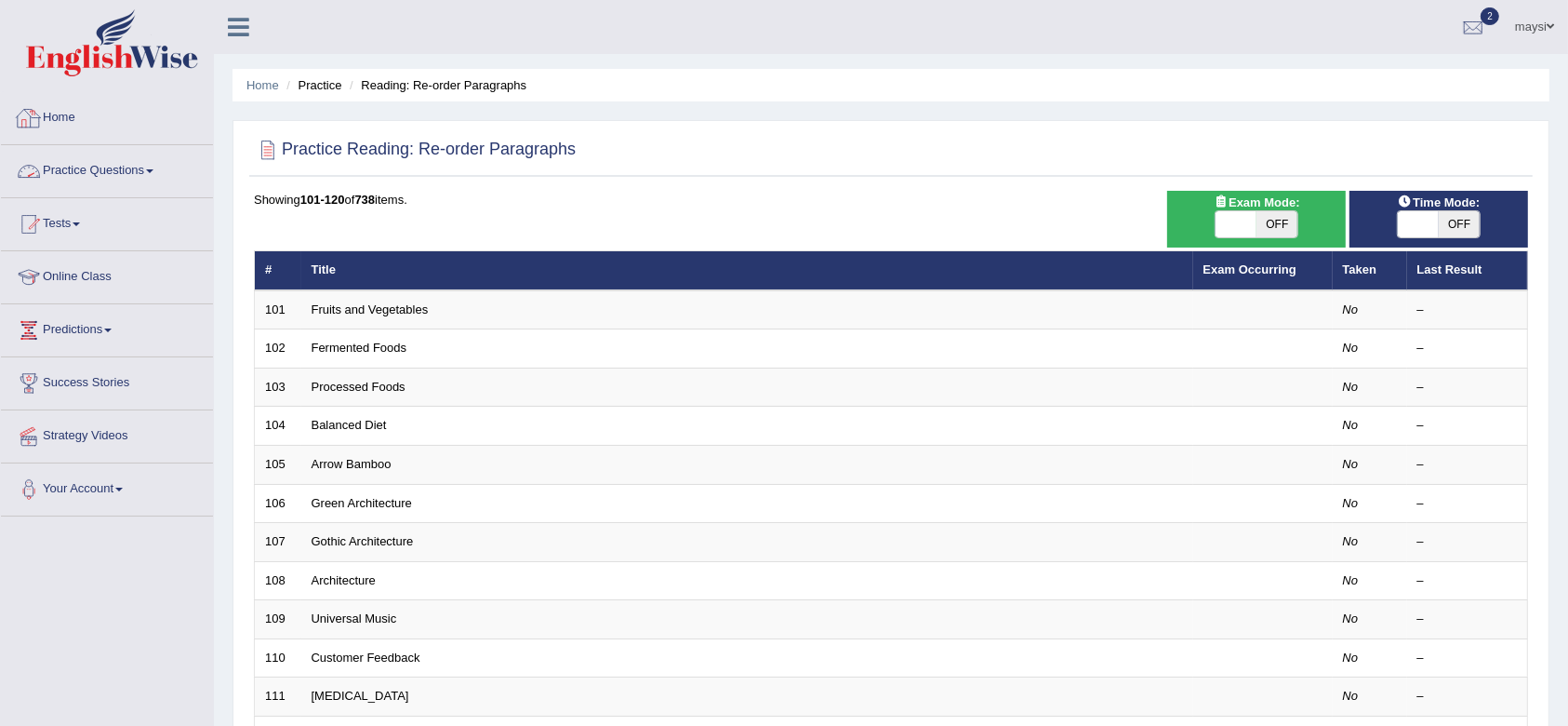
click at [68, 171] on link "Practice Questions" at bounding box center [107, 168] width 212 height 47
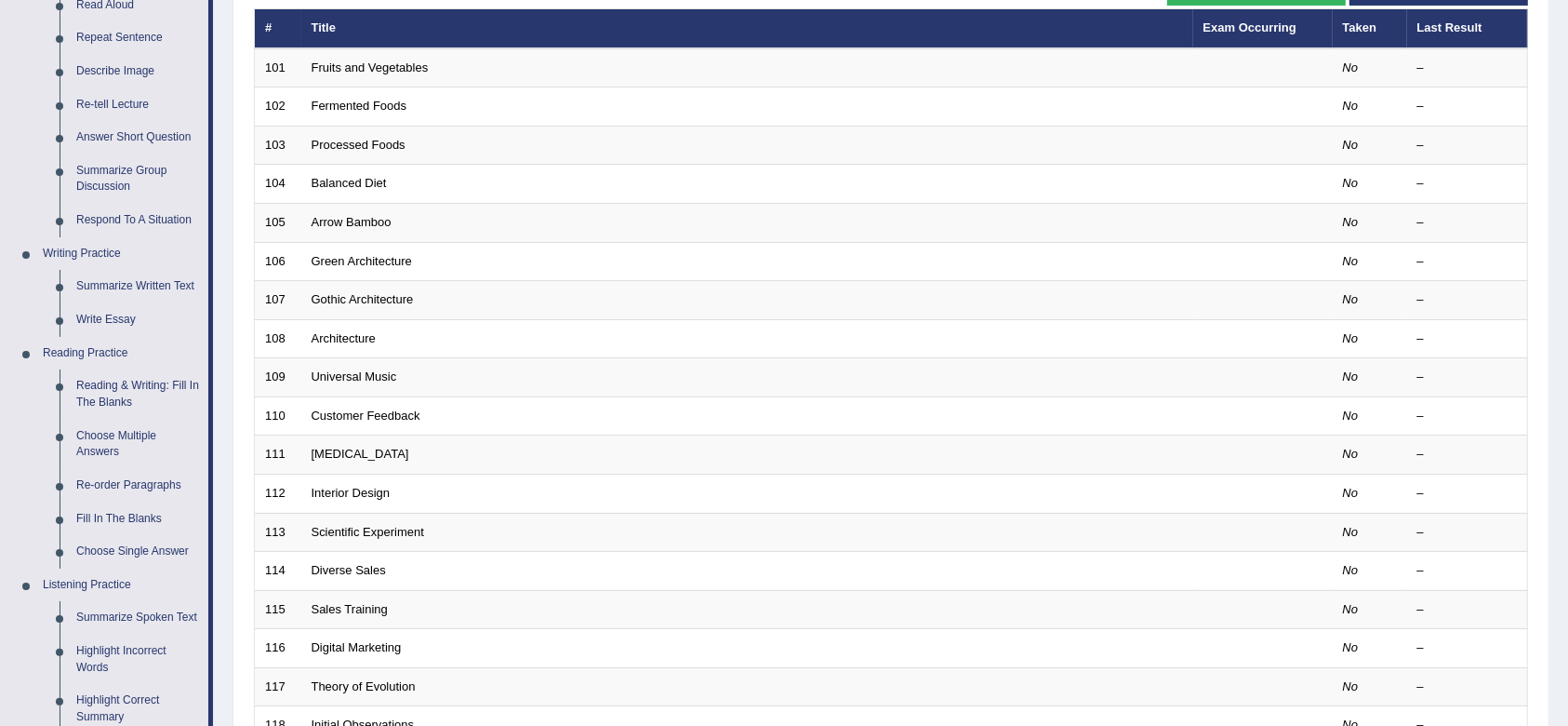
scroll to position [250, 0]
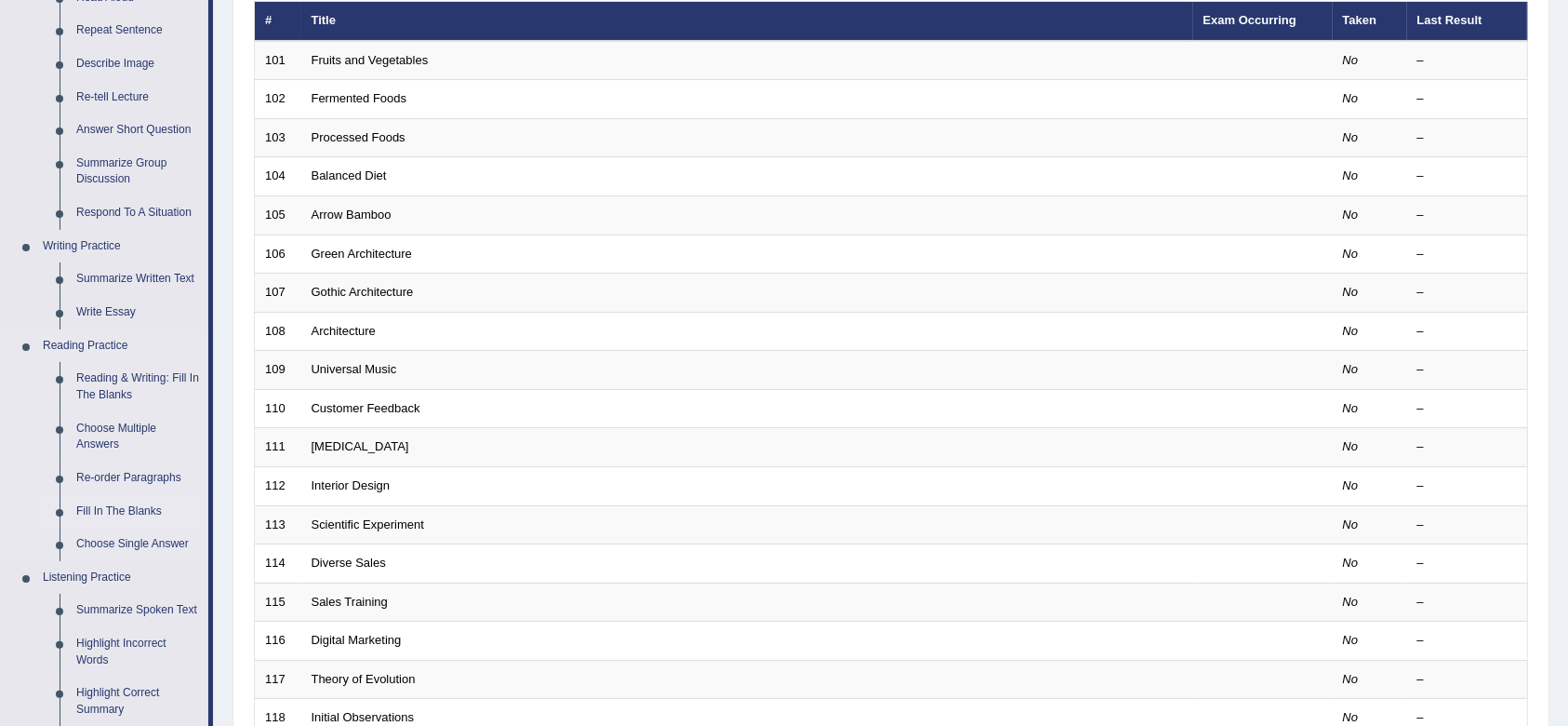
click at [100, 502] on link "Fill In The Blanks" at bounding box center [139, 512] width 141 height 34
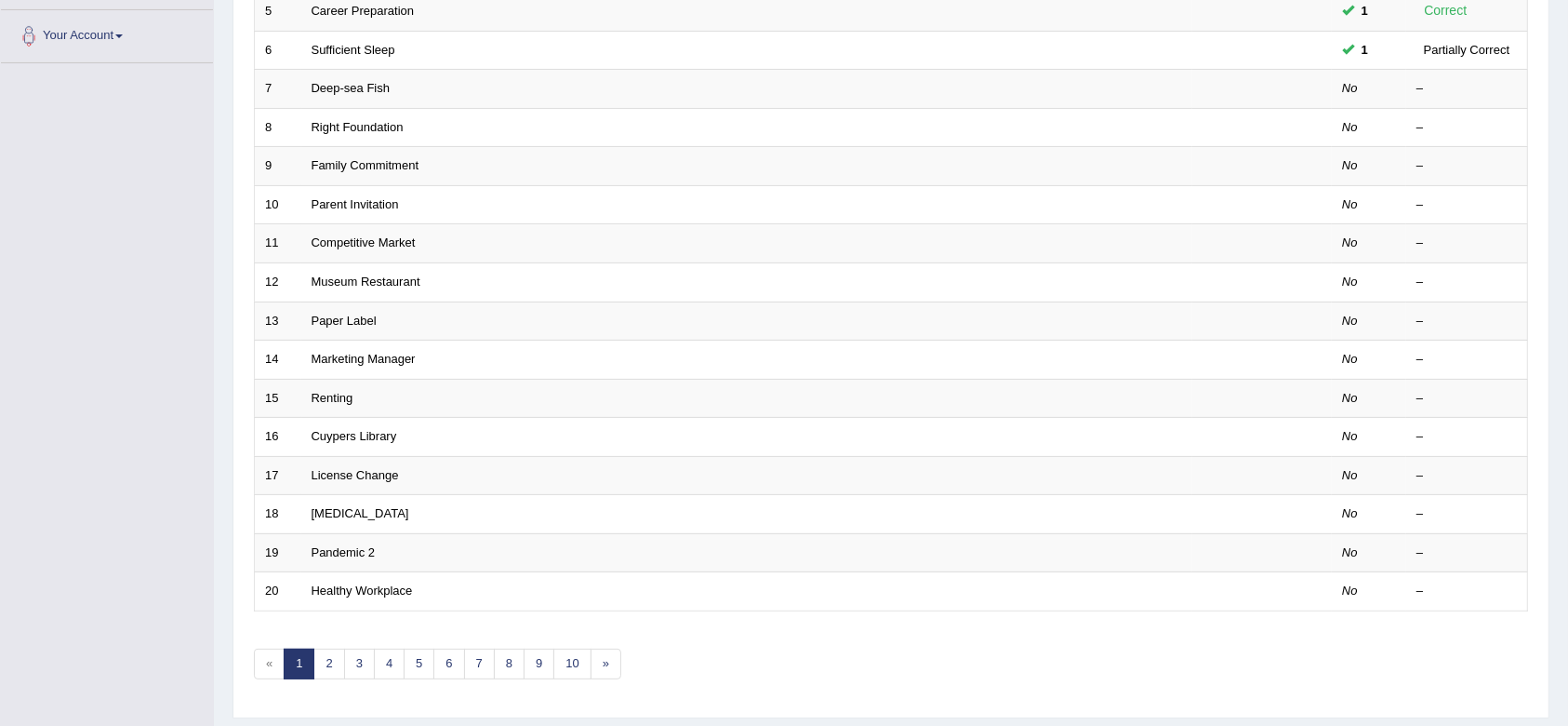
scroll to position [455, 0]
click at [331, 667] on link "2" at bounding box center [329, 663] width 31 height 31
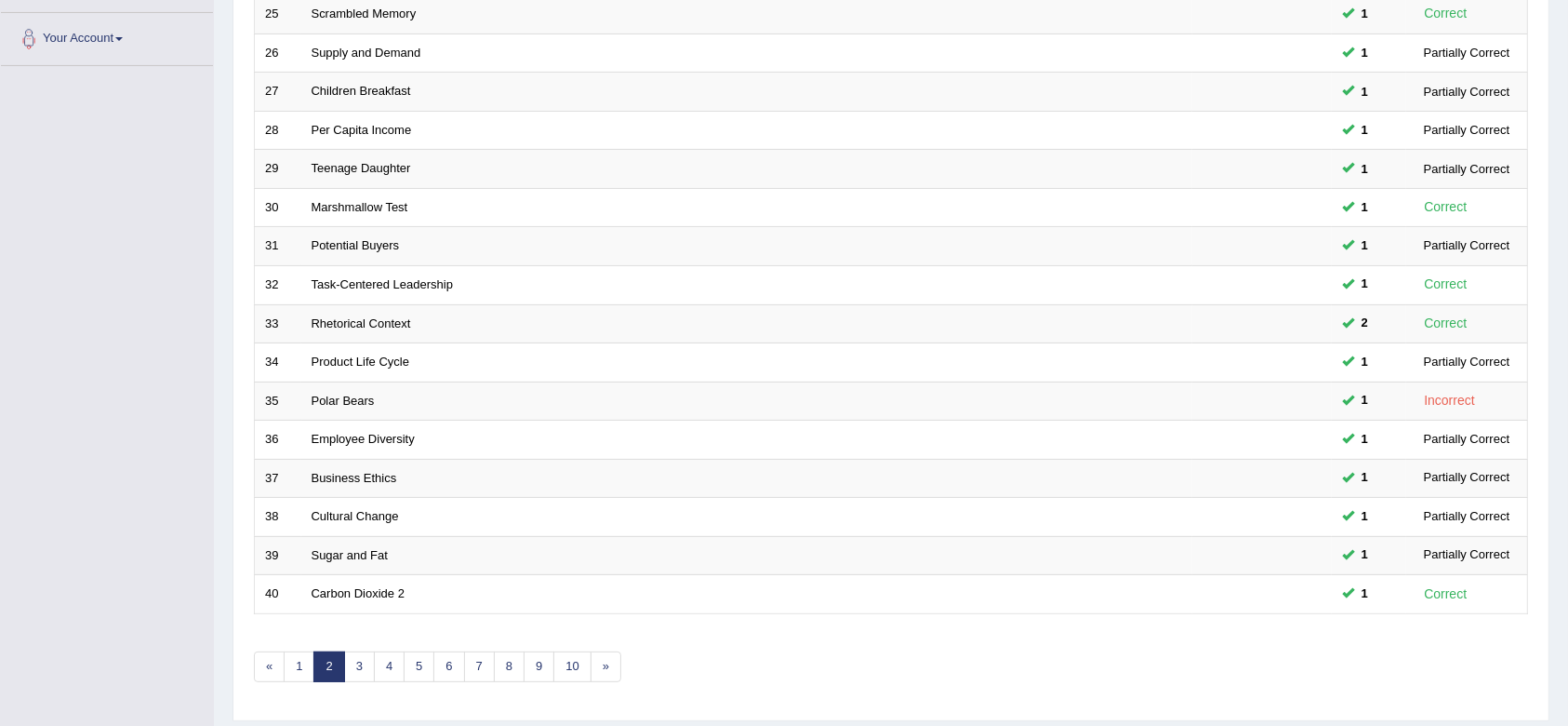
scroll to position [454, 0]
click at [354, 649] on link "3" at bounding box center [359, 664] width 31 height 31
